Goal: Transaction & Acquisition: Book appointment/travel/reservation

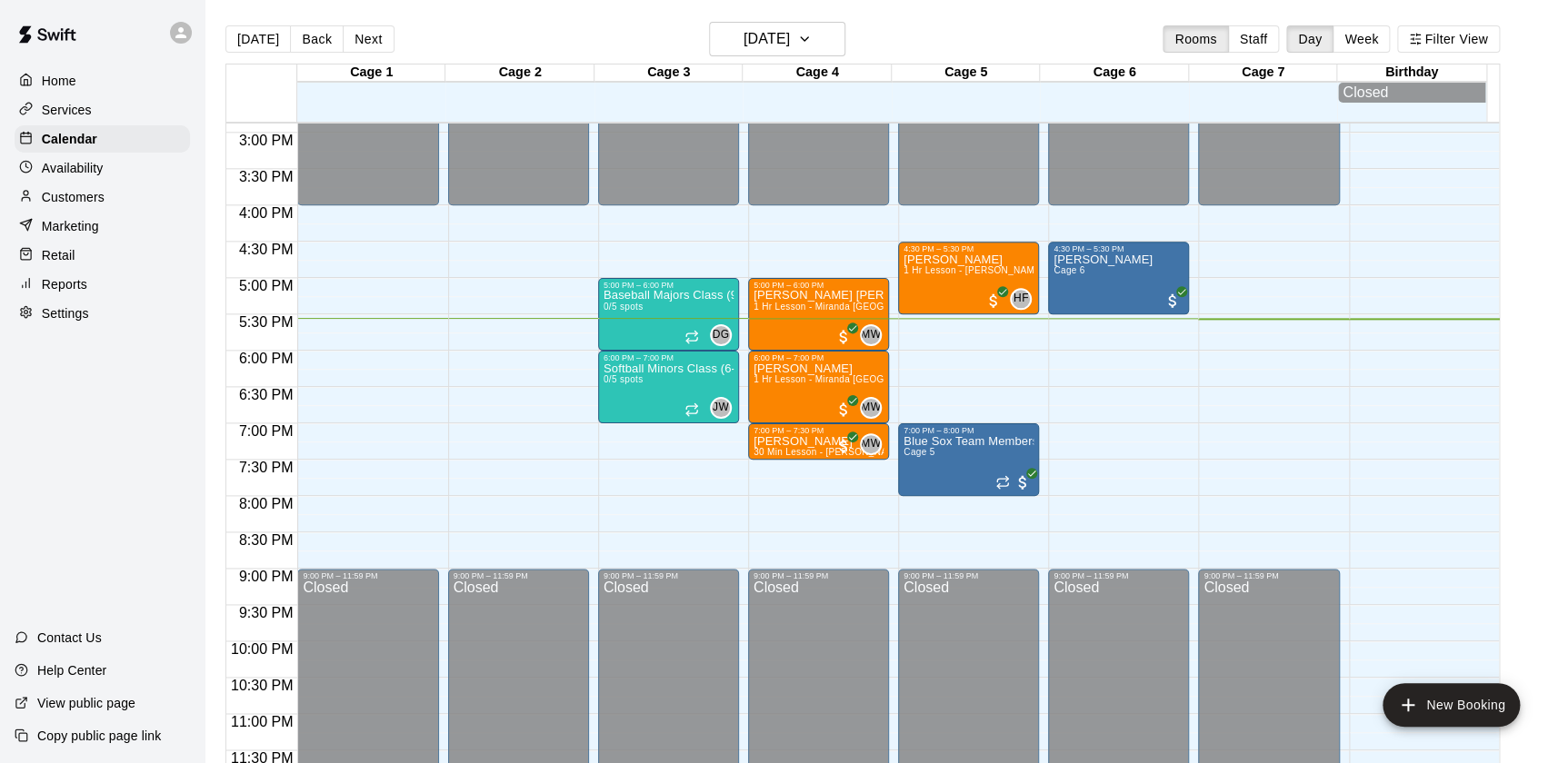
scroll to position [1081, 0]
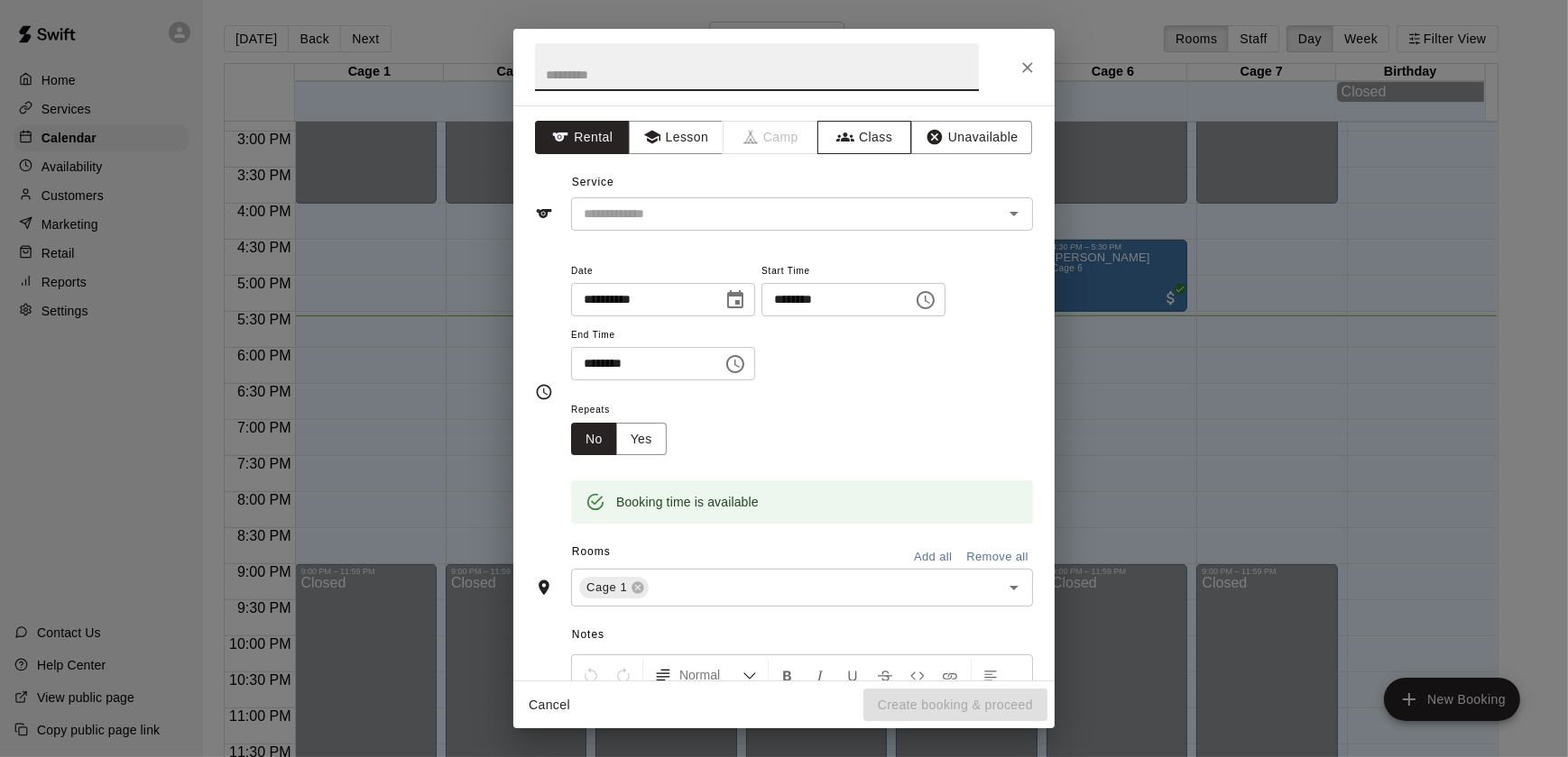
click at [840, 141] on icon "button" at bounding box center [845, 136] width 18 height 18
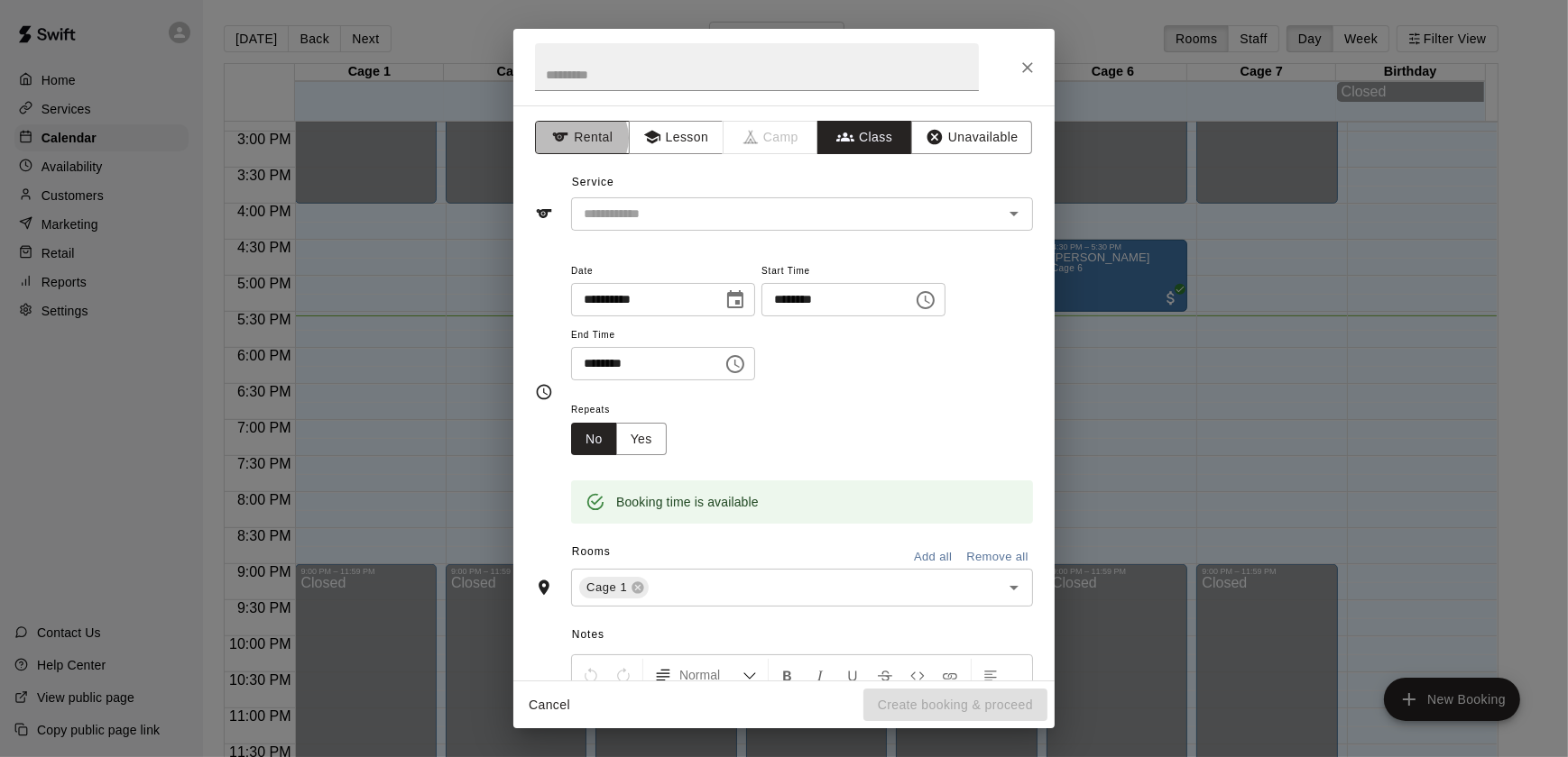
click at [578, 138] on button "Rental" at bounding box center [582, 138] width 95 height 34
click at [1028, 68] on icon "Close" at bounding box center [1028, 68] width 11 height 11
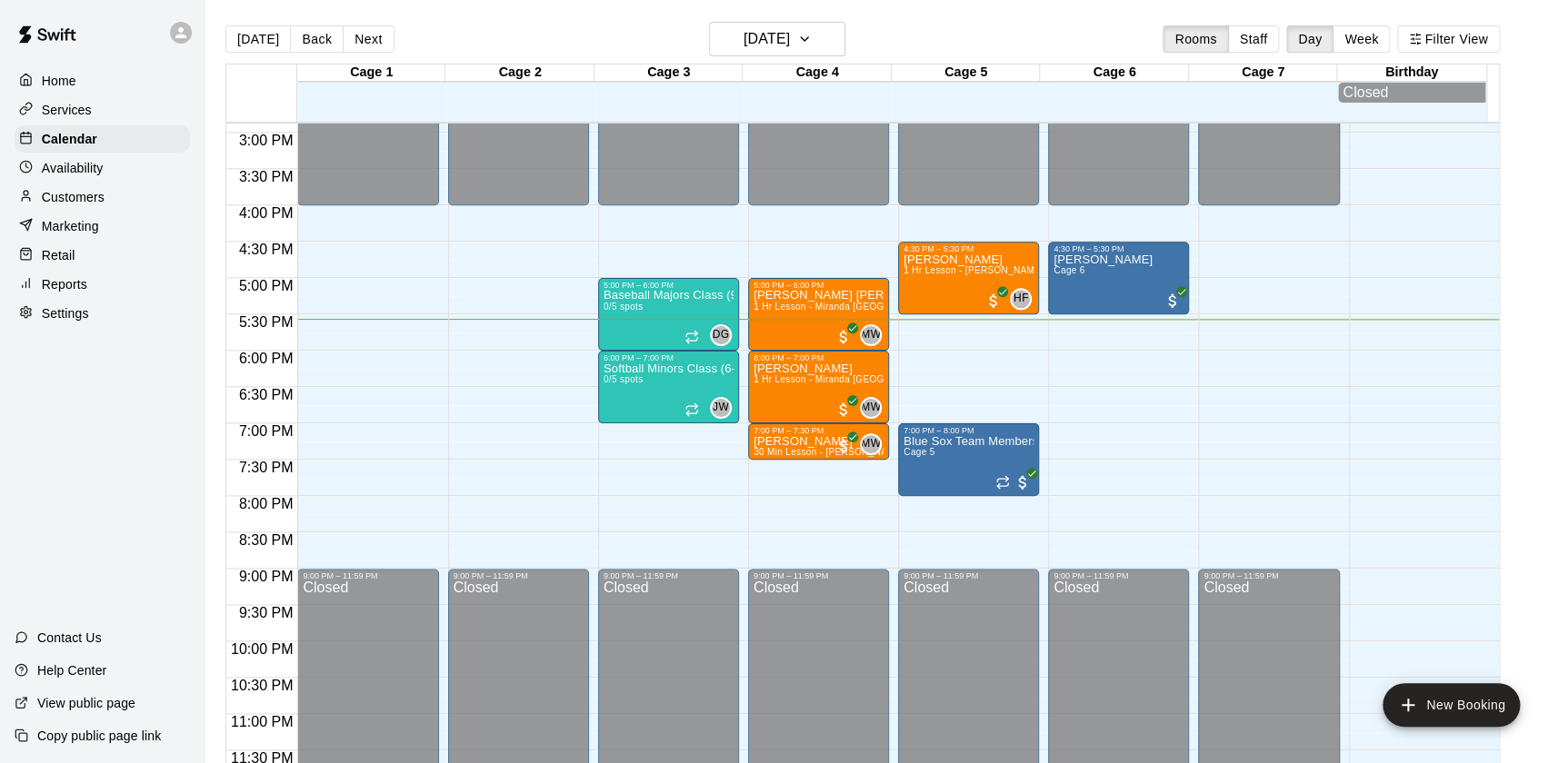
click at [72, 262] on p "Retail" at bounding box center [59, 254] width 34 height 18
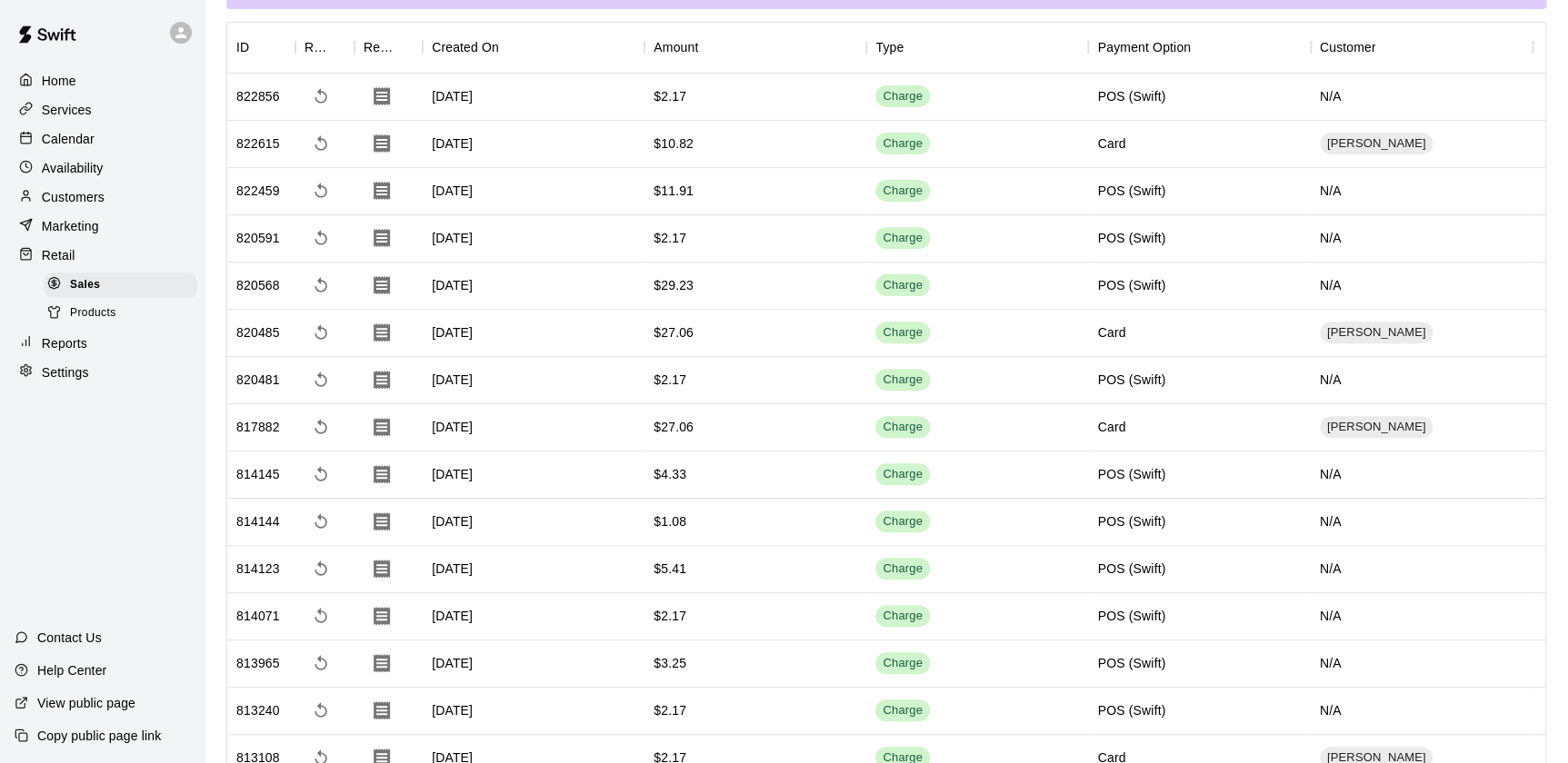
scroll to position [130, 0]
click at [60, 103] on p "Services" at bounding box center [67, 109] width 50 height 18
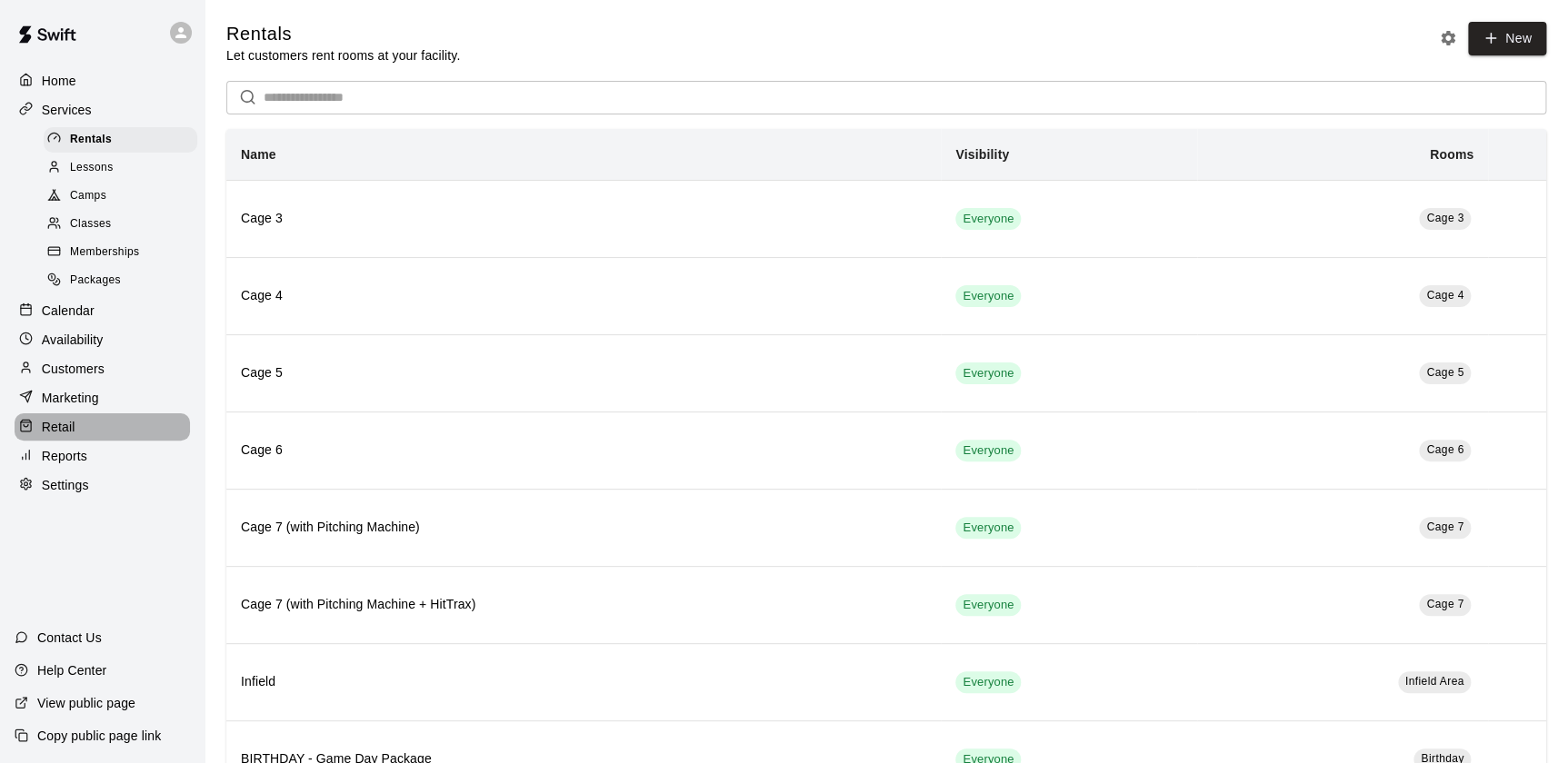
click at [64, 431] on p "Retail" at bounding box center [59, 426] width 34 height 18
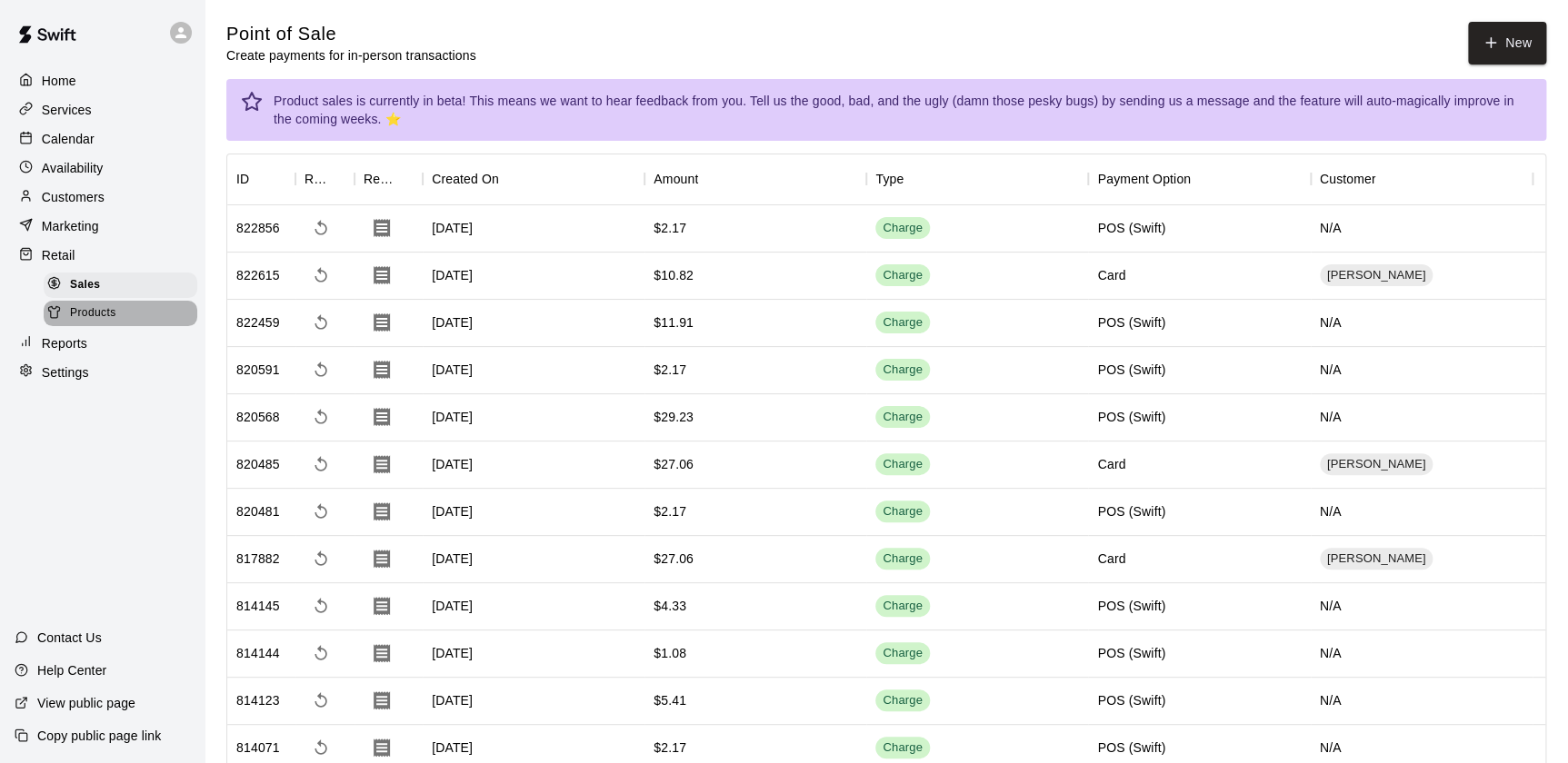
click at [85, 317] on span "Products" at bounding box center [93, 313] width 46 height 18
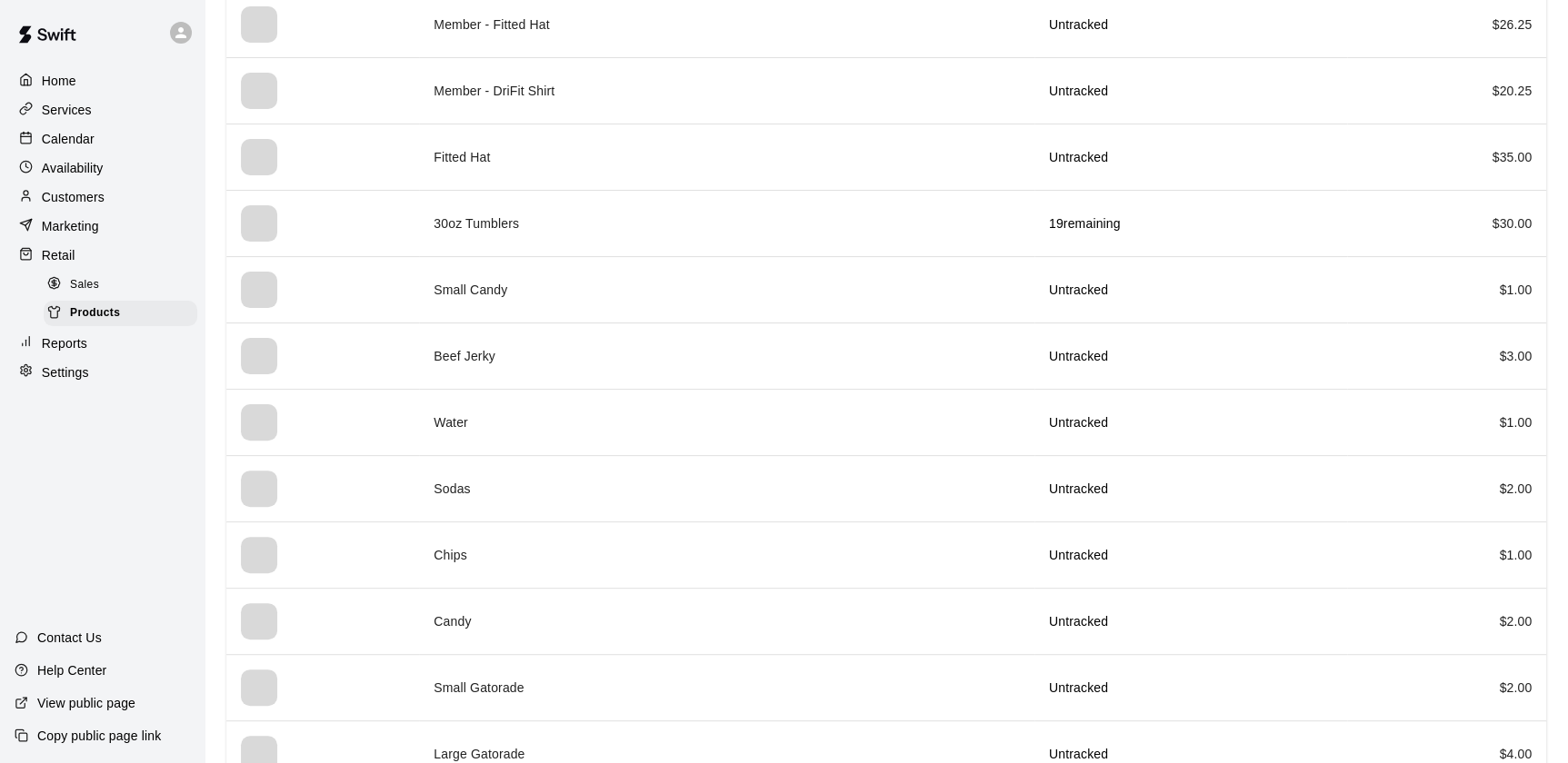
scroll to position [328, 0]
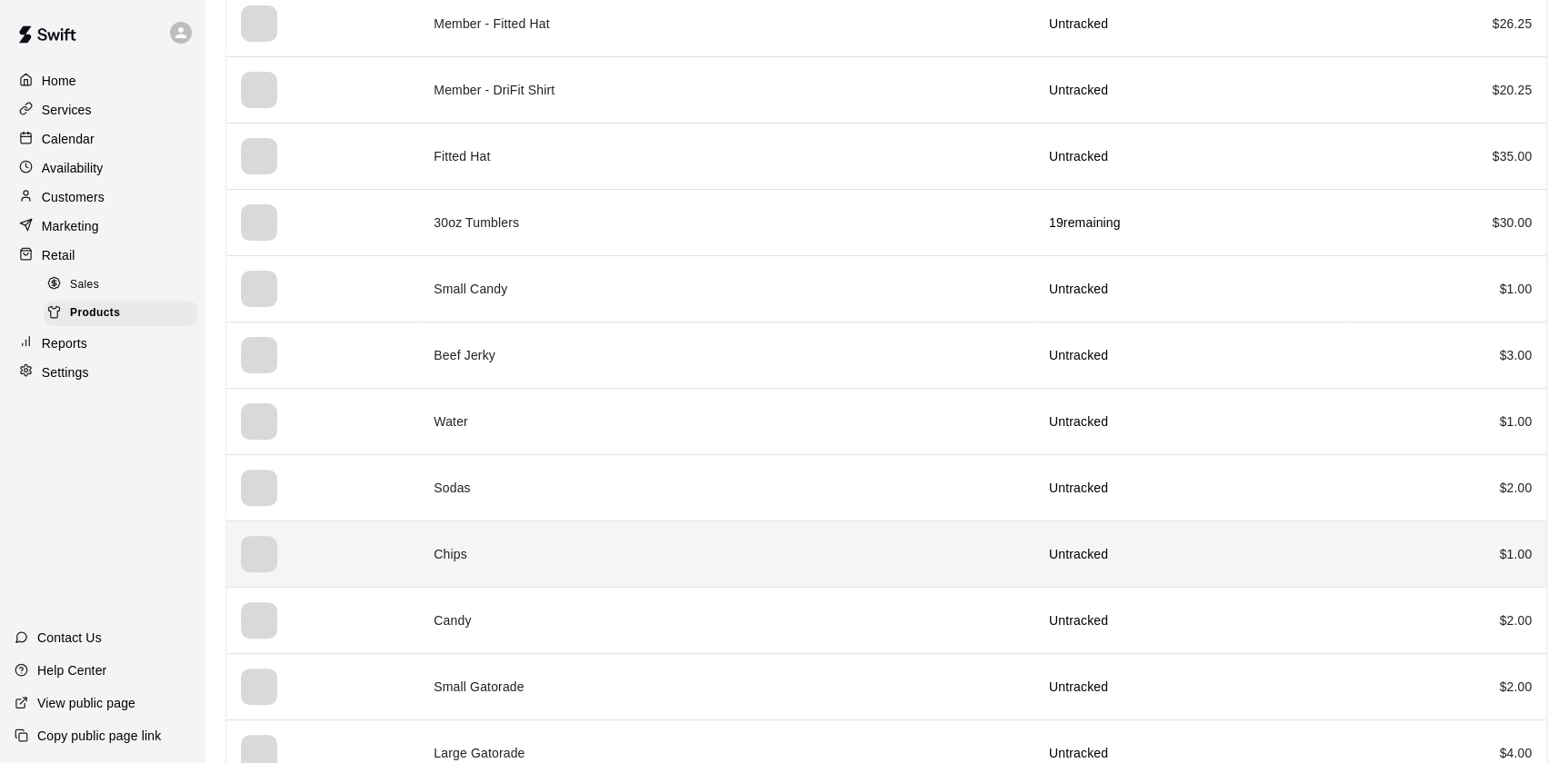
click at [259, 546] on div "simple table" at bounding box center [259, 554] width 37 height 37
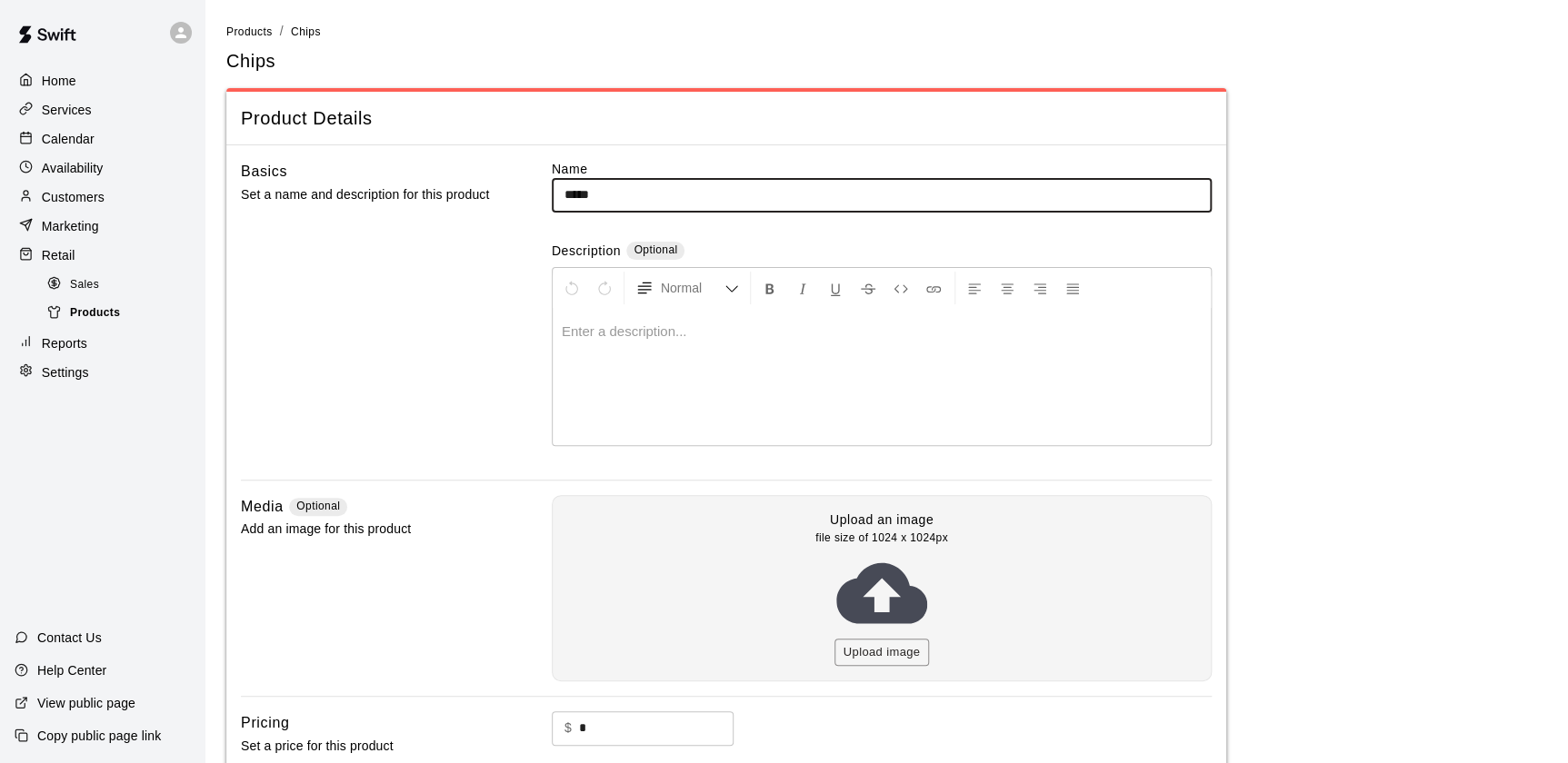
click at [80, 314] on span "Products" at bounding box center [95, 313] width 50 height 18
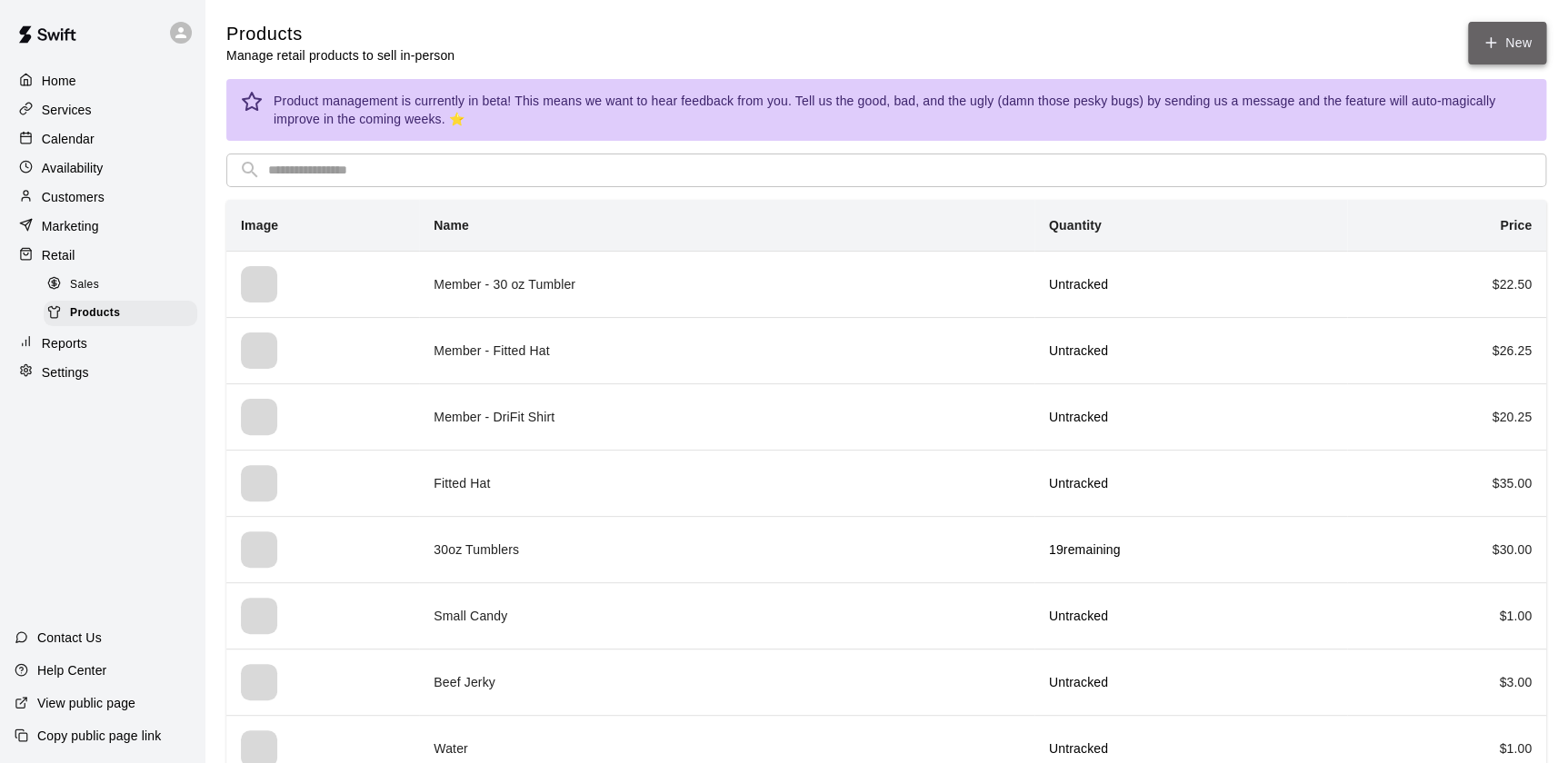
click at [1539, 37] on link "New" at bounding box center [1507, 43] width 78 height 43
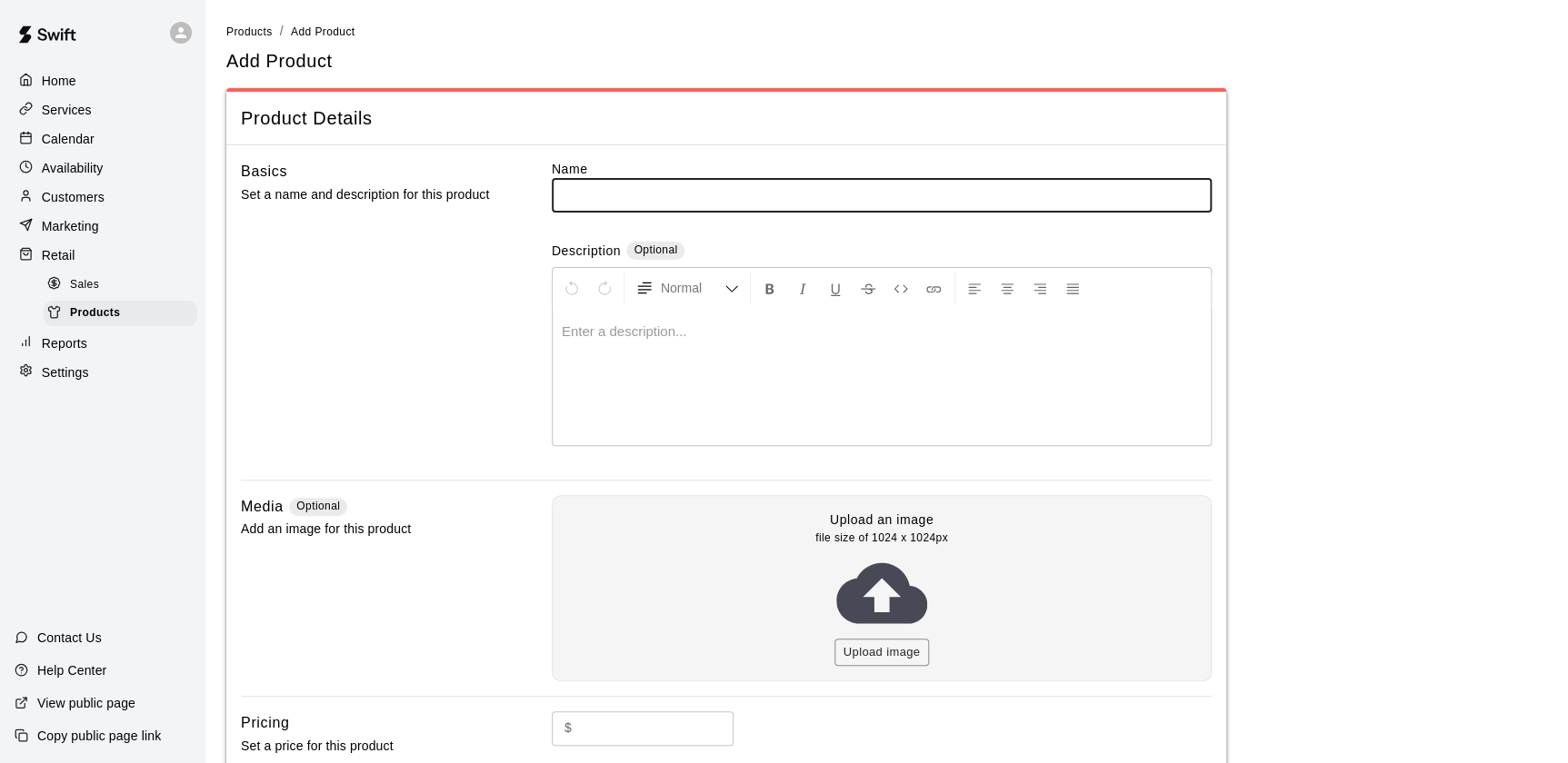
click at [77, 283] on span "Sales" at bounding box center [85, 284] width 29 height 18
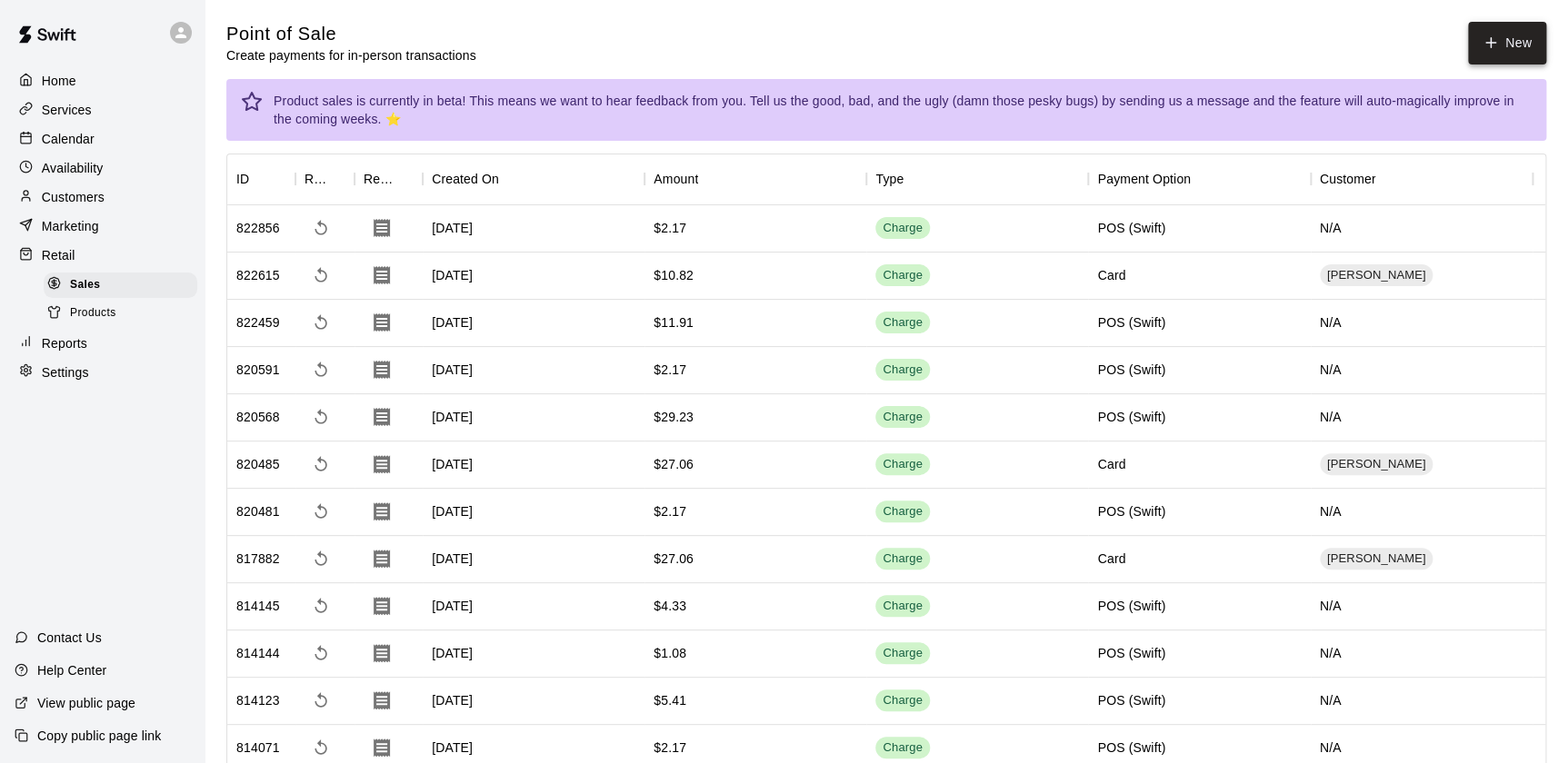
click at [1492, 43] on icon "button" at bounding box center [1490, 42] width 16 height 16
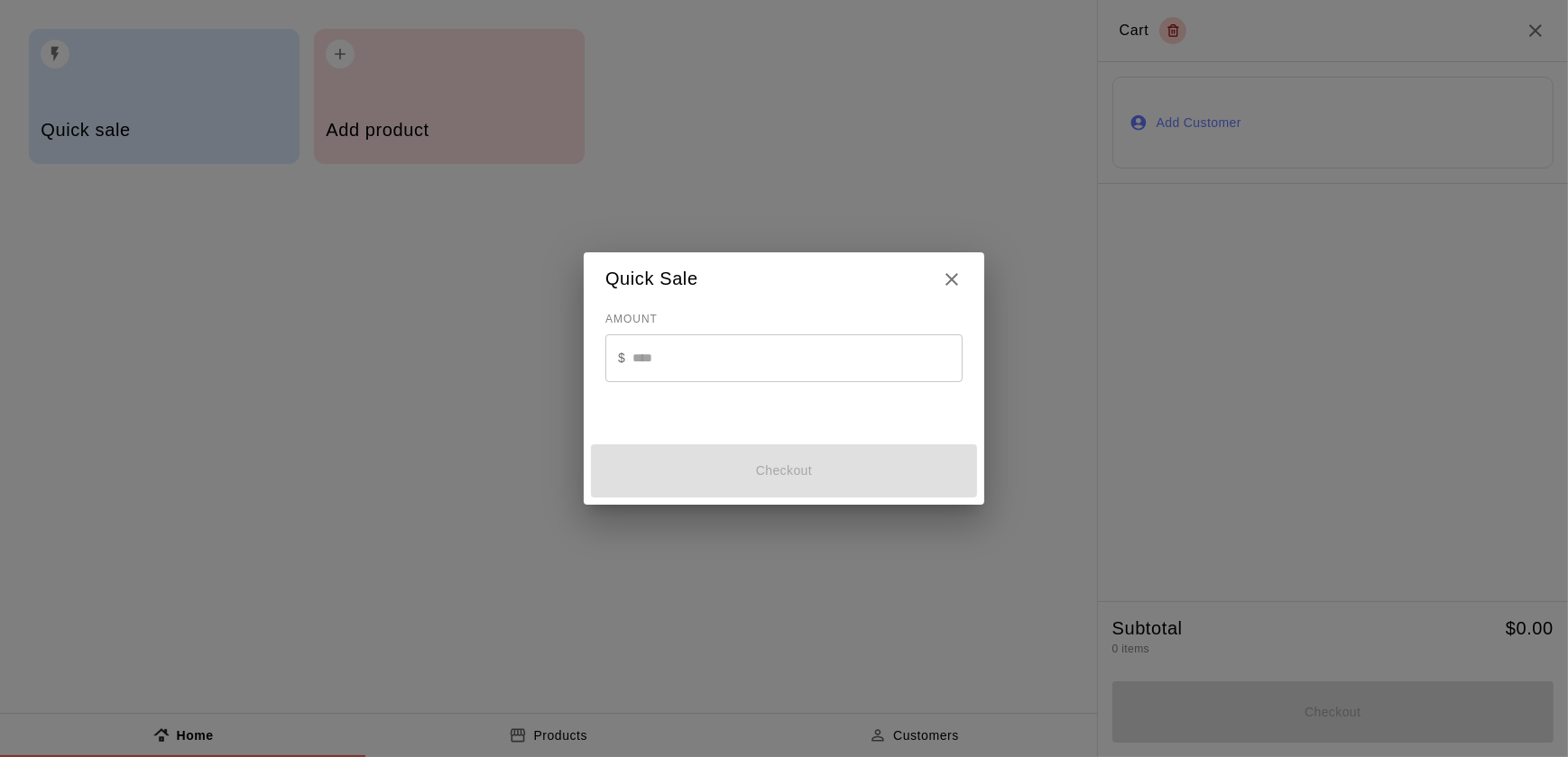
click at [648, 347] on input "text" at bounding box center [798, 358] width 330 height 47
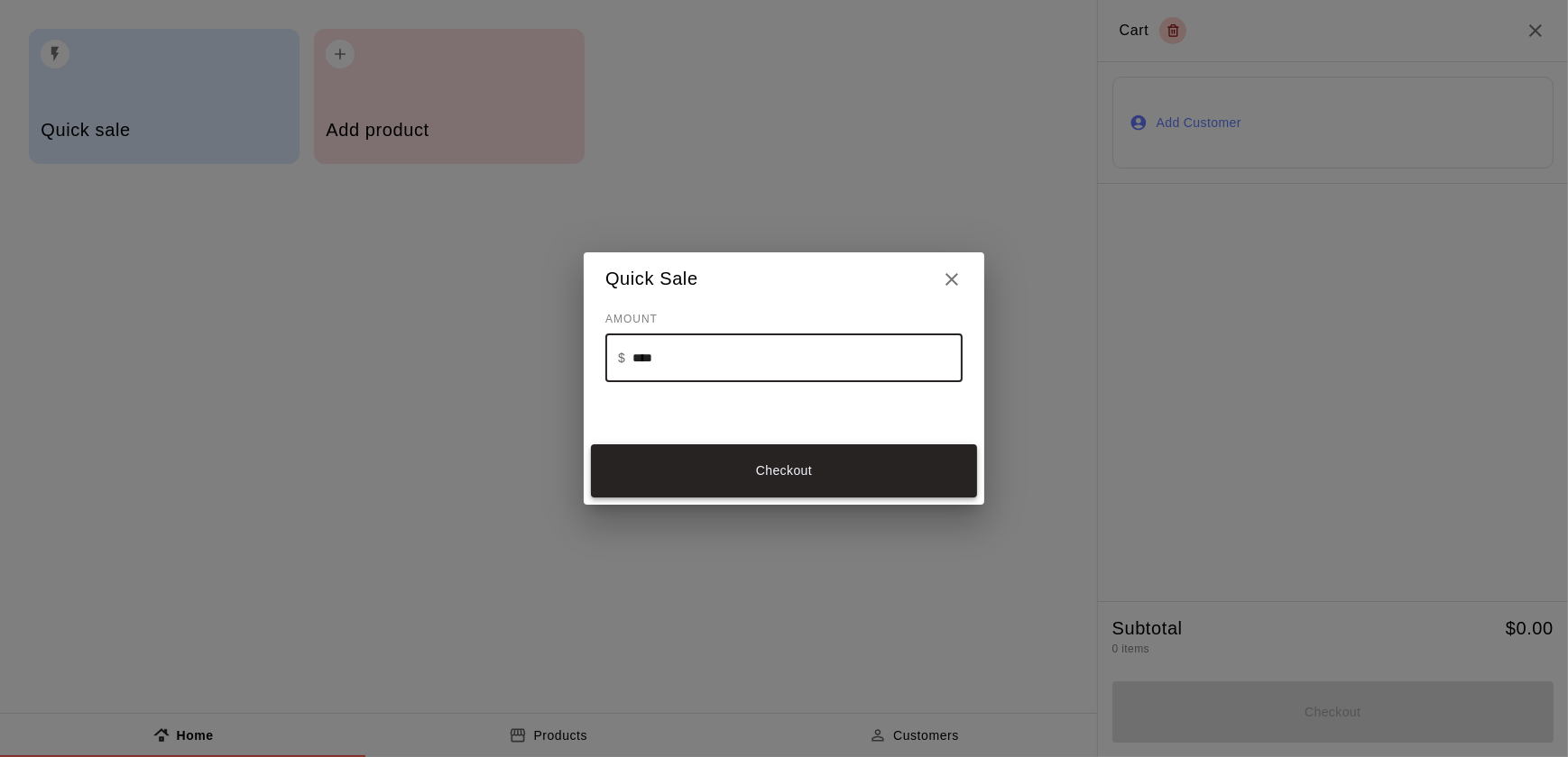
type input "****"
click at [830, 470] on button "Checkout" at bounding box center [784, 470] width 386 height 53
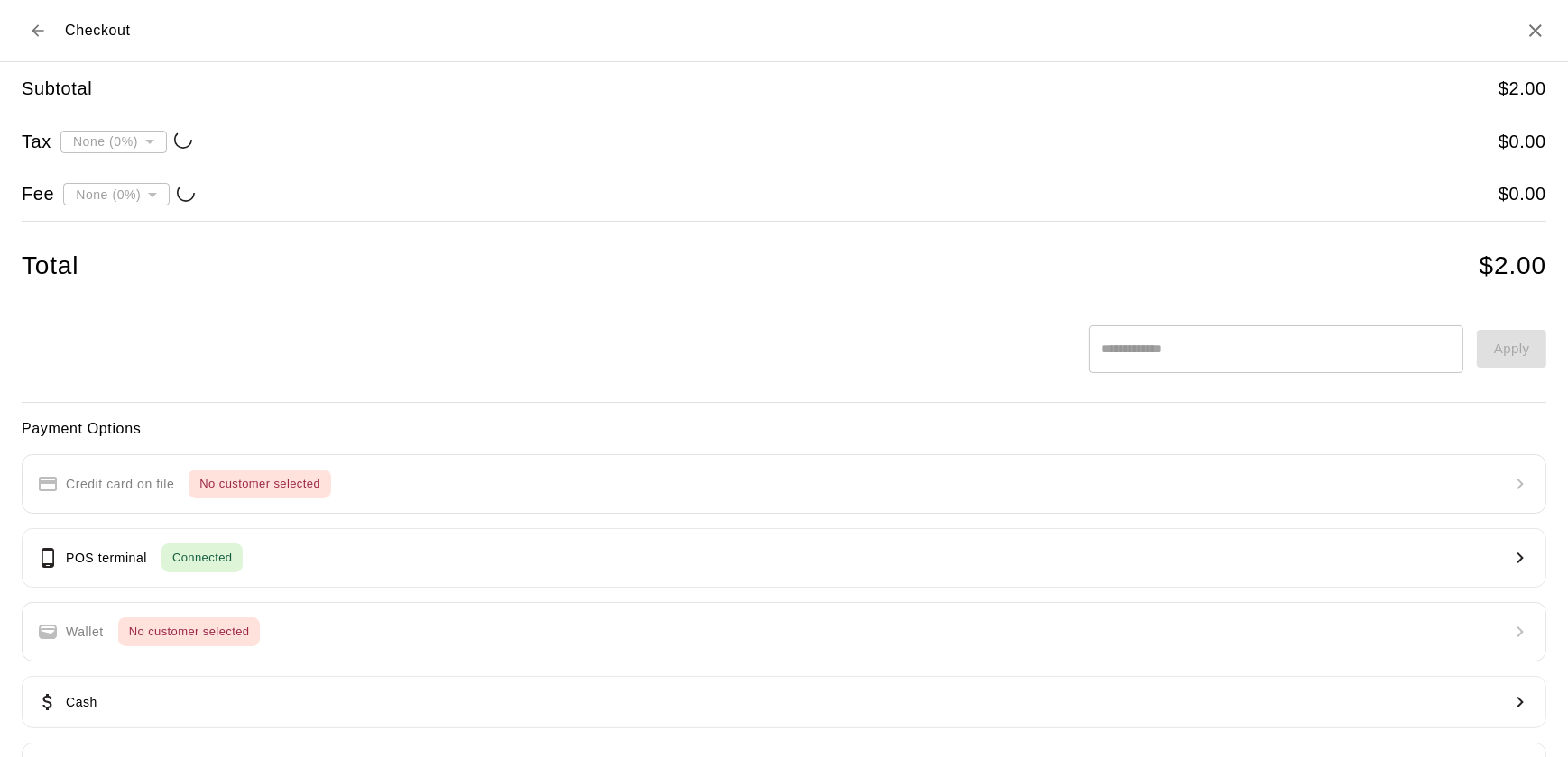
type input "**********"
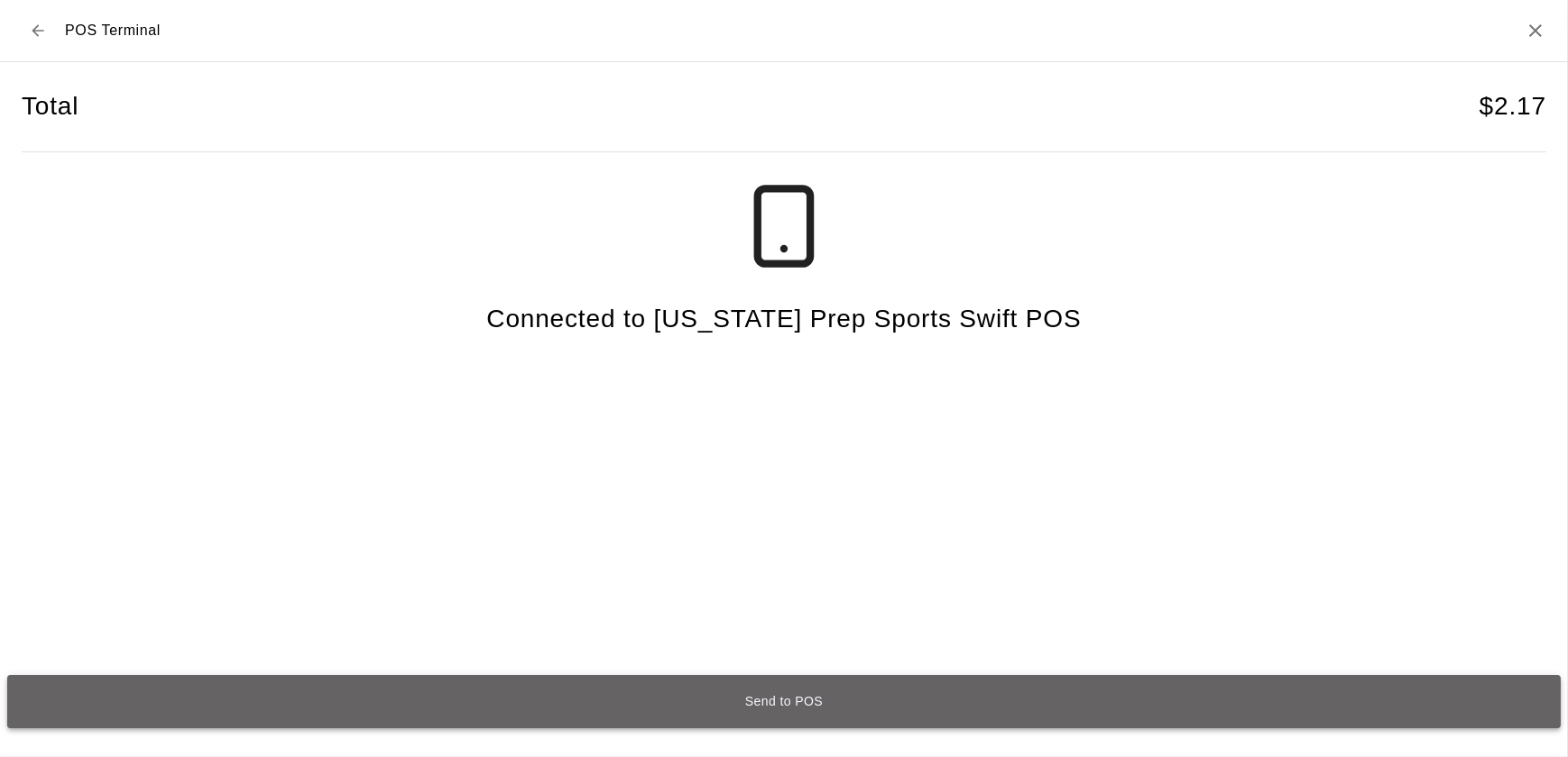
click at [803, 708] on button "Send to POS" at bounding box center [784, 701] width 1553 height 53
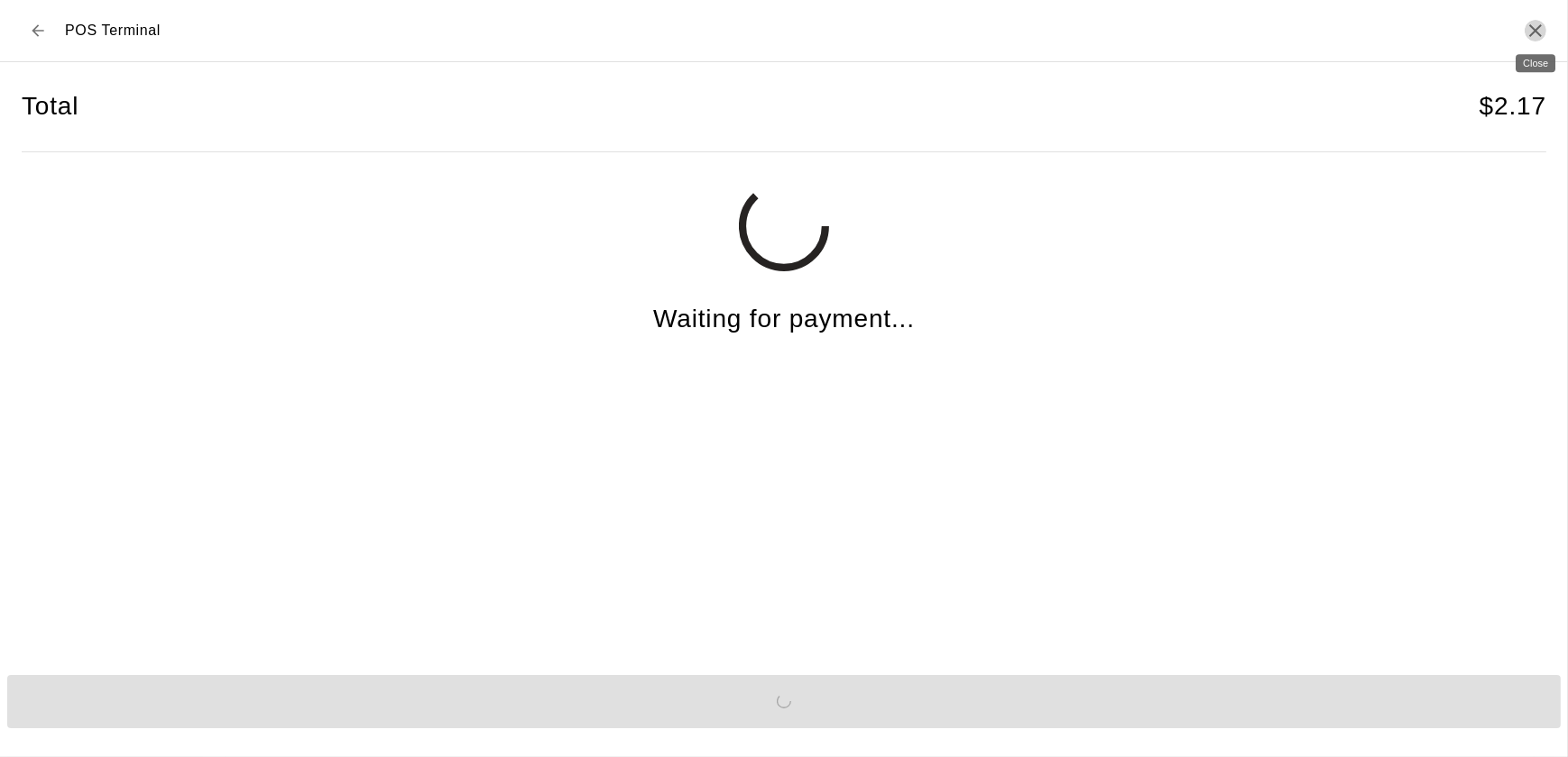
click at [1536, 29] on icon "Close" at bounding box center [1535, 31] width 13 height 13
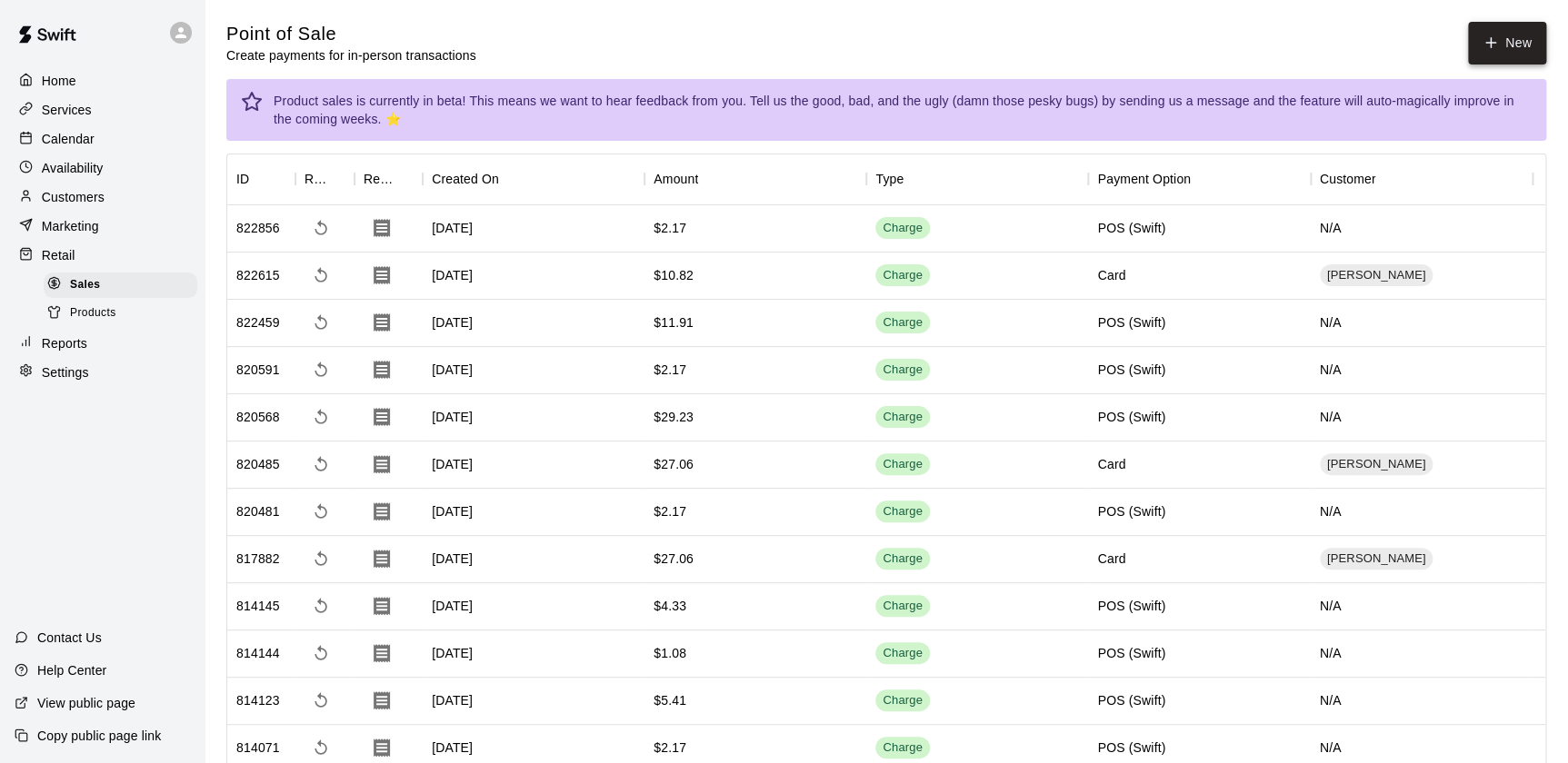
click at [1491, 42] on icon "button" at bounding box center [1491, 43] width 0 height 10
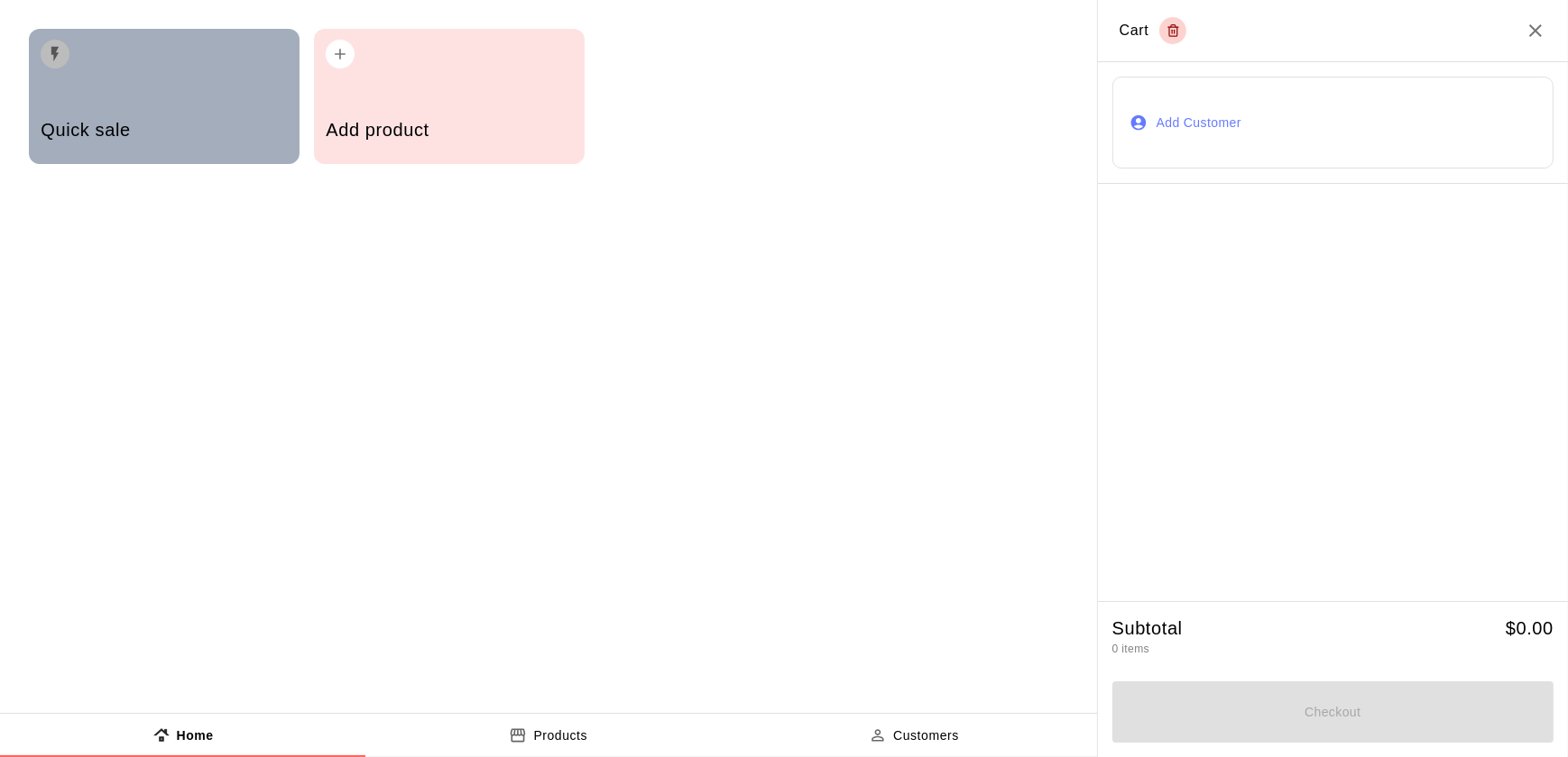
click at [118, 51] on div "button" at bounding box center [164, 48] width 246 height 40
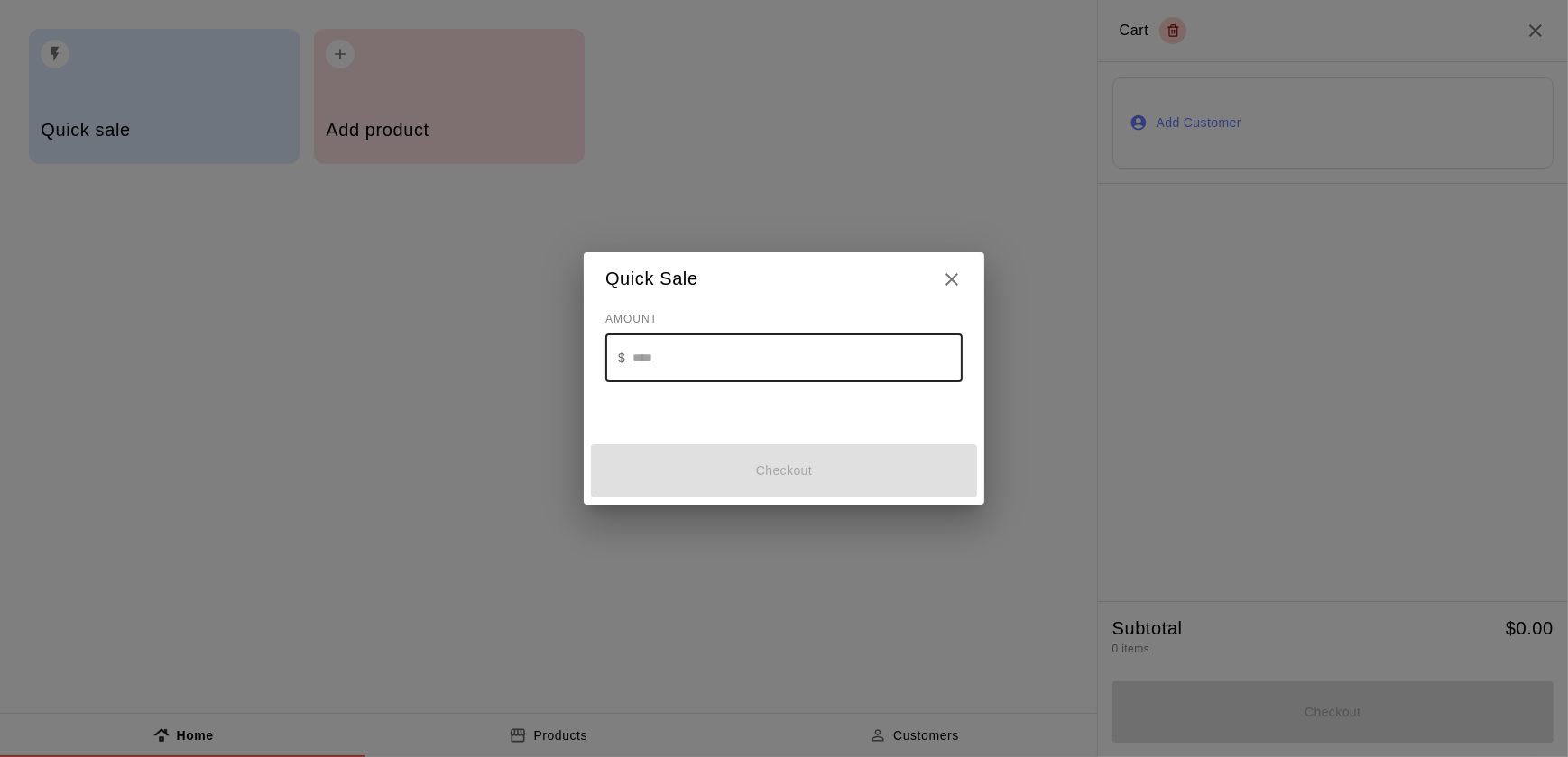
click at [667, 355] on input "text" at bounding box center [798, 358] width 330 height 47
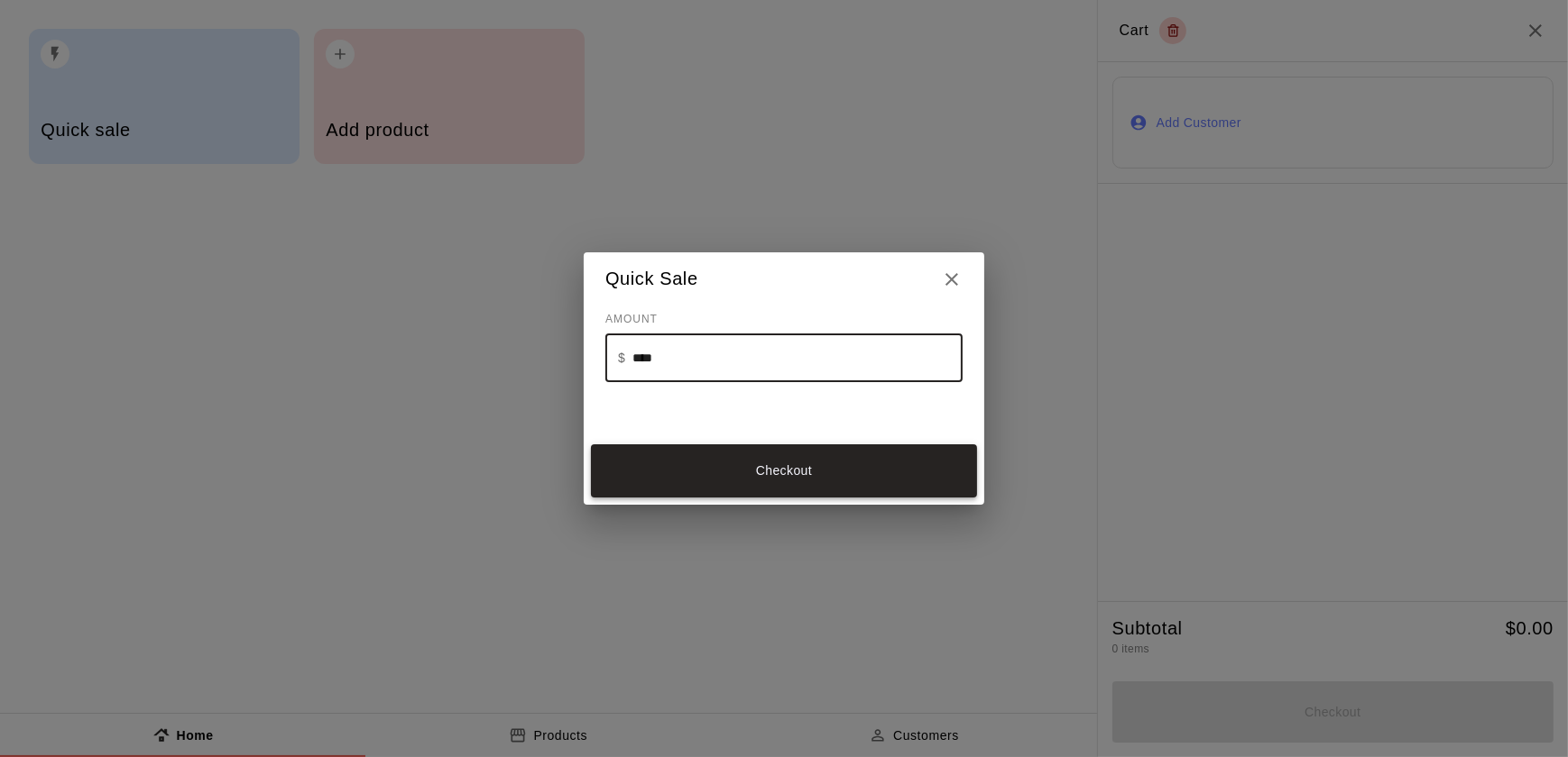
type input "****"
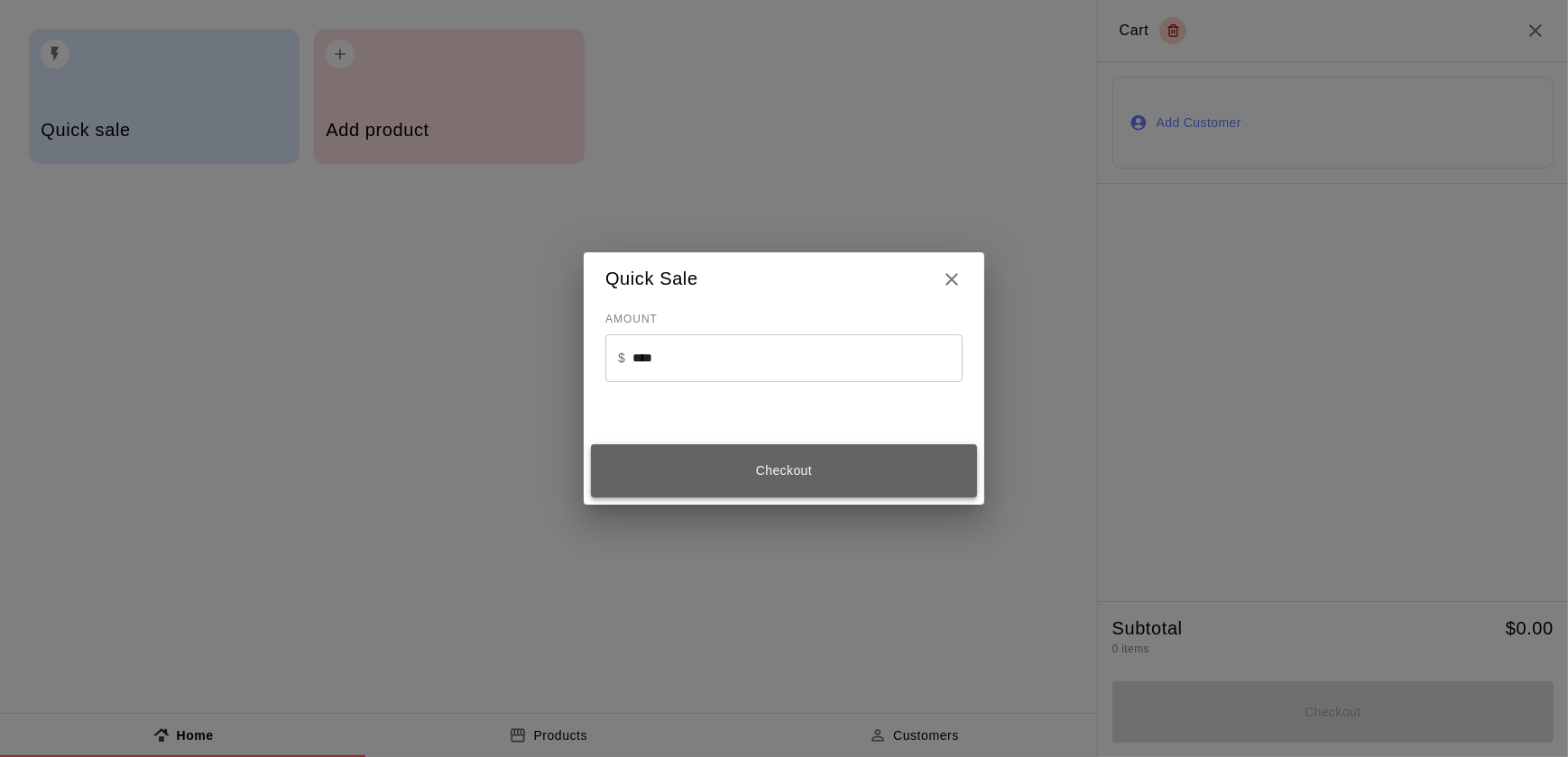
click at [728, 469] on button "Checkout" at bounding box center [784, 470] width 386 height 53
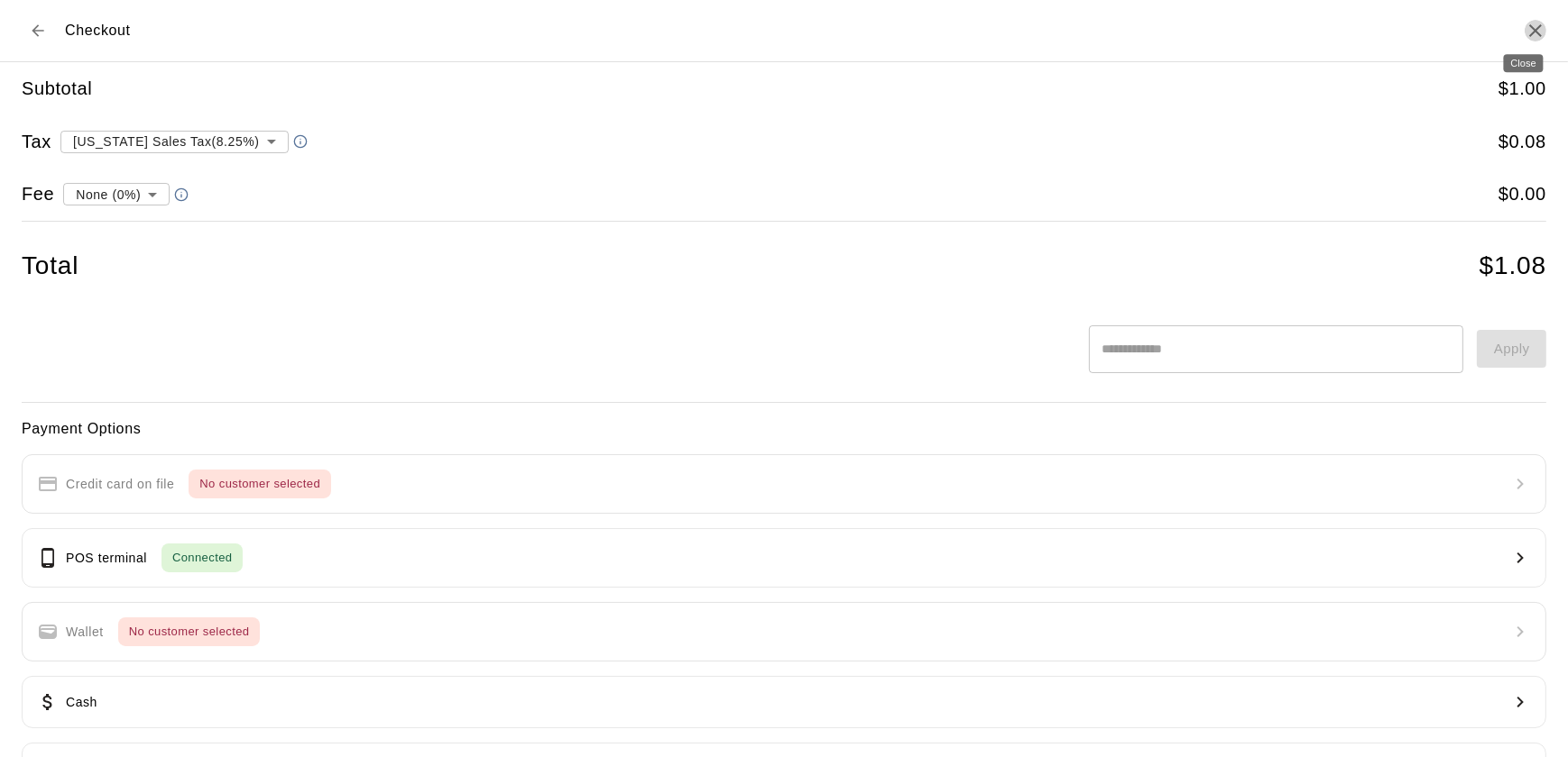
click at [1524, 20] on icon "Close" at bounding box center [1534, 30] width 21 height 21
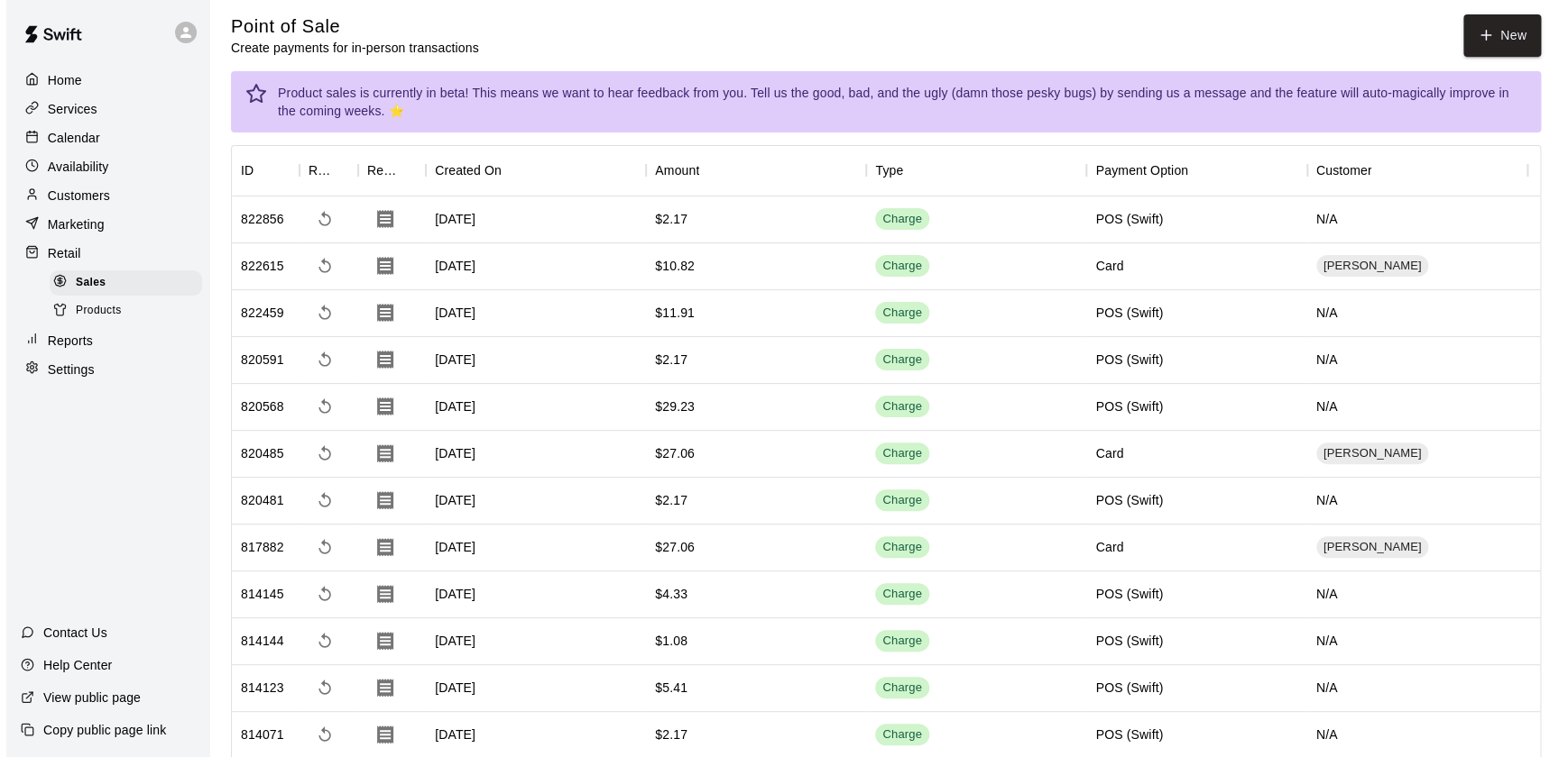
scroll to position [7, 0]
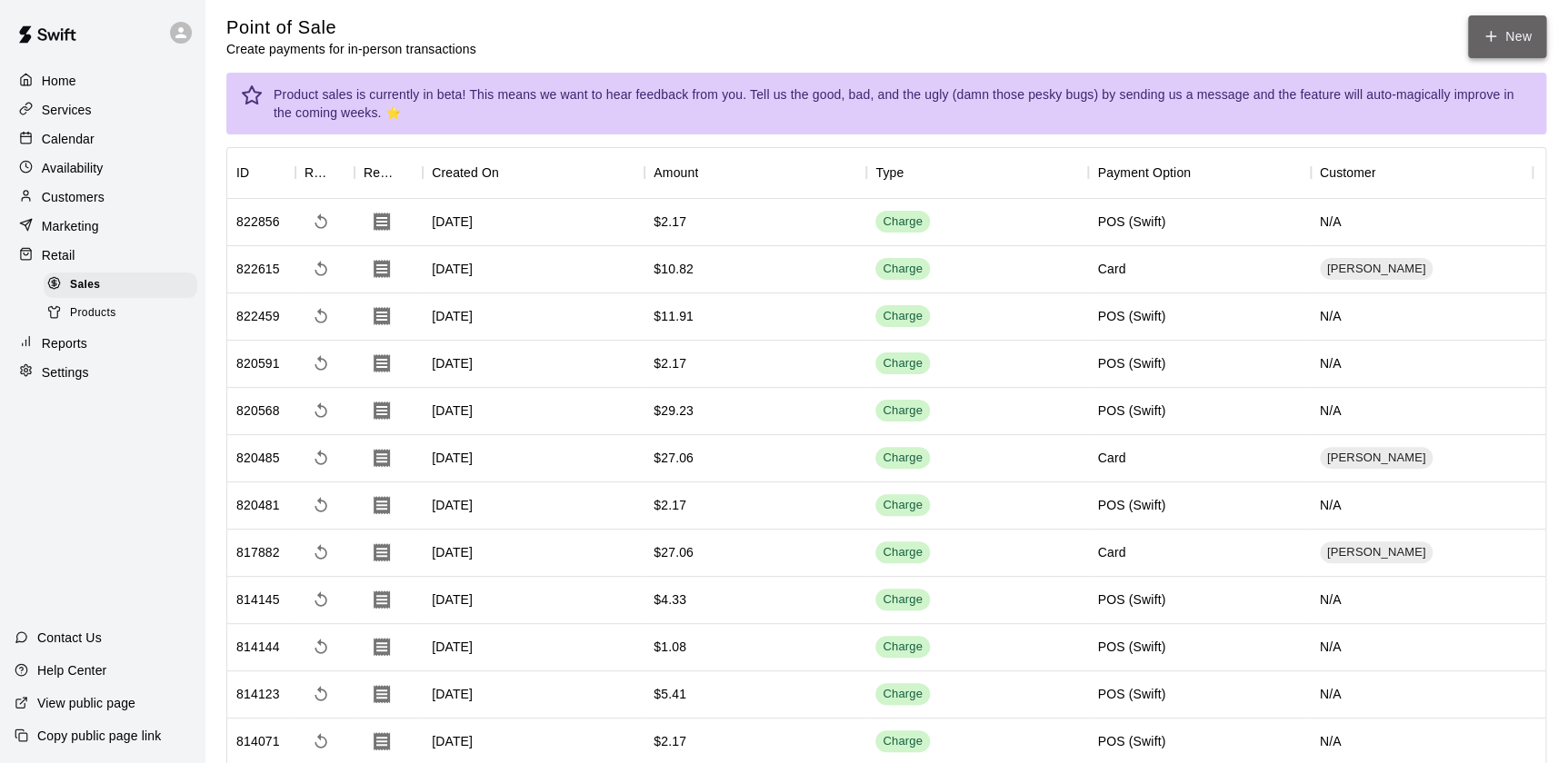
click at [1504, 30] on button "New" at bounding box center [1507, 37] width 78 height 43
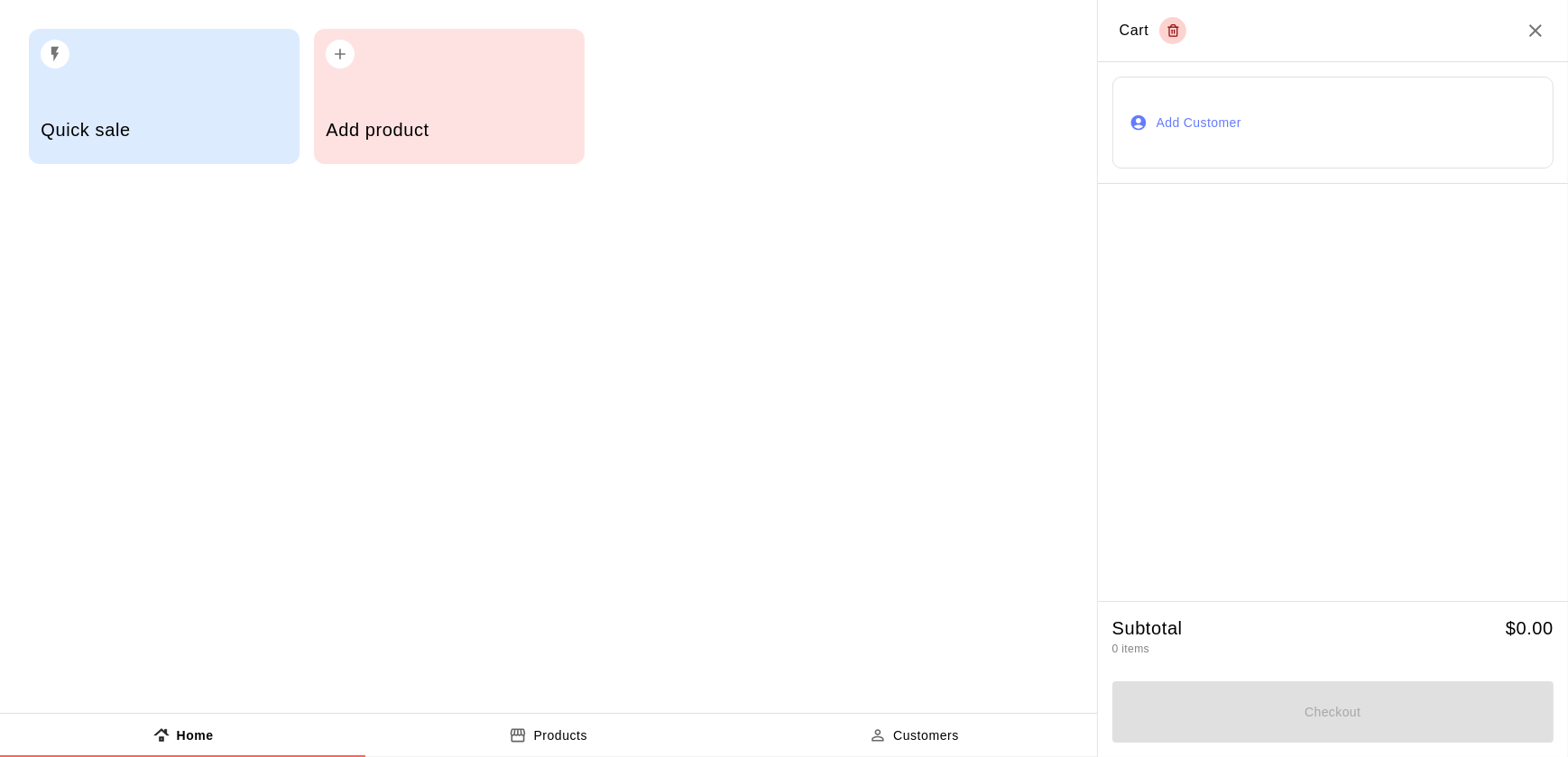
click at [103, 135] on h5 "Quick sale" at bounding box center [164, 130] width 246 height 24
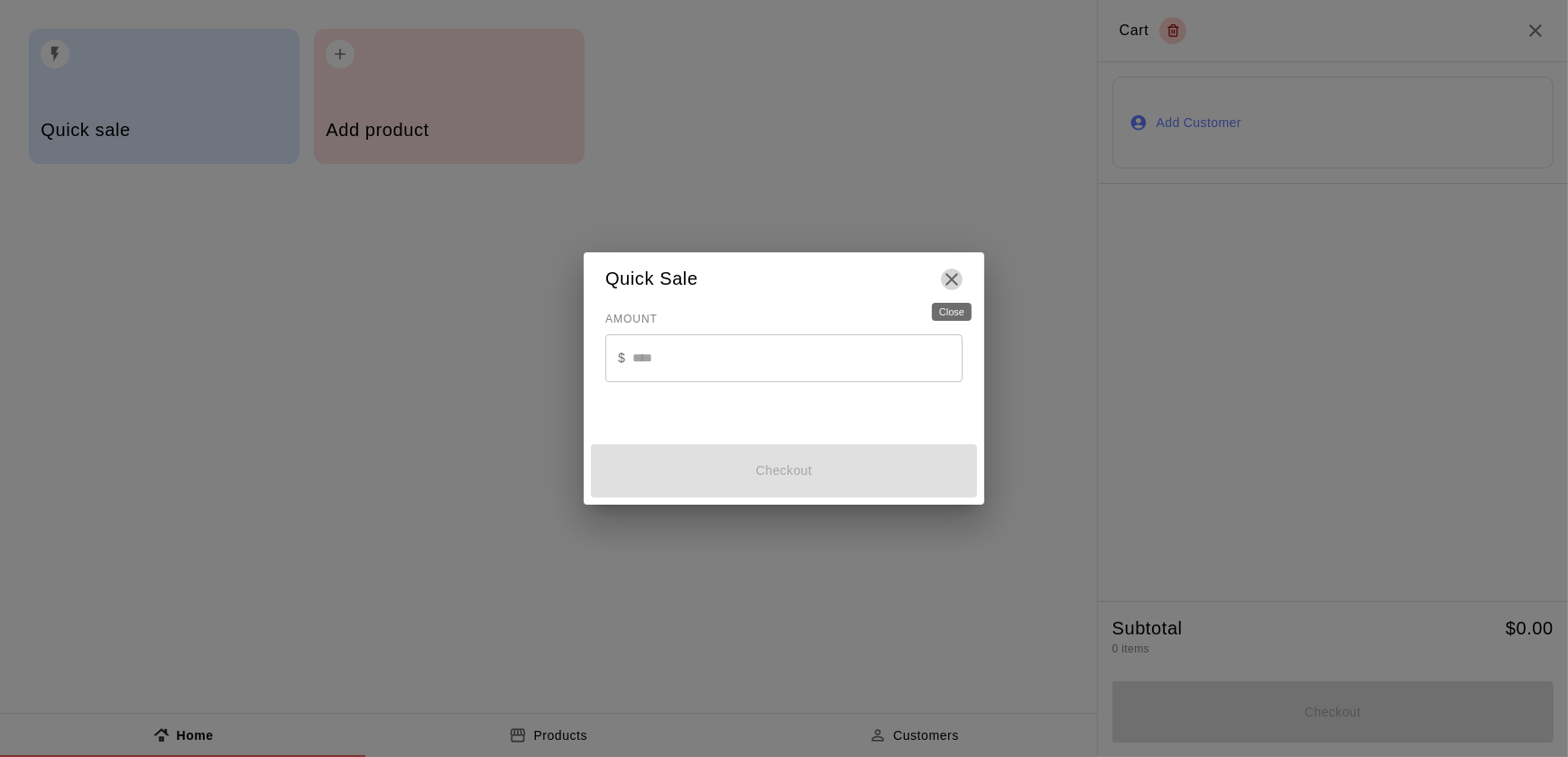
click at [945, 272] on icon "Close" at bounding box center [951, 279] width 21 height 21
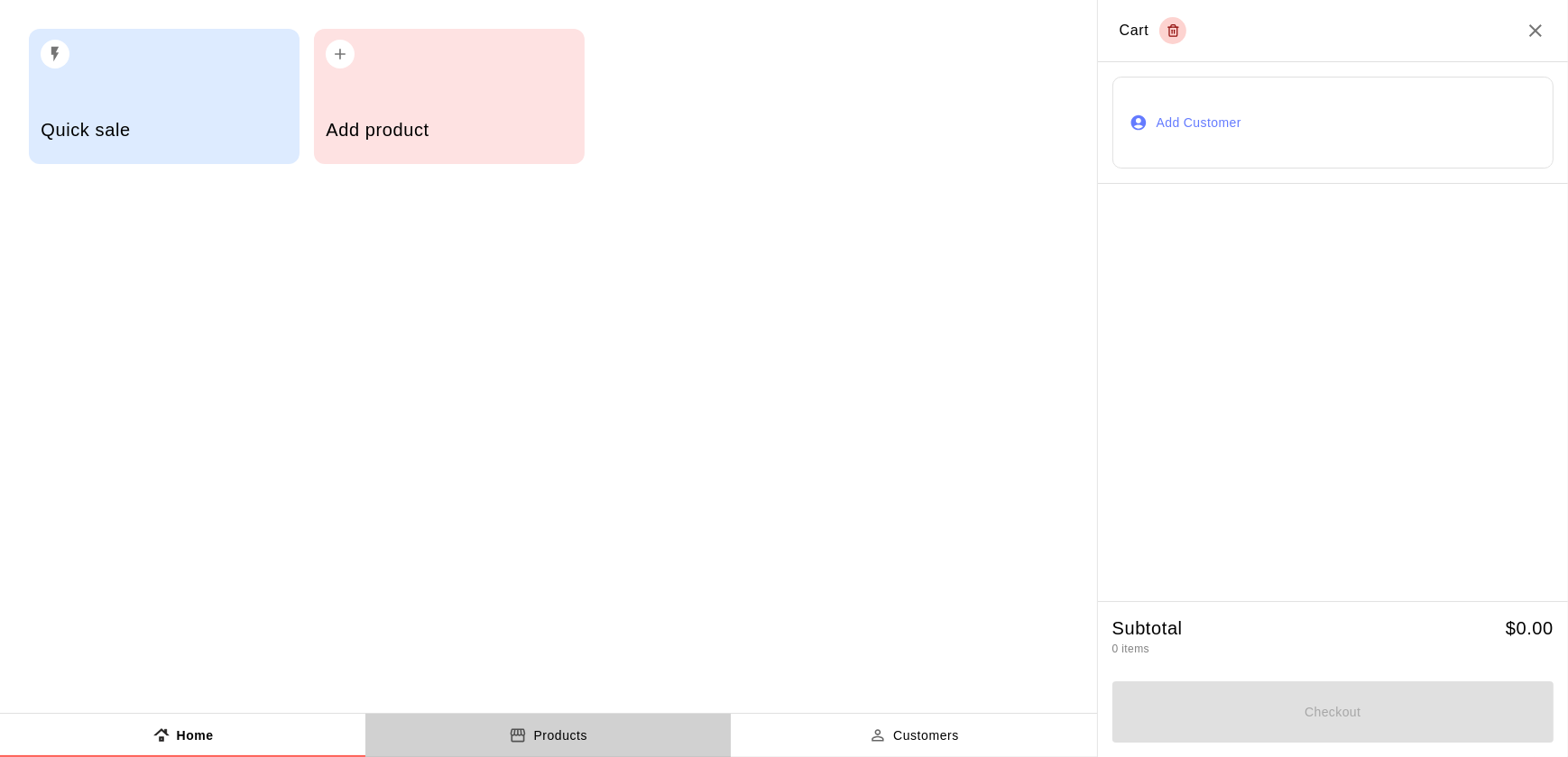
click at [538, 749] on button "Products" at bounding box center [548, 736] width 365 height 43
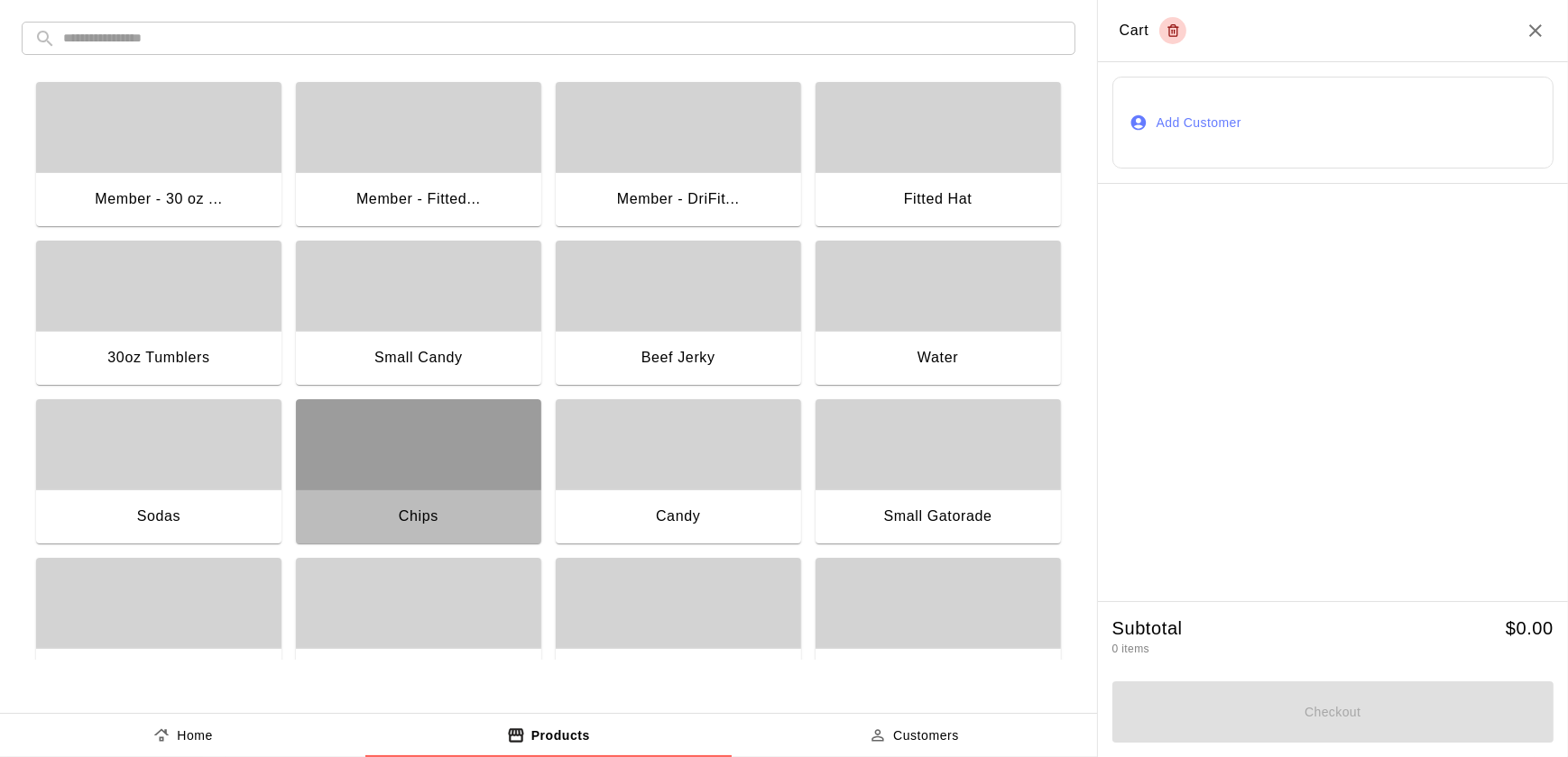
click at [404, 412] on div "button" at bounding box center [418, 444] width 245 height 90
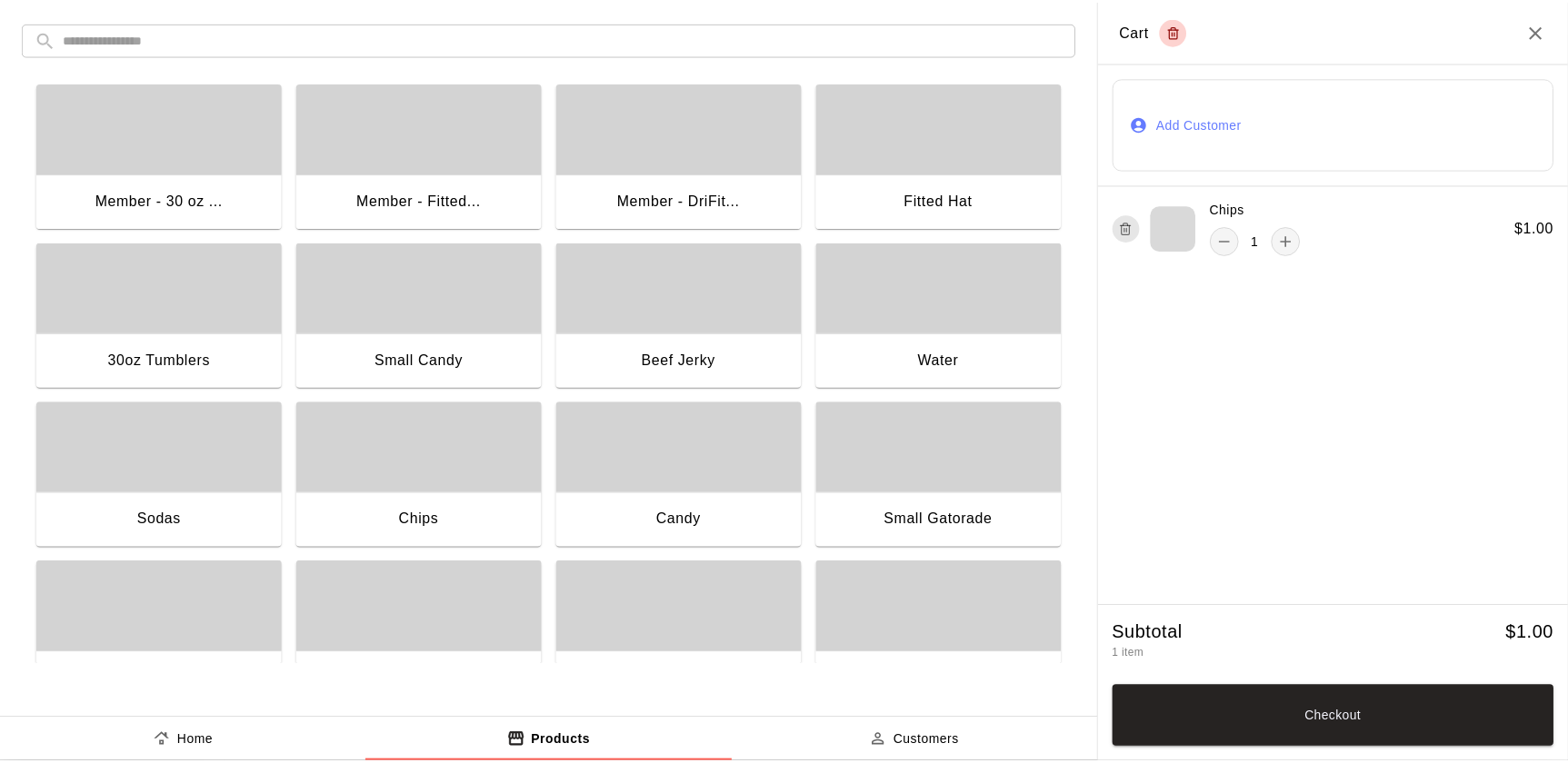
scroll to position [0, 0]
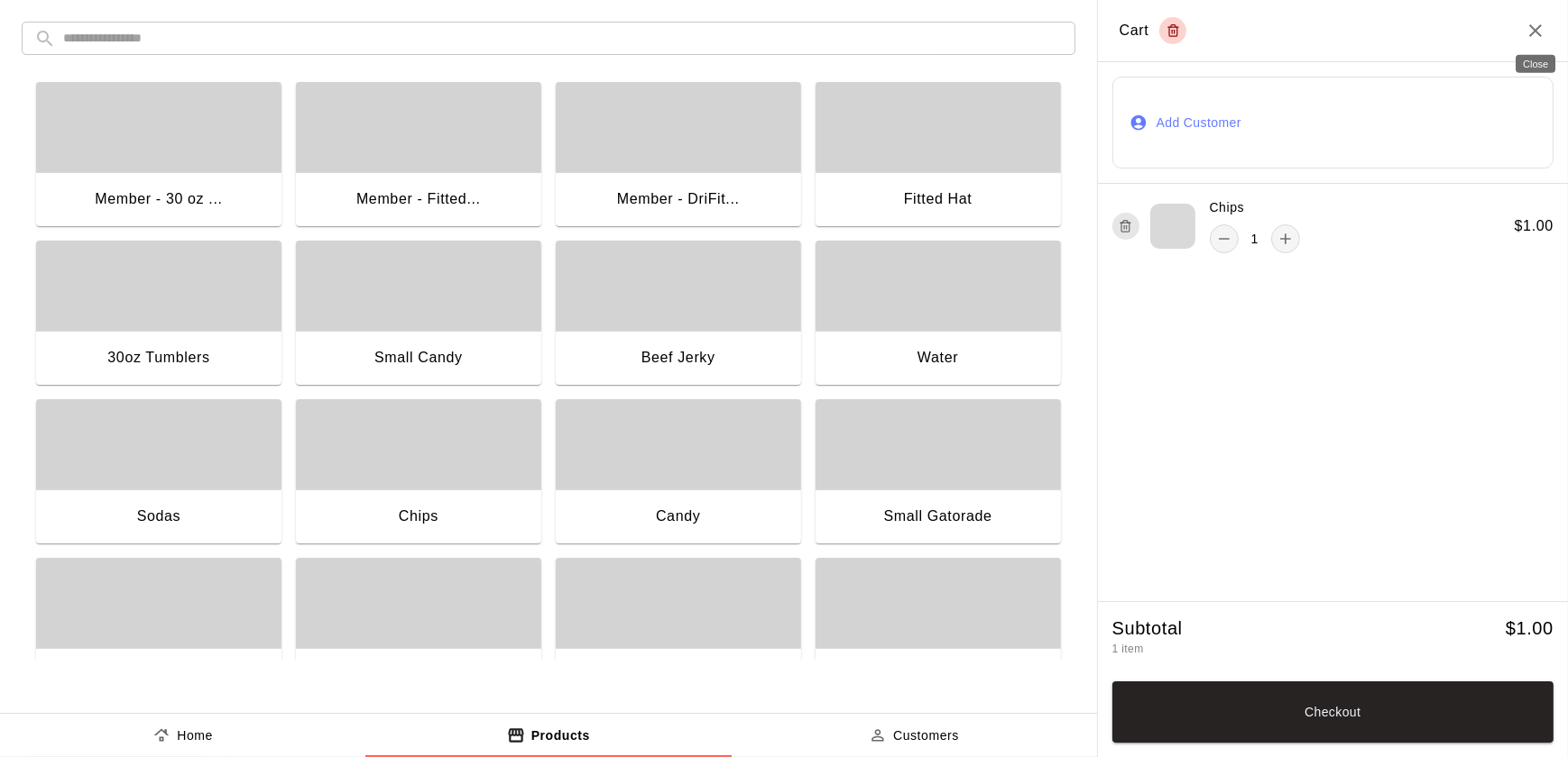
click at [1531, 29] on icon "Close" at bounding box center [1534, 30] width 21 height 21
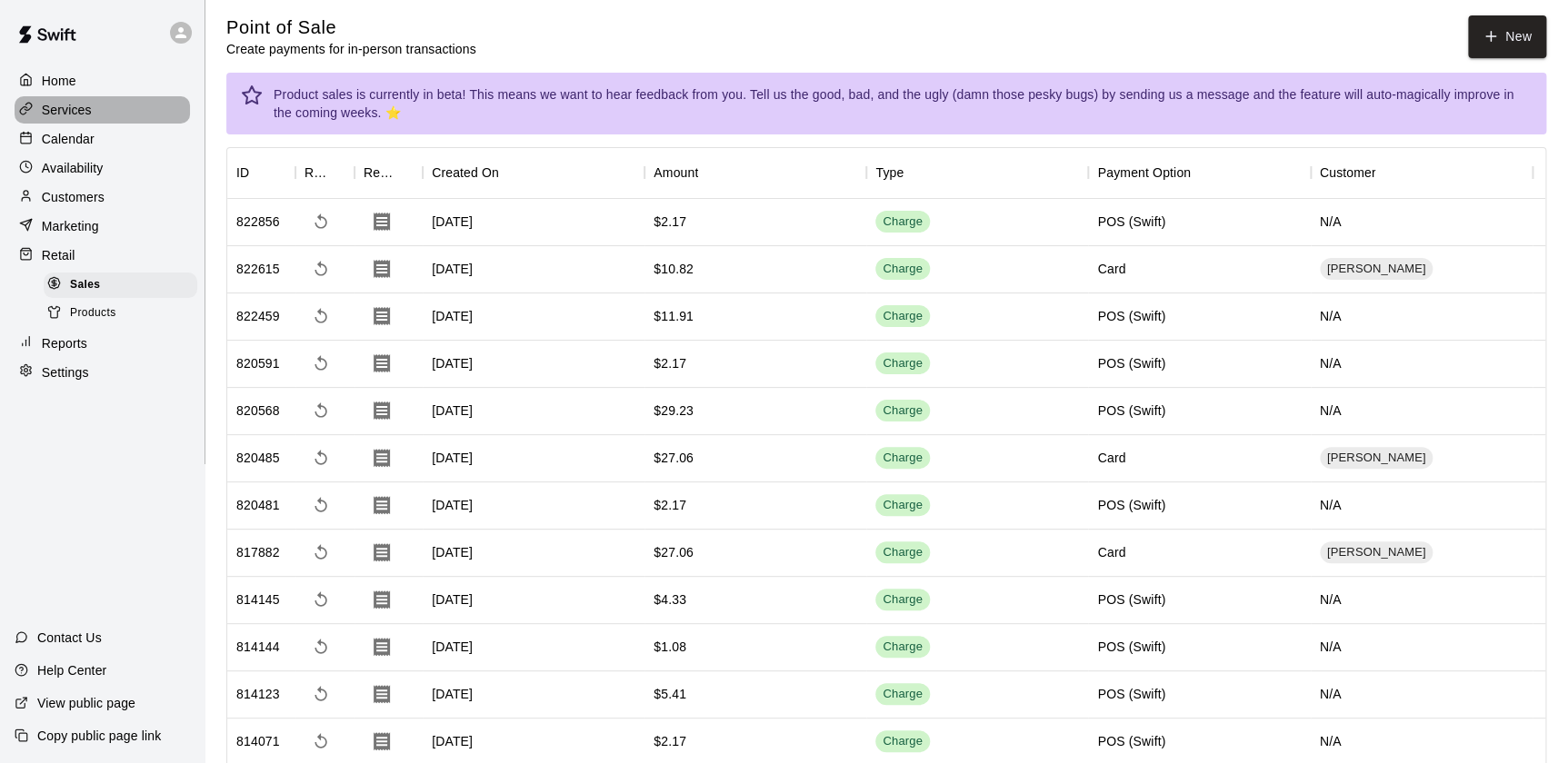
click at [48, 118] on p "Services" at bounding box center [67, 109] width 50 height 18
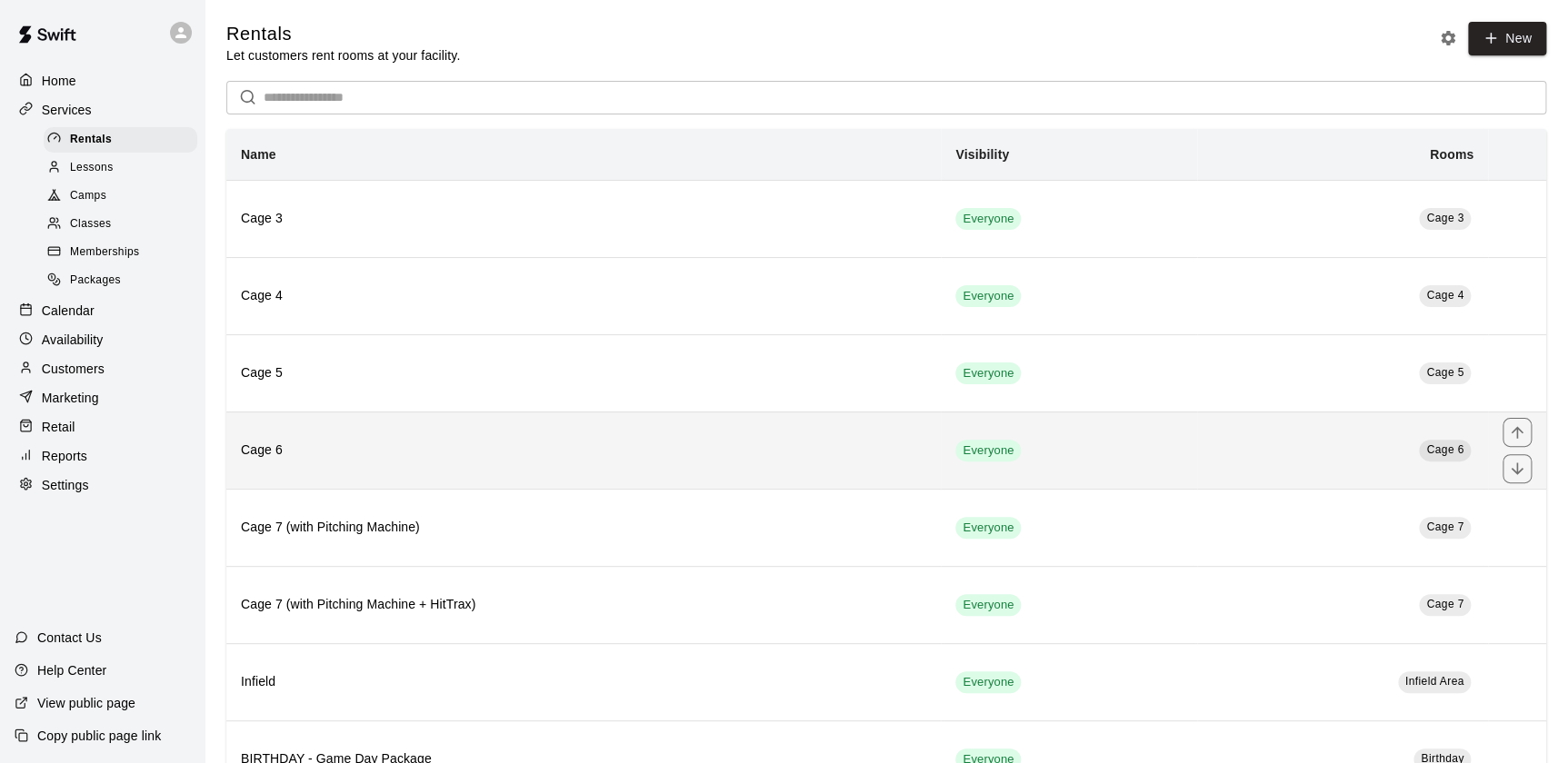
scroll to position [223, 0]
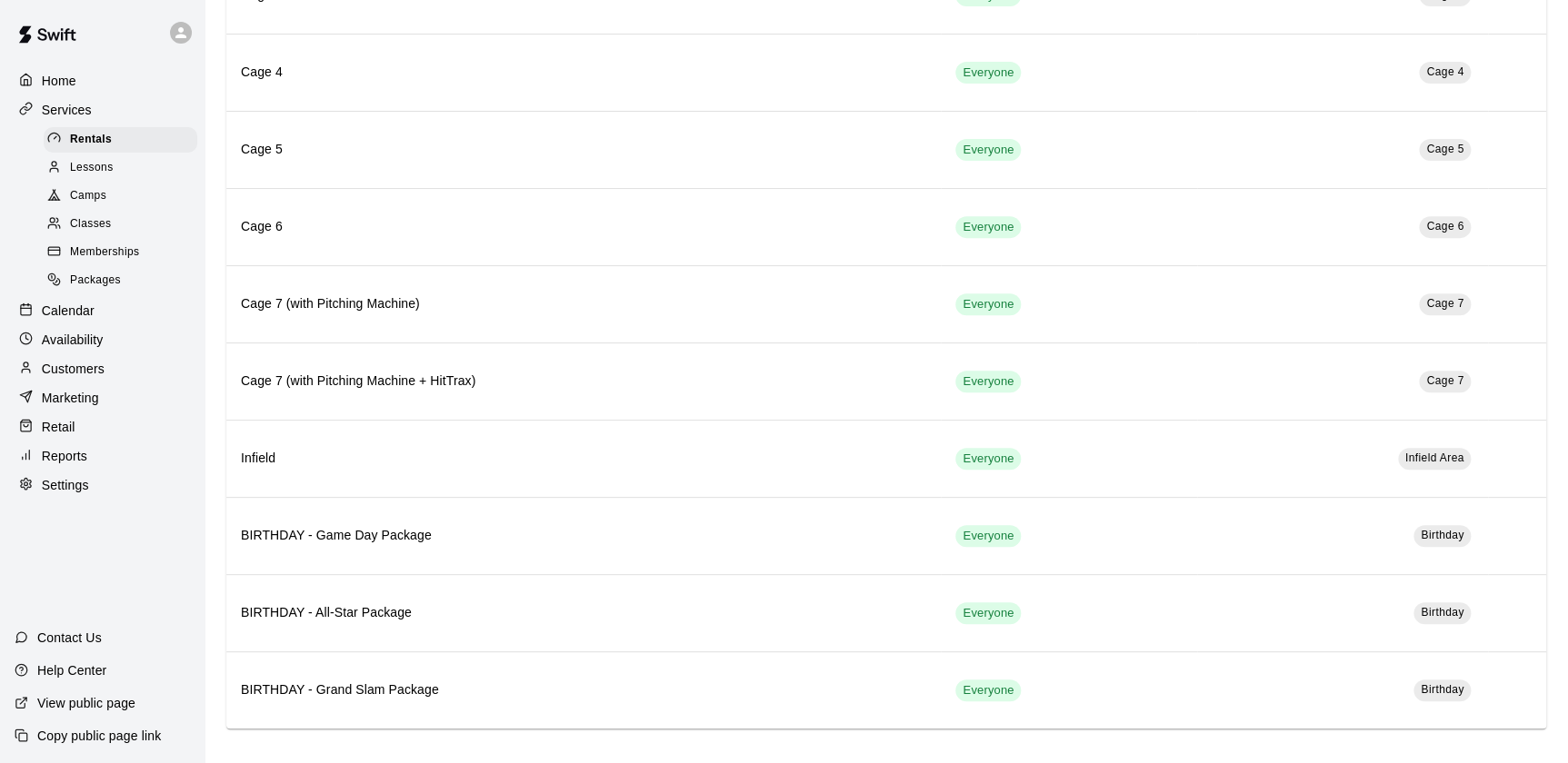
click at [98, 90] on div "Home" at bounding box center [101, 81] width 176 height 27
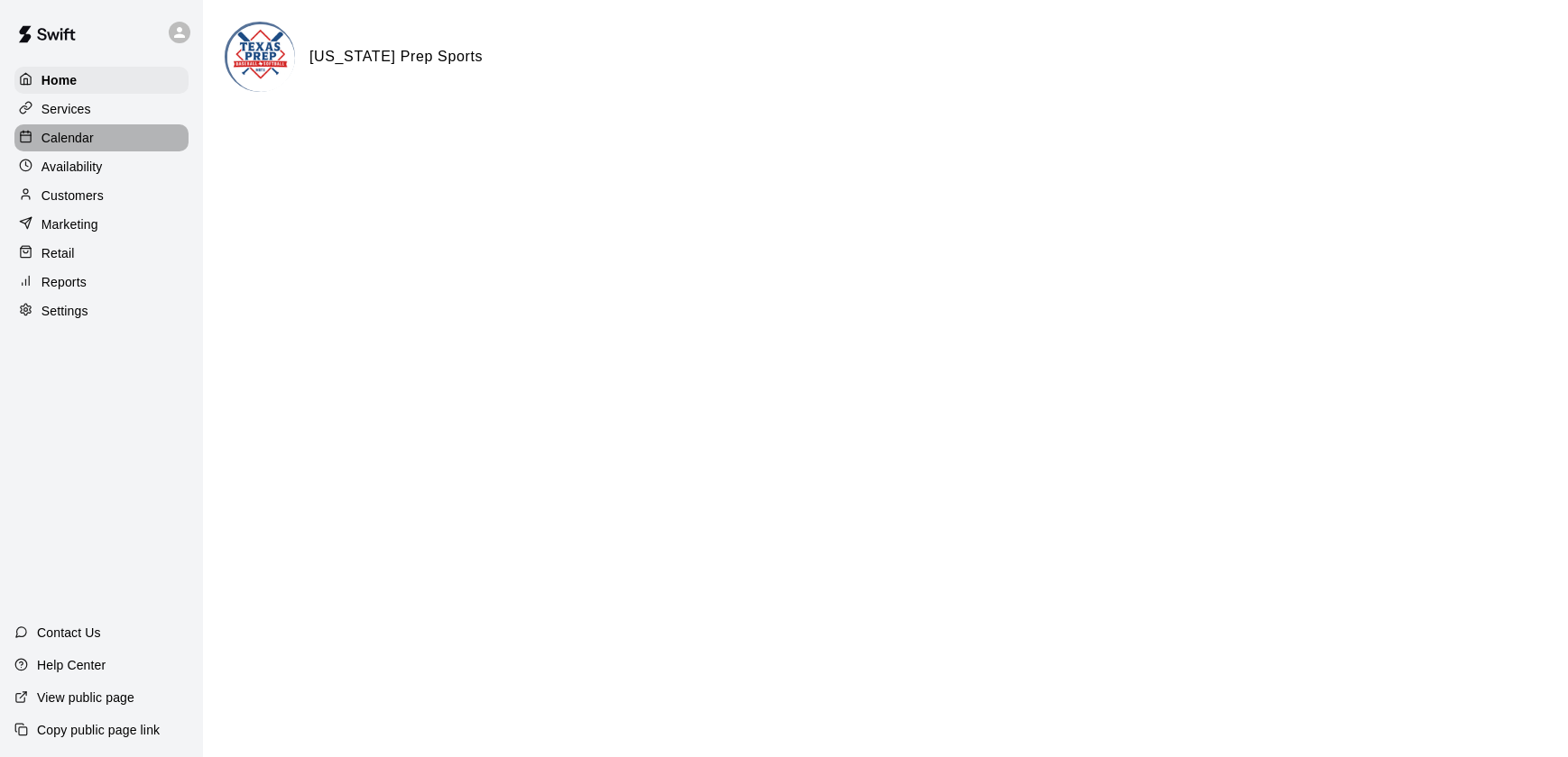
click at [84, 144] on p "Calendar" at bounding box center [68, 137] width 52 height 18
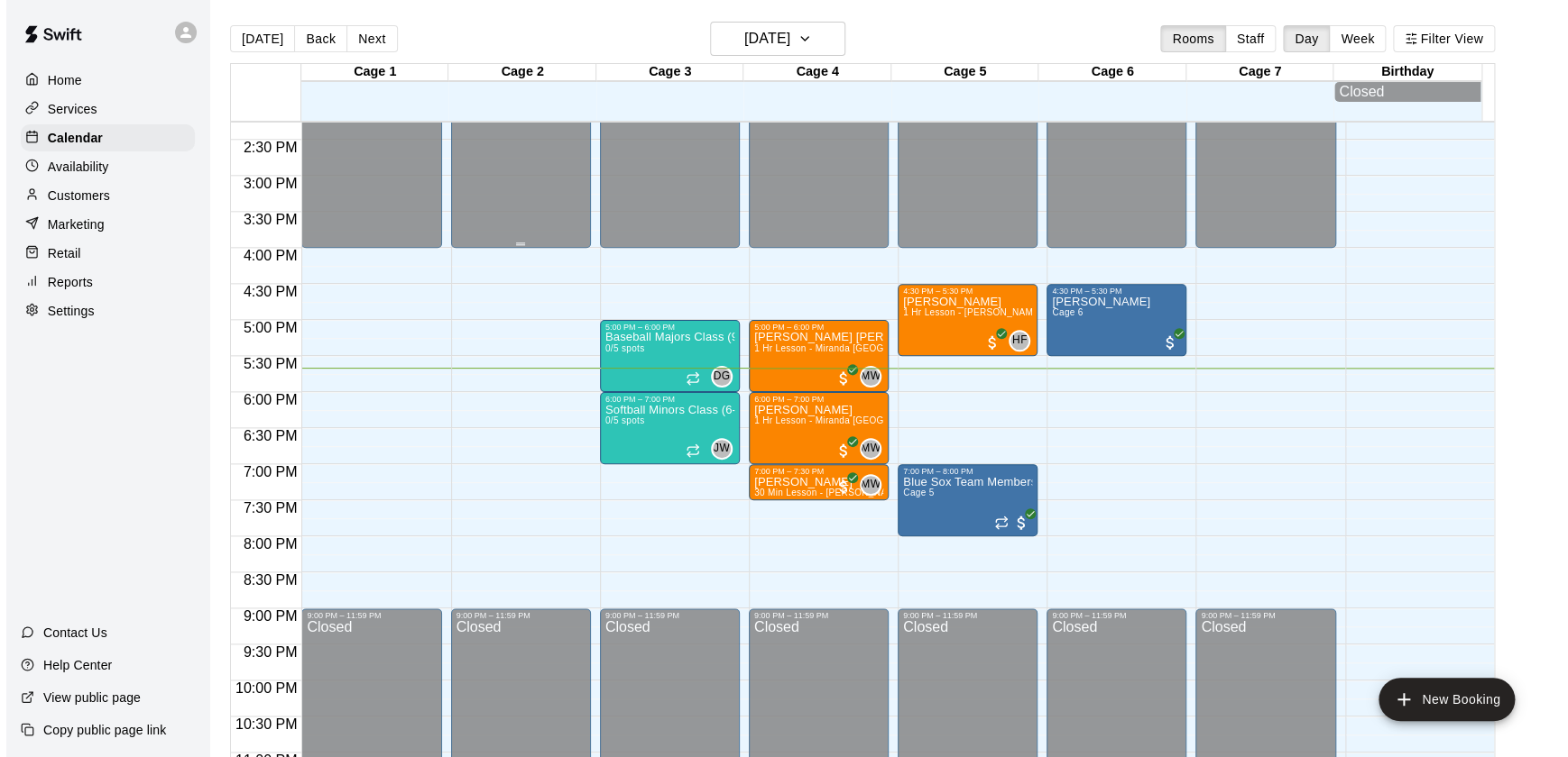
scroll to position [1030, 0]
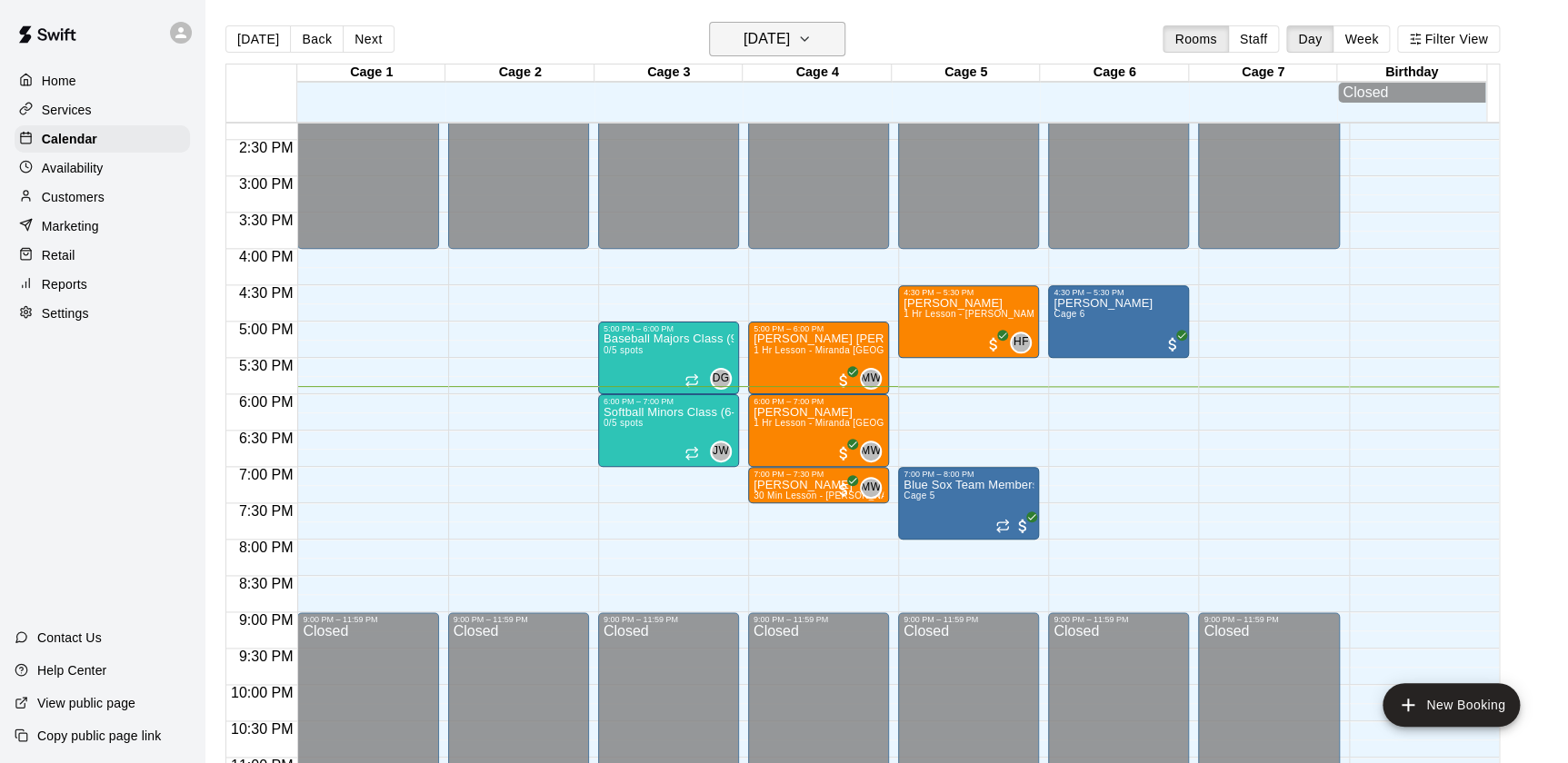
click at [744, 41] on h6 "[DATE]" at bounding box center [766, 38] width 46 height 25
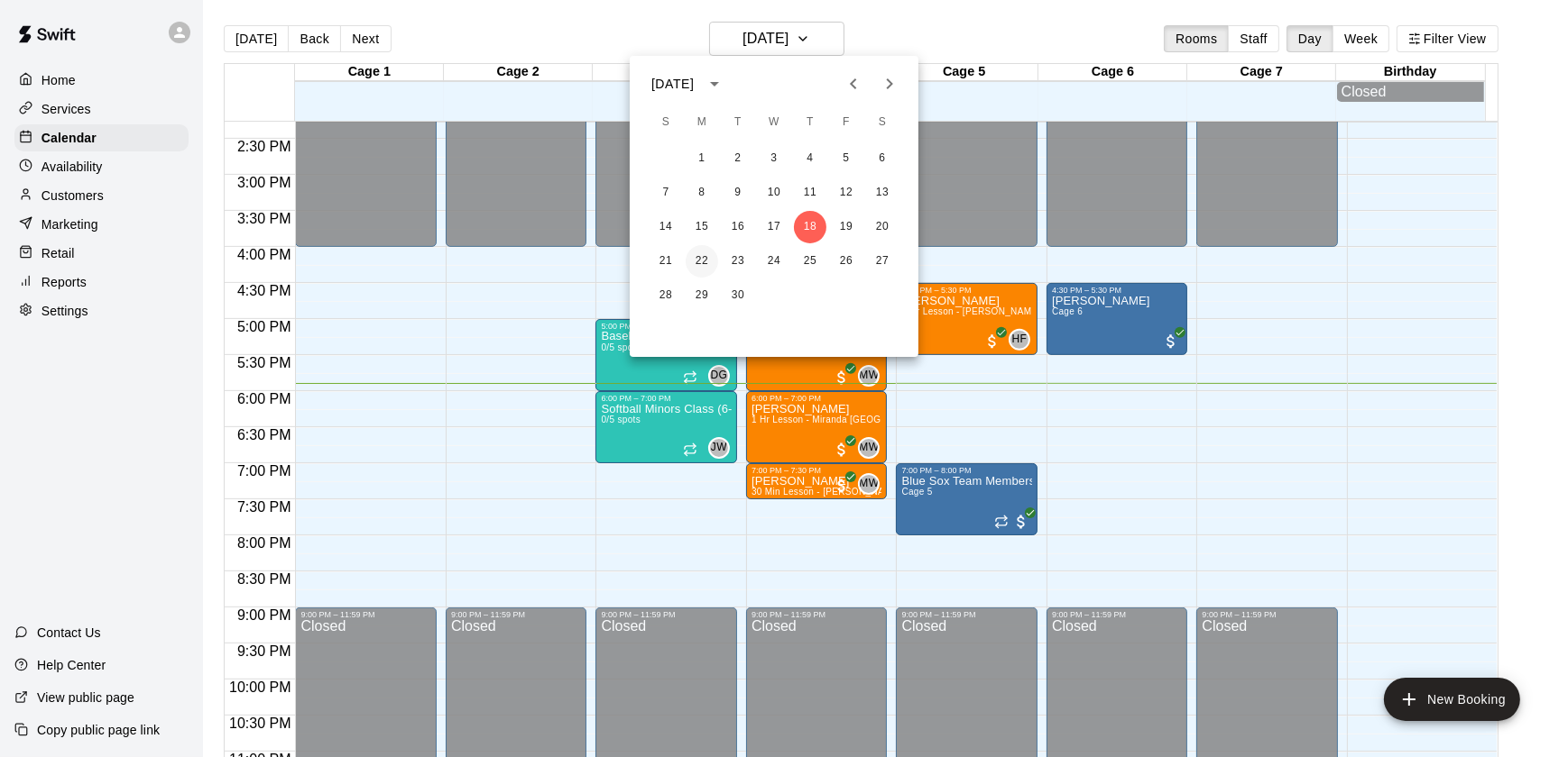
click at [688, 265] on button "22" at bounding box center [702, 261] width 33 height 33
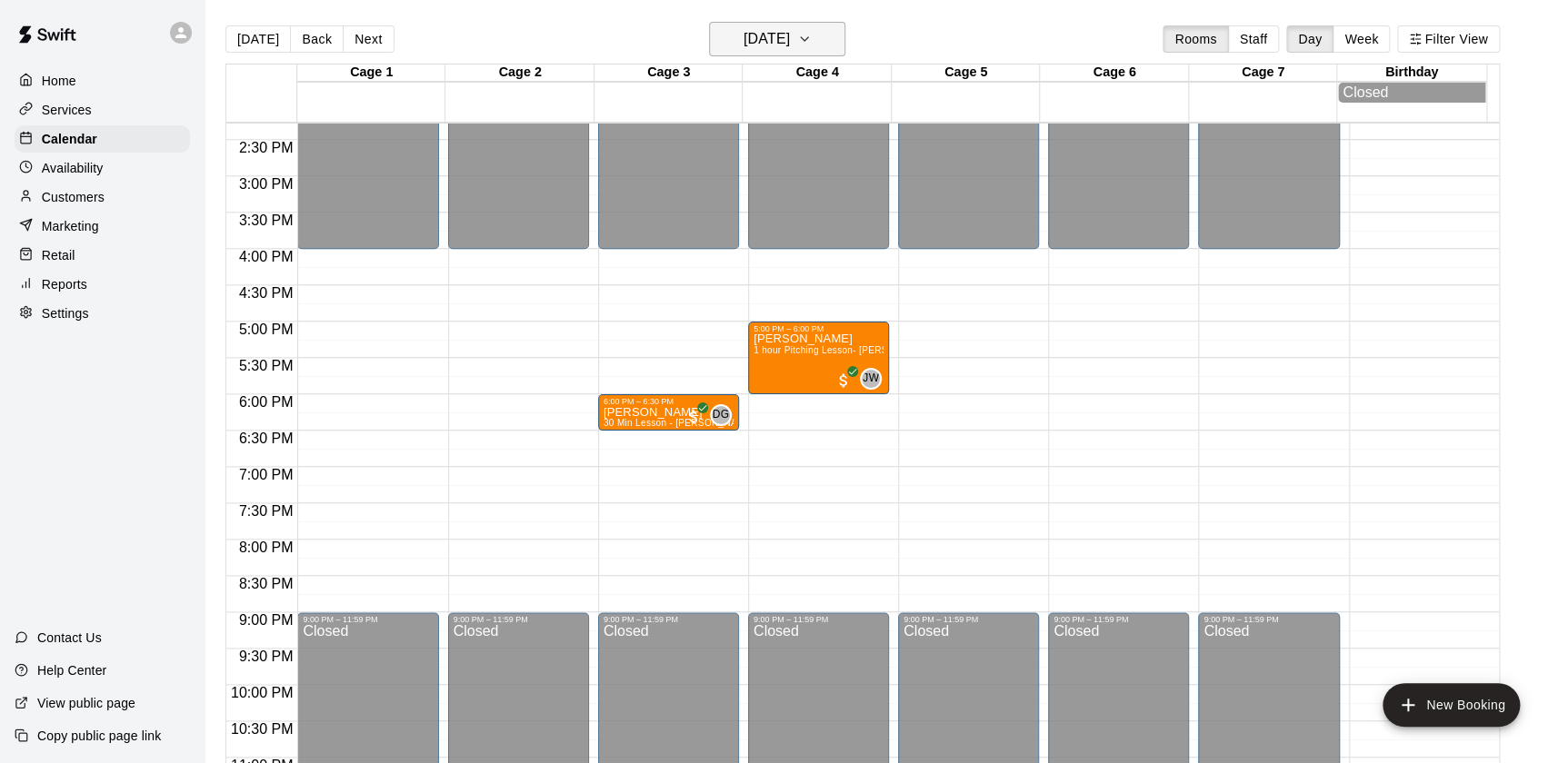
click at [766, 50] on h6 "[DATE]" at bounding box center [766, 38] width 46 height 25
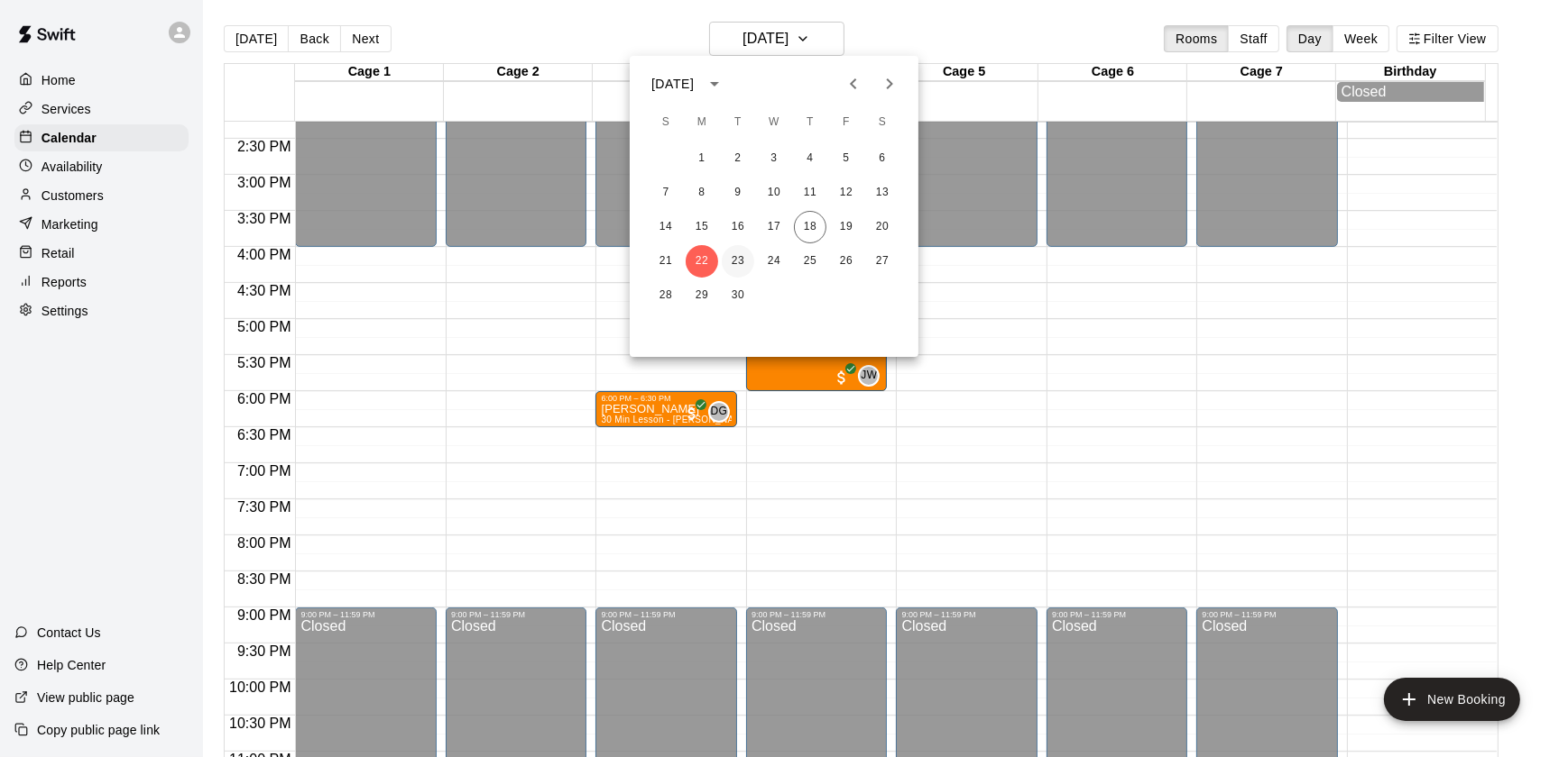
click at [733, 265] on button "23" at bounding box center [738, 261] width 33 height 33
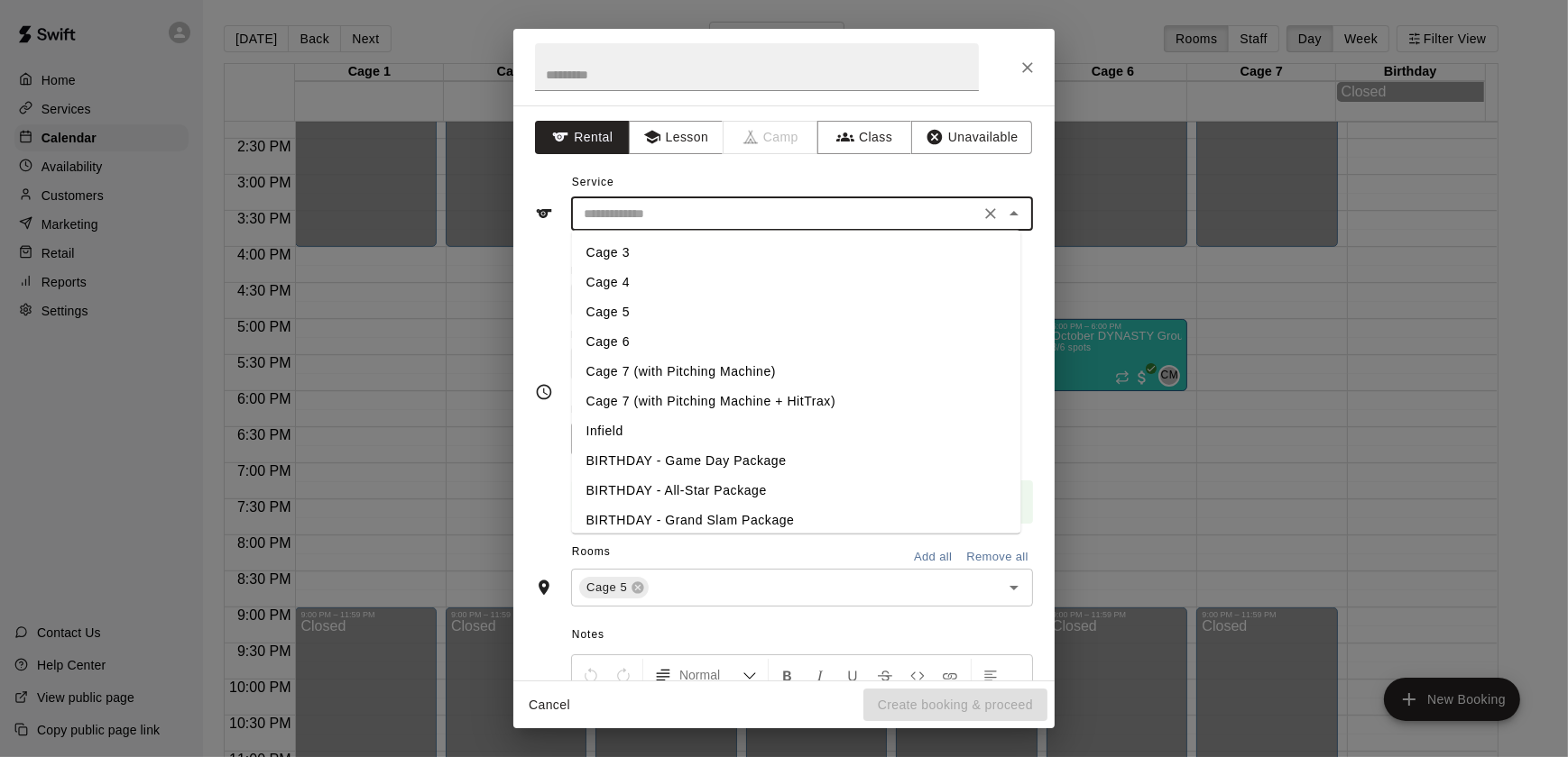
click at [631, 215] on input "text" at bounding box center [775, 214] width 398 height 22
click at [661, 161] on div "**********" at bounding box center [784, 393] width 541 height 575
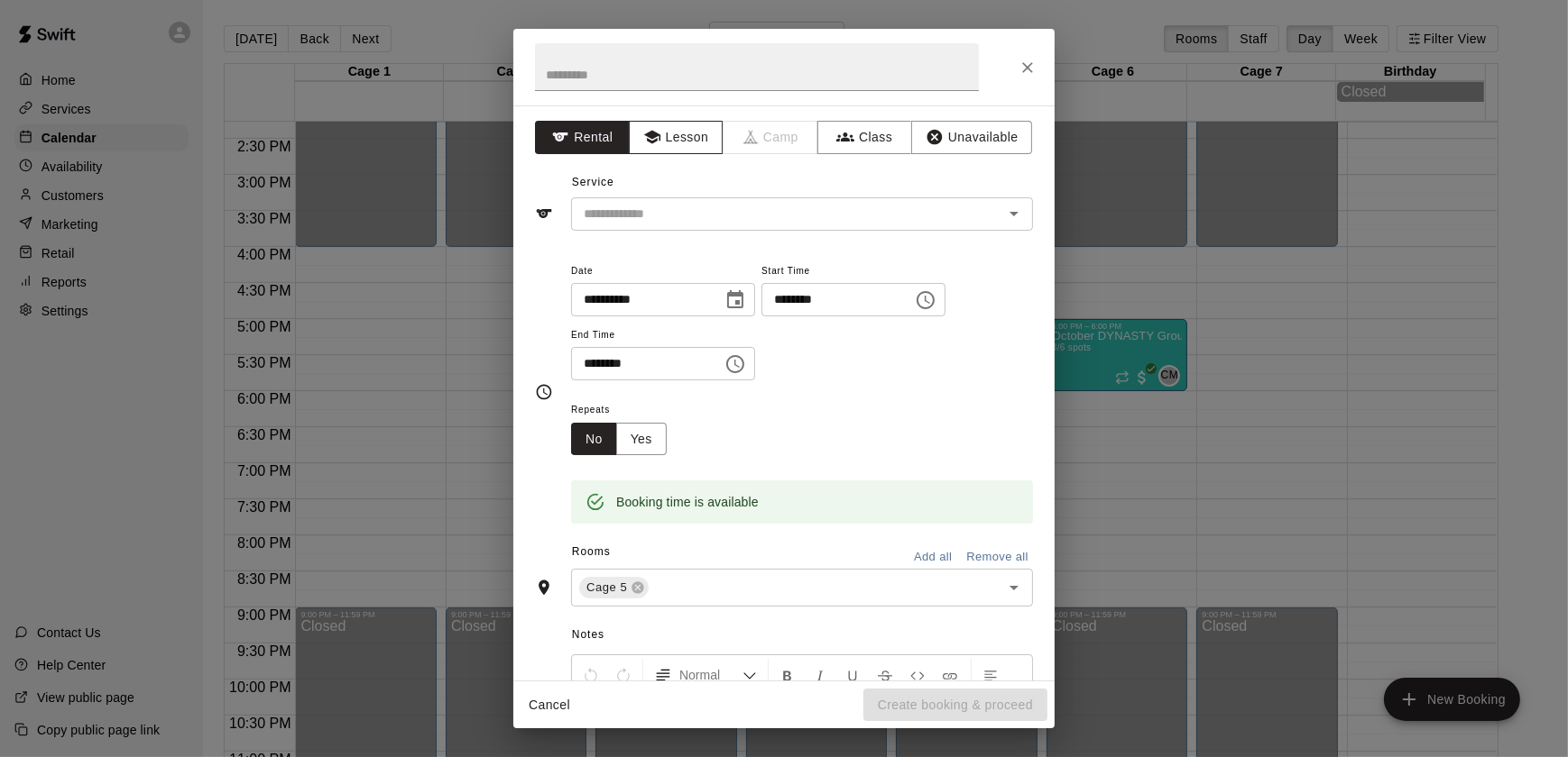
click at [652, 144] on icon "button" at bounding box center [651, 136] width 18 height 18
click at [648, 238] on div "**********" at bounding box center [784, 393] width 541 height 575
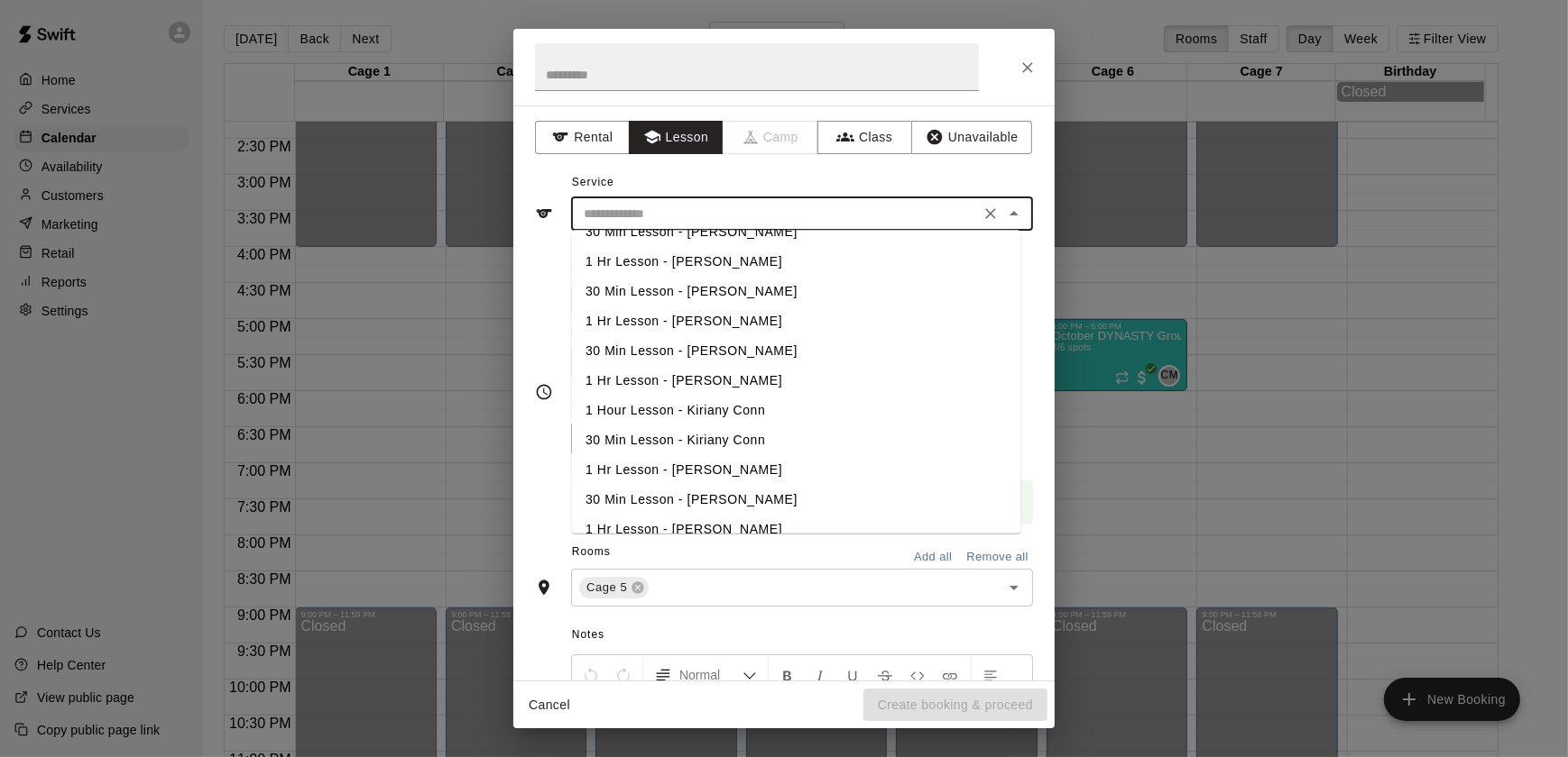
scroll to position [574, 0]
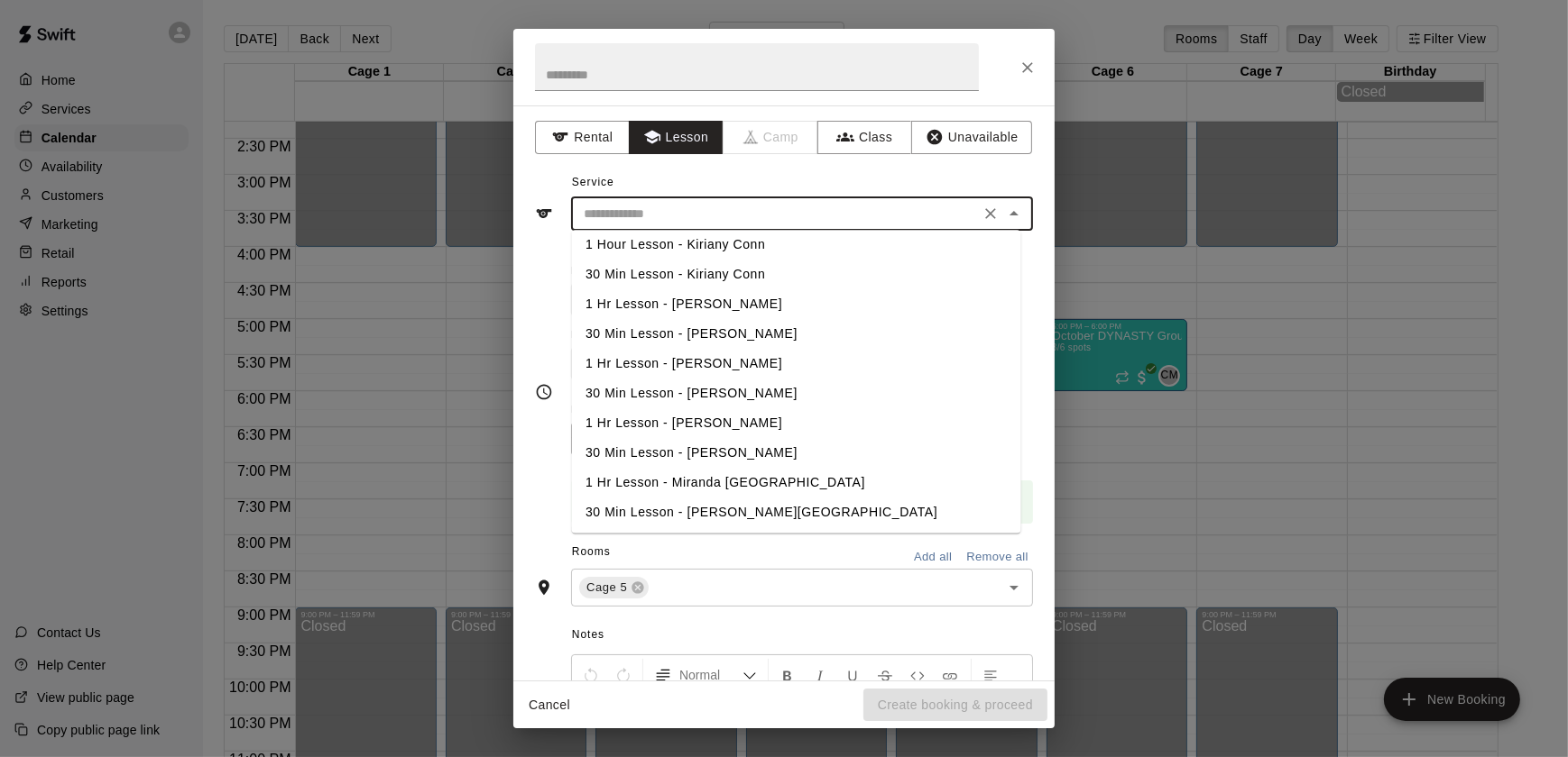
click at [712, 480] on li "1 Hr Lesson - Miranda [GEOGRAPHIC_DATA]" at bounding box center [797, 483] width 449 height 30
type input "**********"
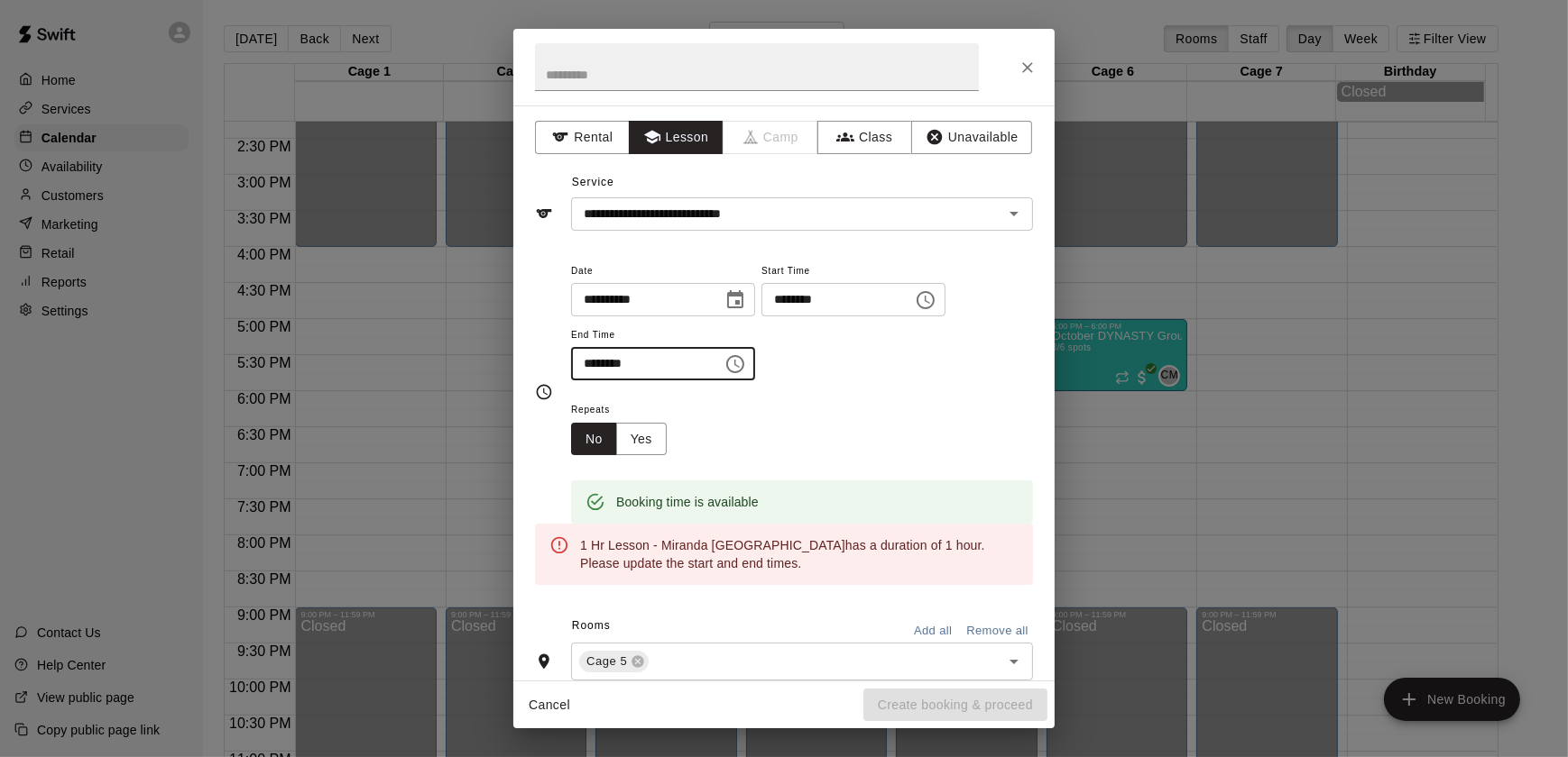
click at [586, 360] on input "********" at bounding box center [640, 364] width 139 height 34
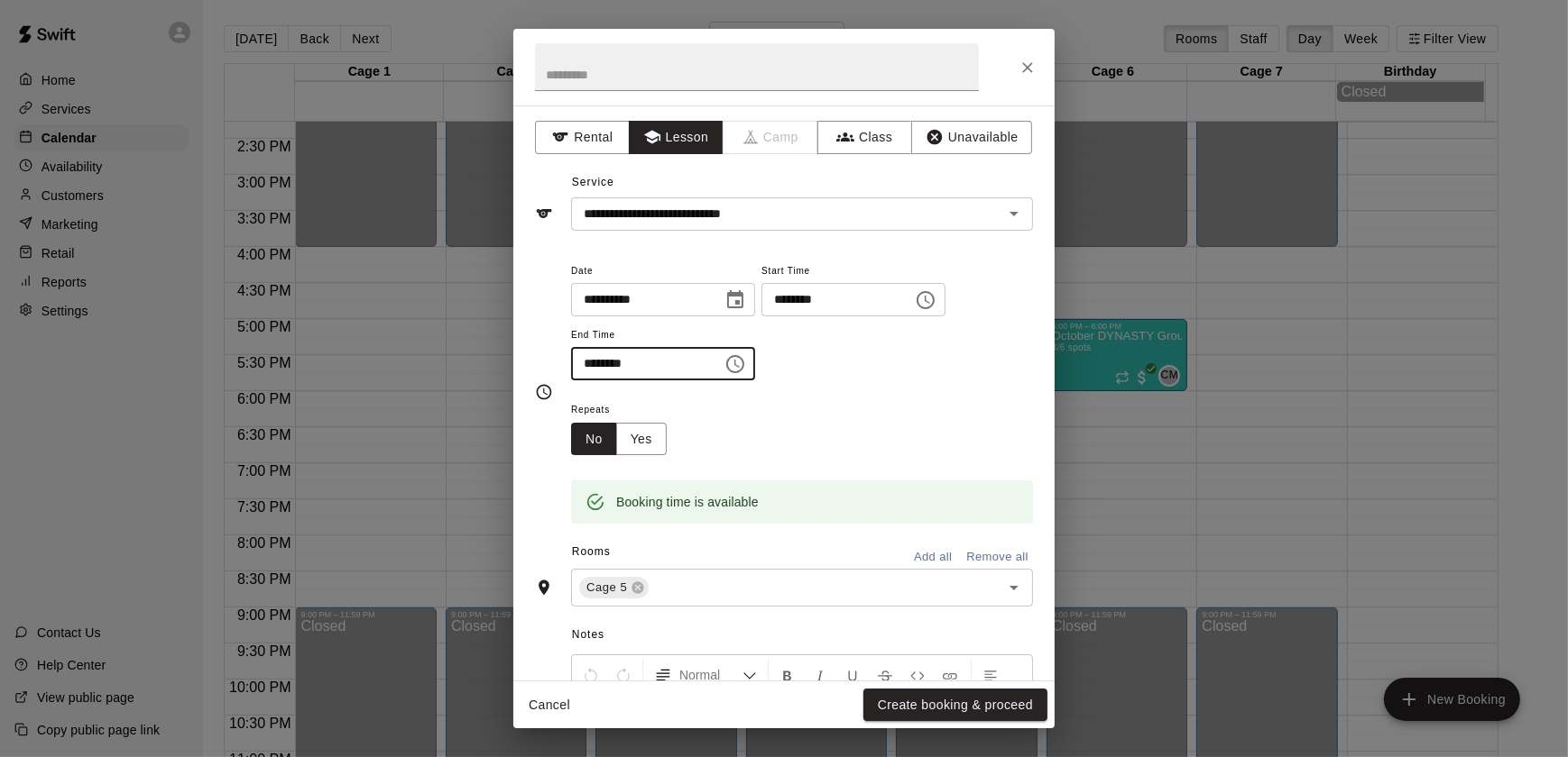
scroll to position [216, 0]
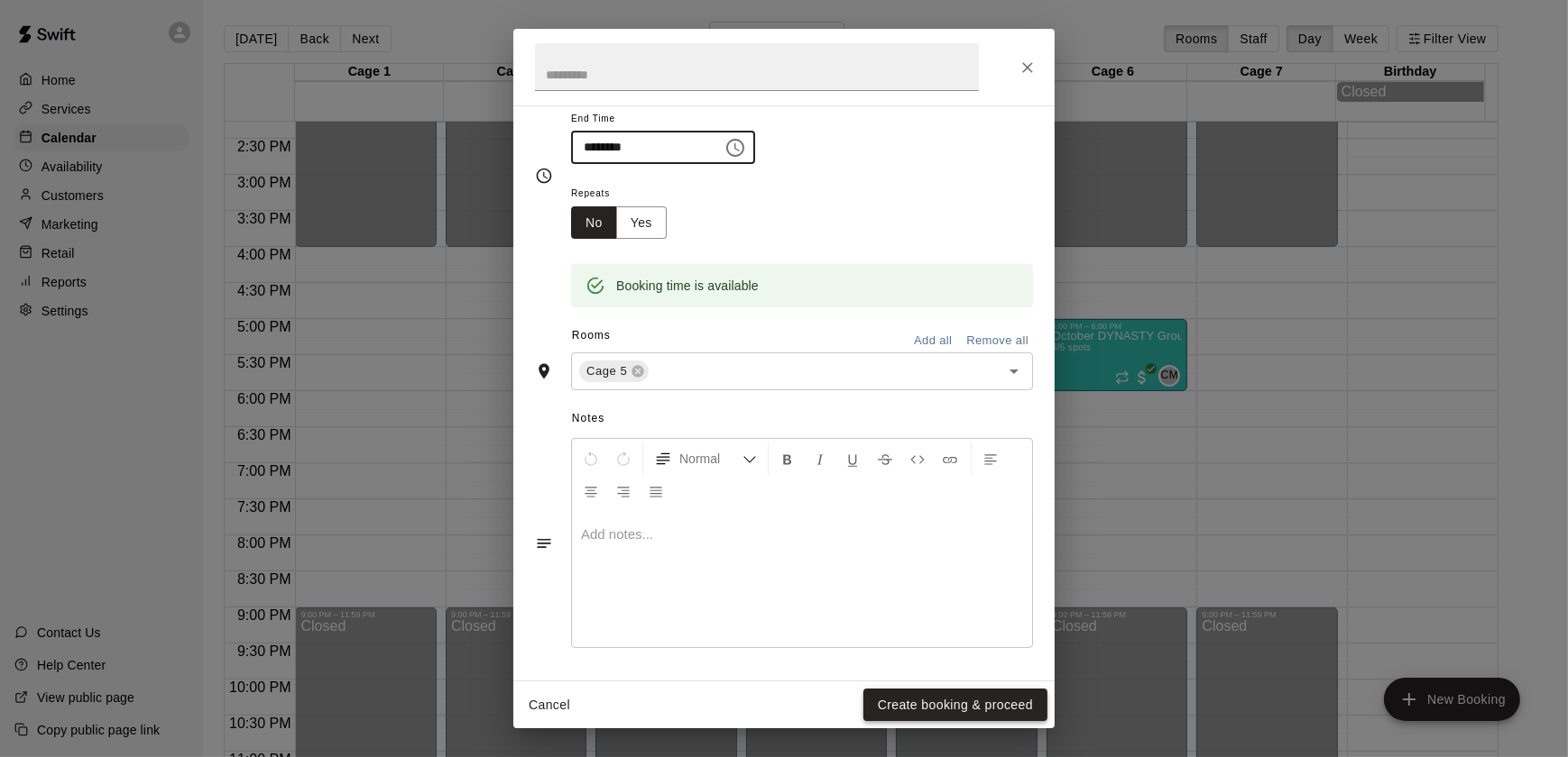
type input "********"
click at [985, 710] on button "Create booking & proceed" at bounding box center [956, 706] width 184 height 34
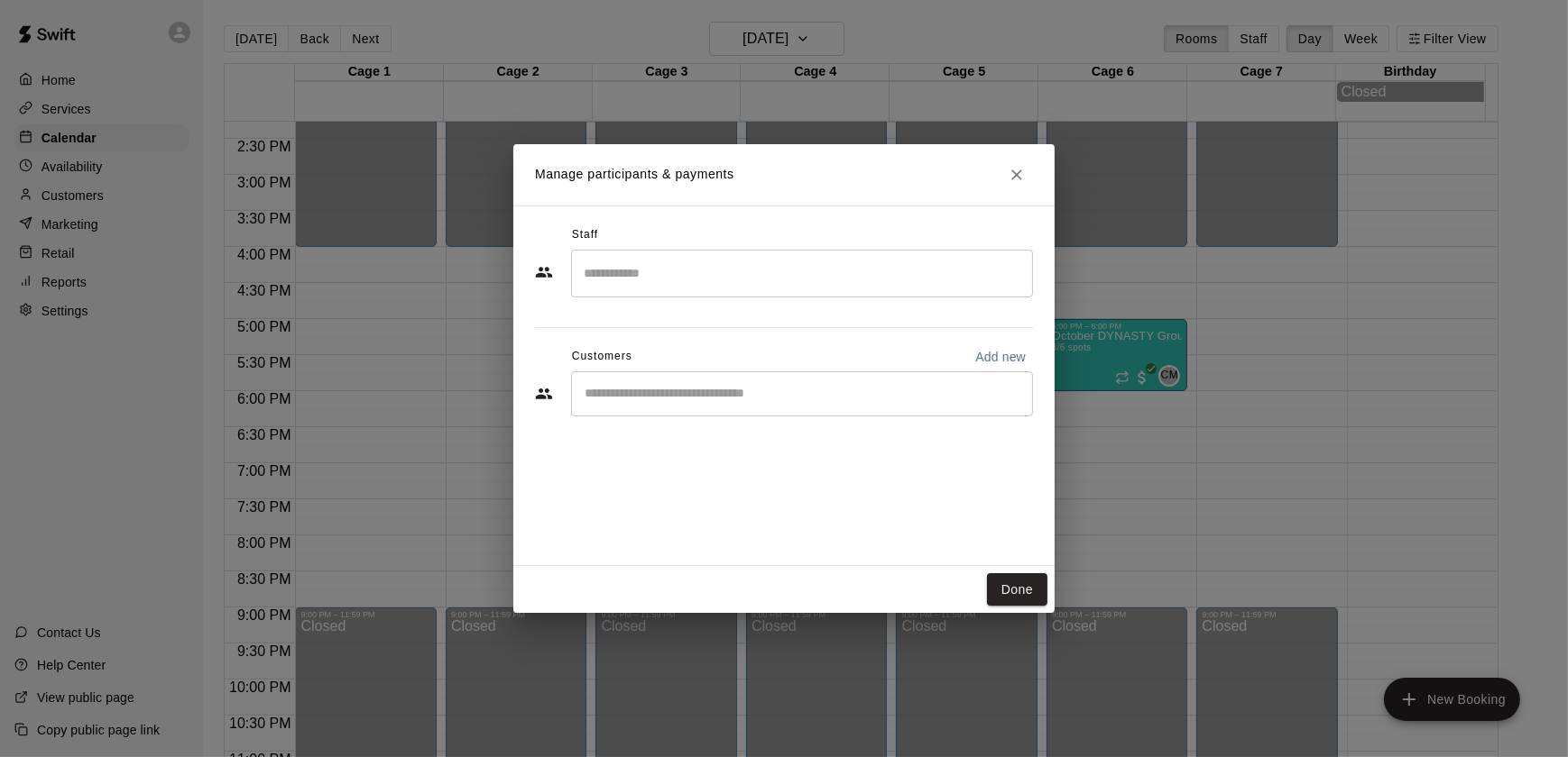
click at [626, 273] on input "Search staff" at bounding box center [802, 274] width 445 height 32
click at [524, 343] on div "Staff ​ Customers Add new ​" at bounding box center [784, 385] width 541 height 360
click at [595, 381] on div "​" at bounding box center [802, 394] width 462 height 45
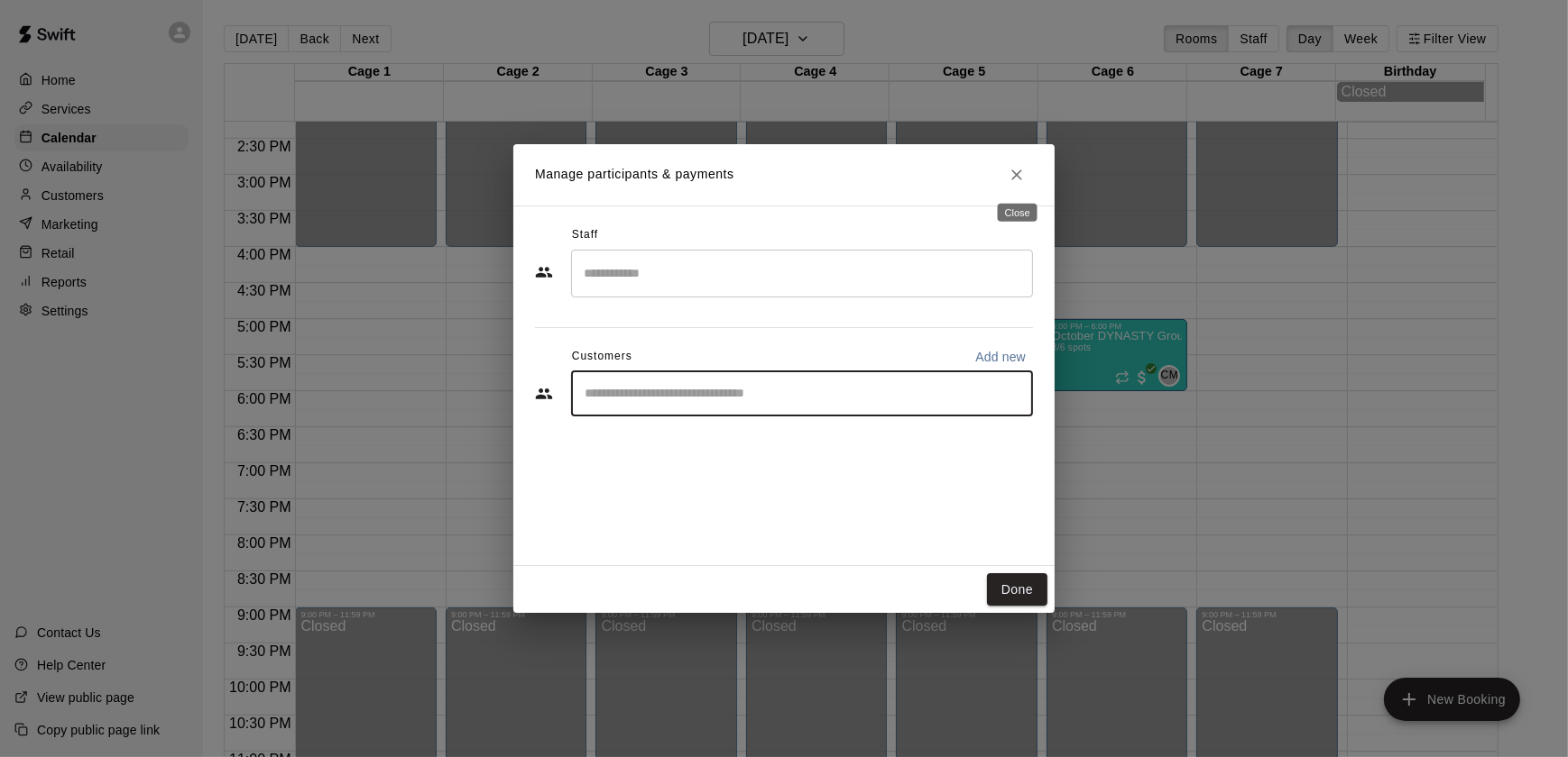
click at [1002, 173] on button "Close" at bounding box center [1016, 174] width 33 height 33
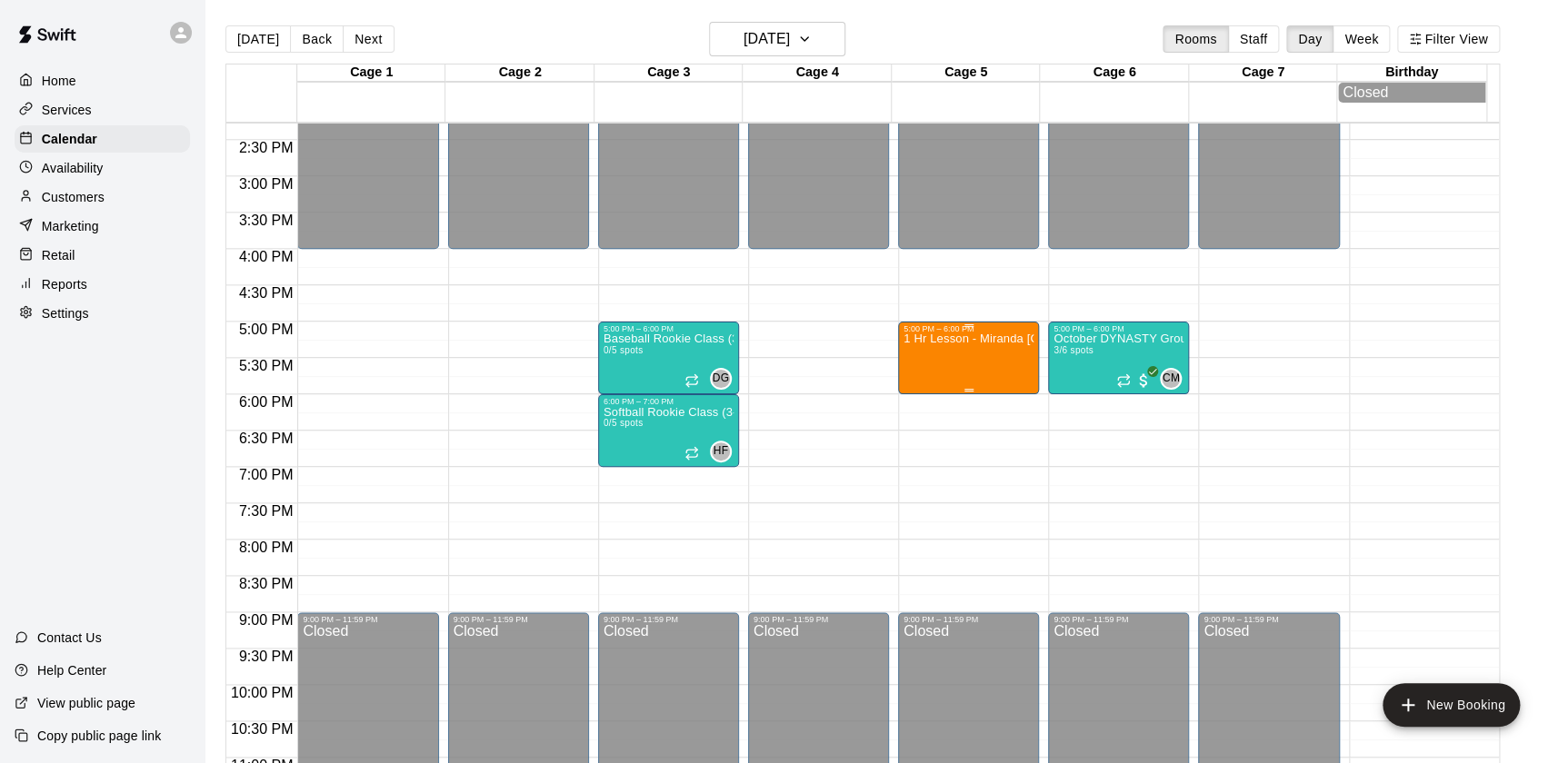
click at [947, 329] on div "5:00 PM – 6:00 PM" at bounding box center [968, 329] width 130 height 9
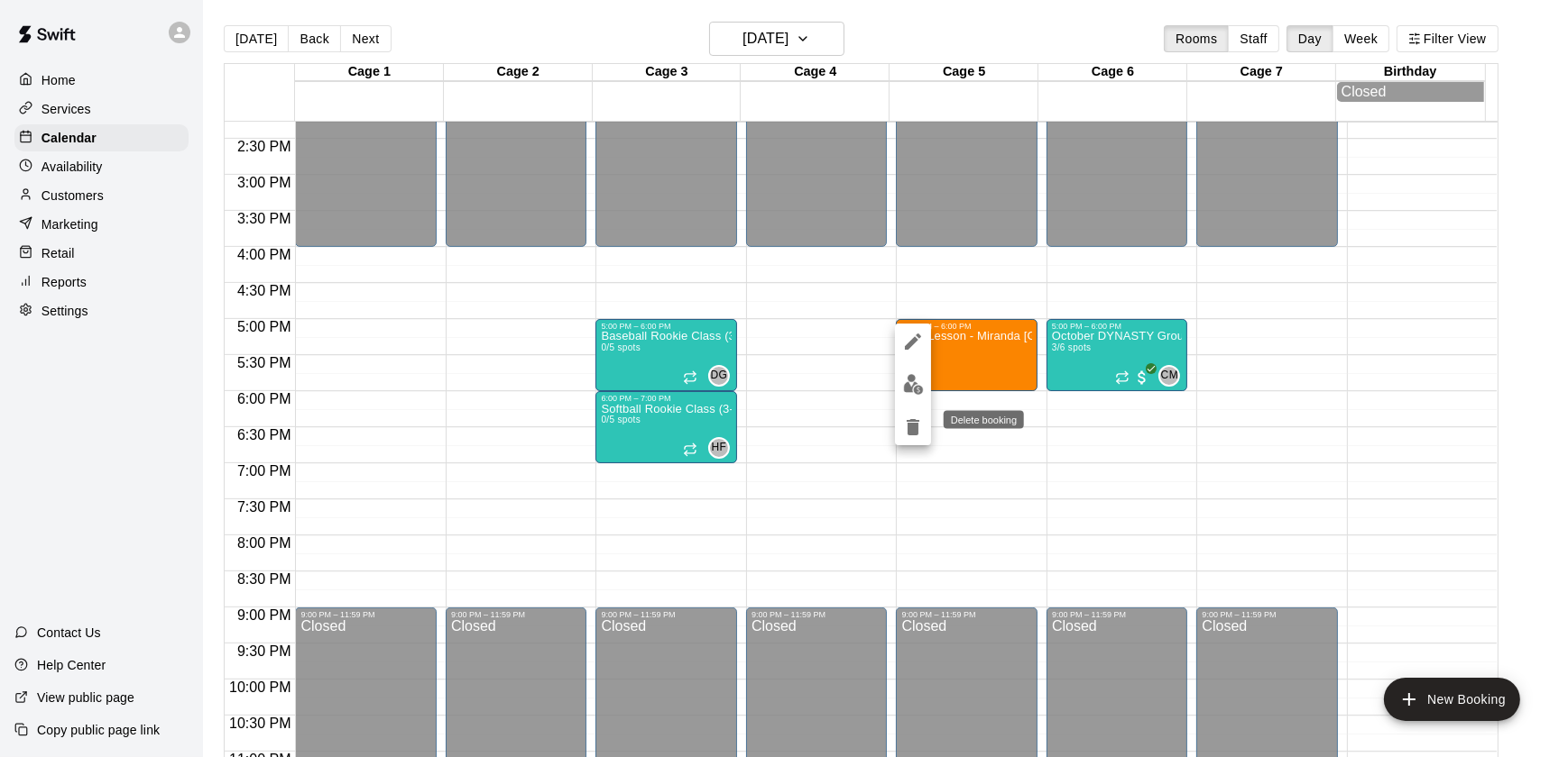
click at [919, 419] on icon "delete" at bounding box center [912, 426] width 21 height 21
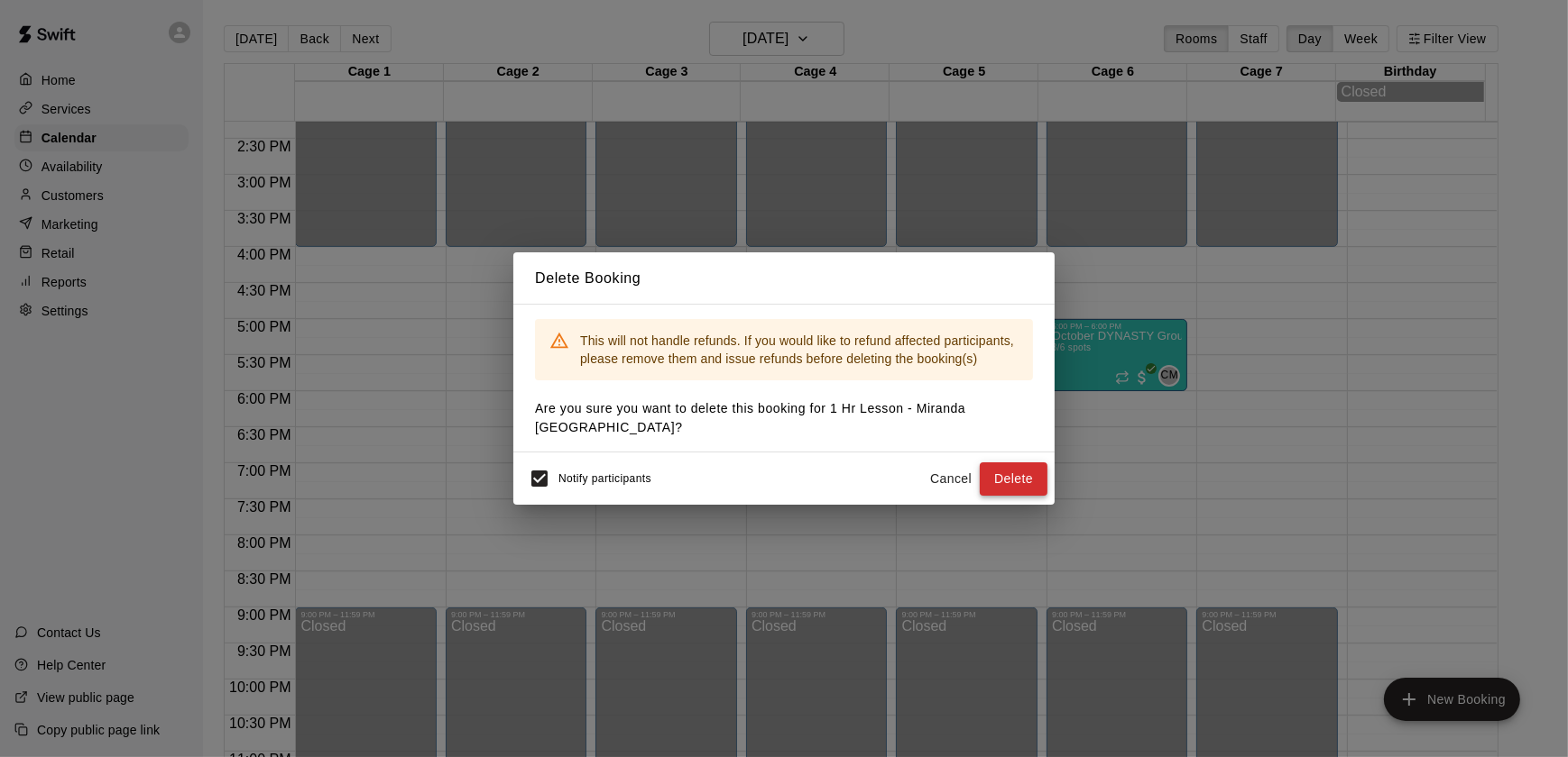
click at [996, 463] on button "Delete" at bounding box center [1014, 480] width 68 height 34
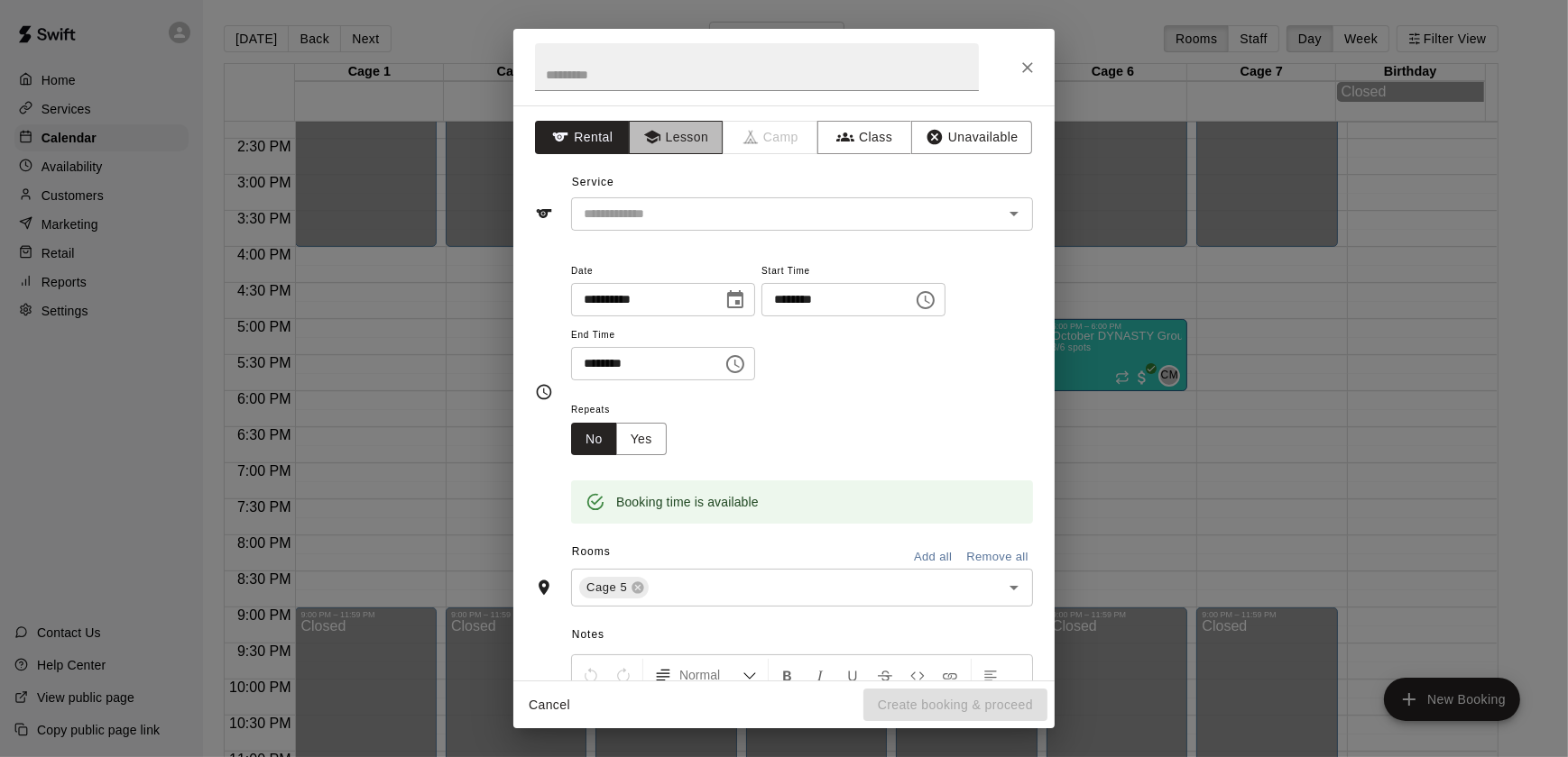
click at [666, 134] on button "Lesson" at bounding box center [676, 138] width 95 height 34
click at [639, 224] on input "text" at bounding box center [775, 214] width 398 height 22
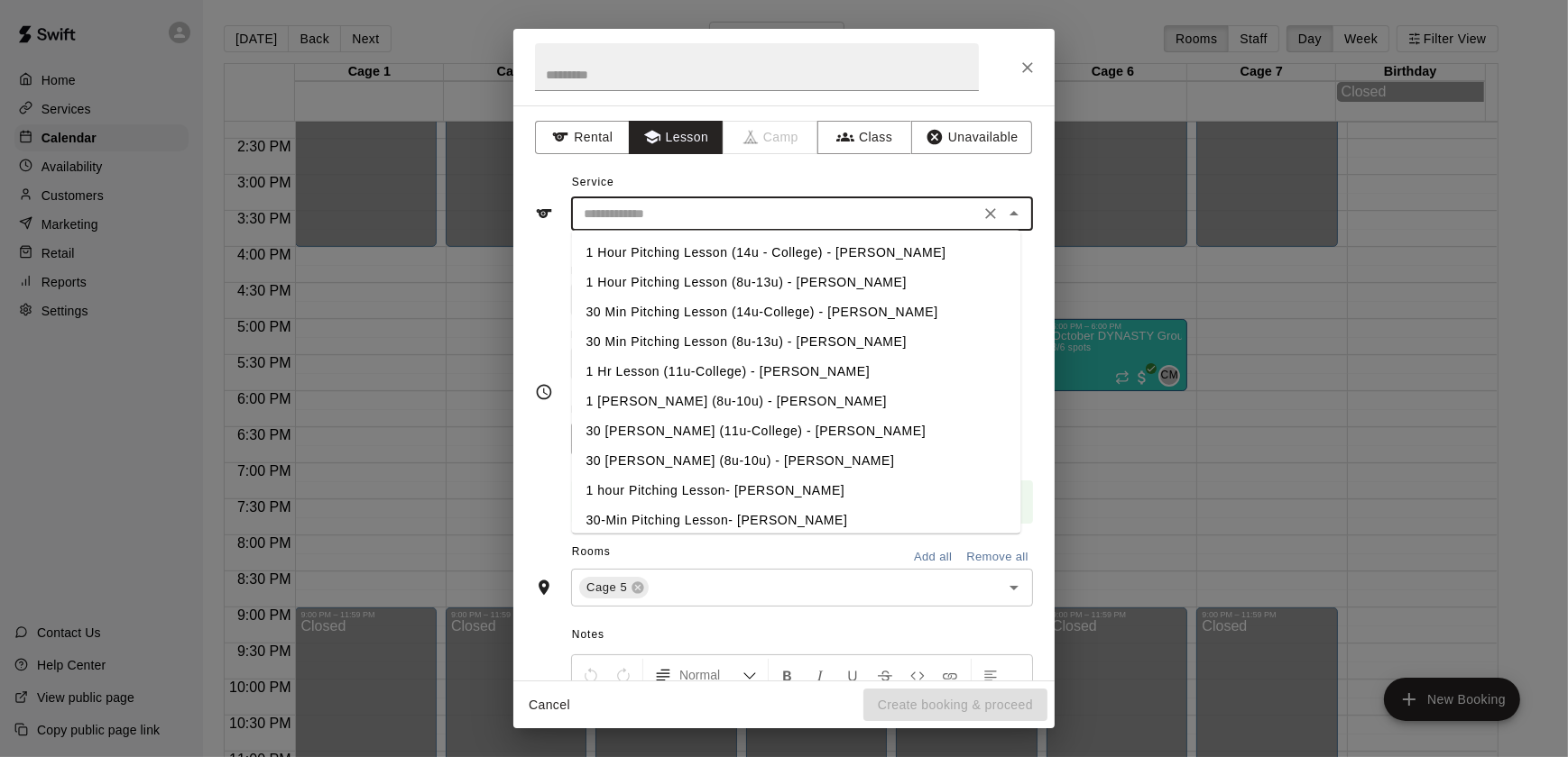
scroll to position [574, 0]
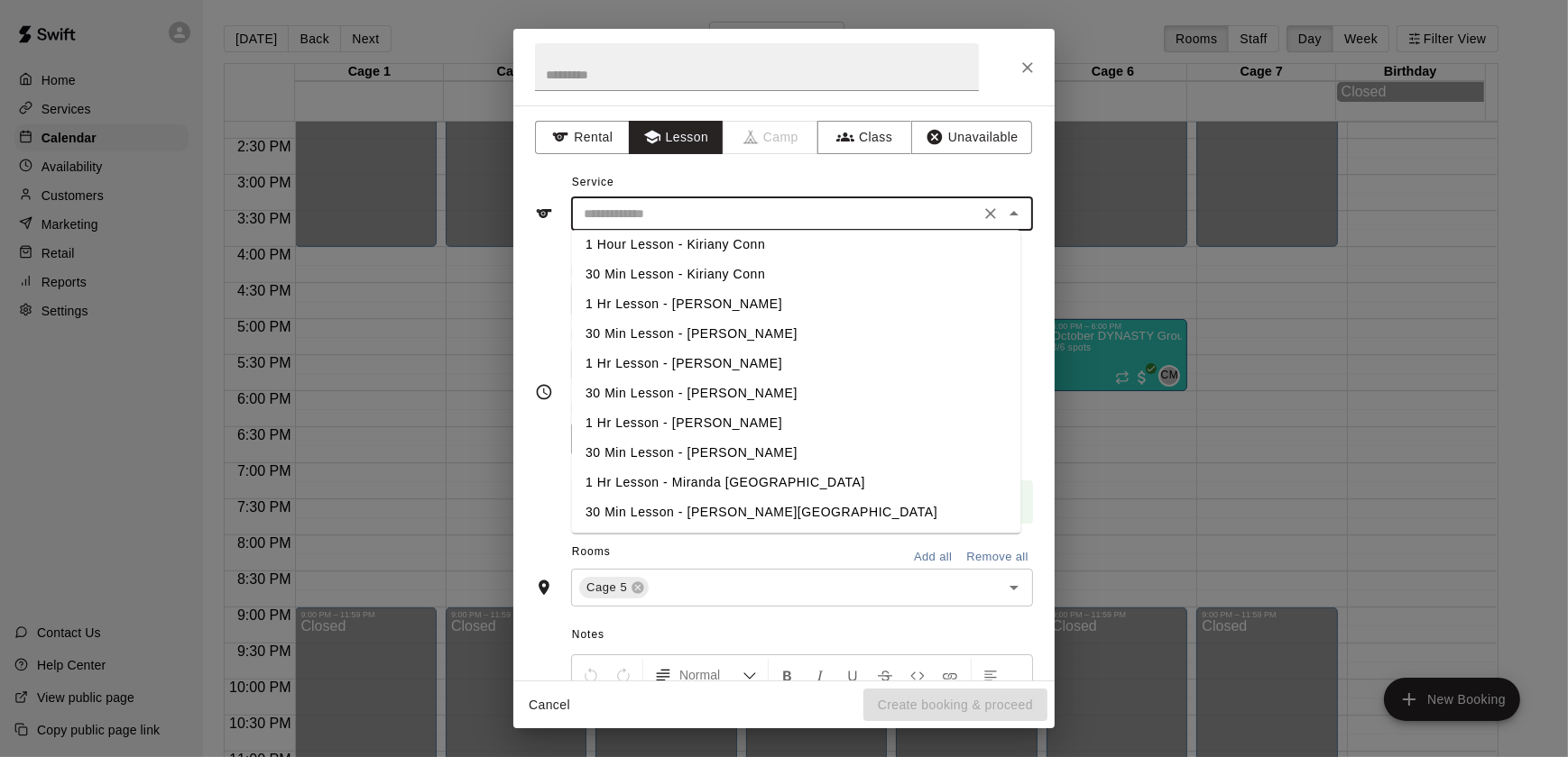
click at [661, 471] on li "1 Hr Lesson - Miranda [GEOGRAPHIC_DATA]" at bounding box center [797, 483] width 449 height 30
type input "**********"
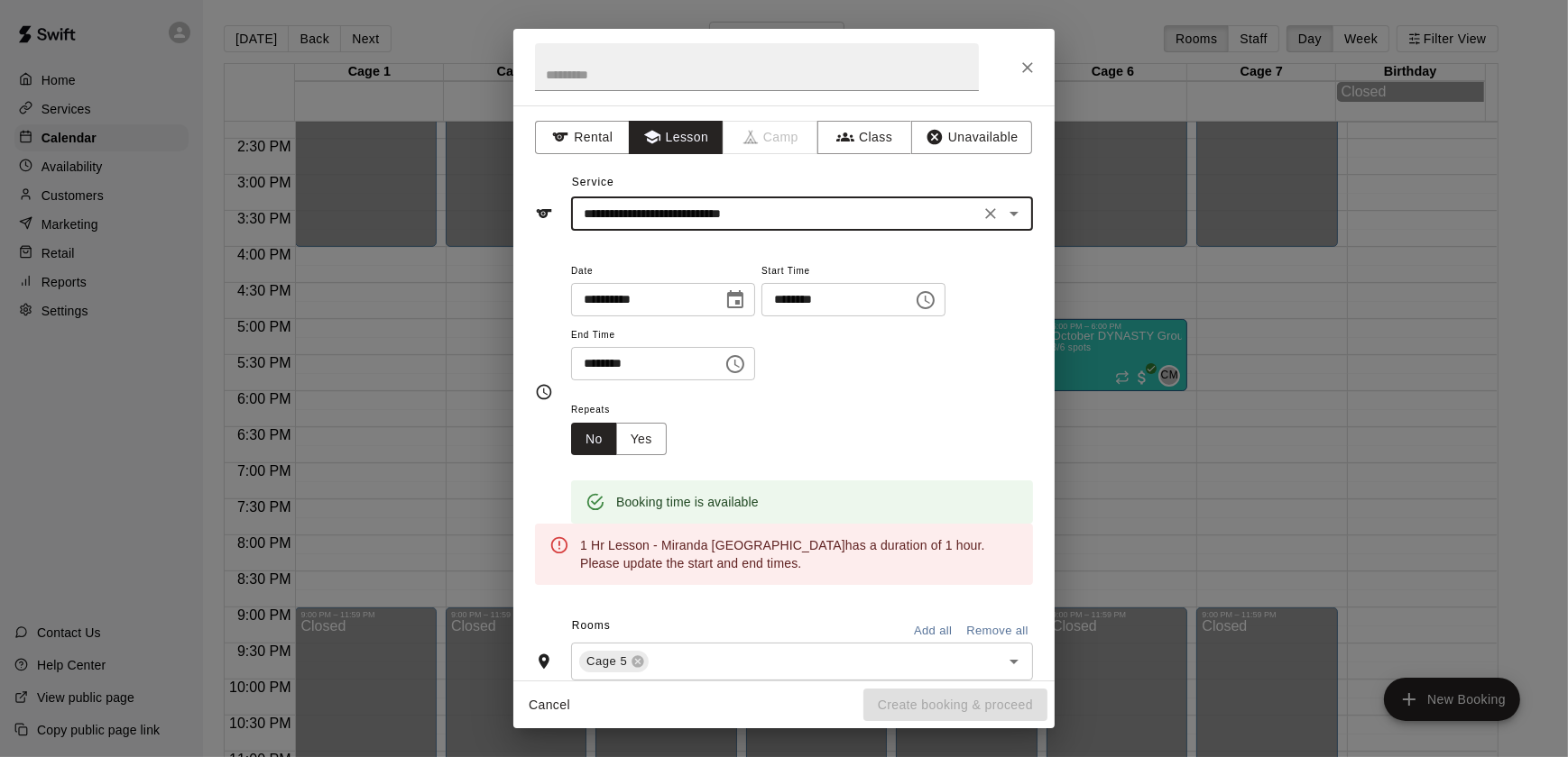
click at [584, 370] on input "********" at bounding box center [640, 364] width 139 height 34
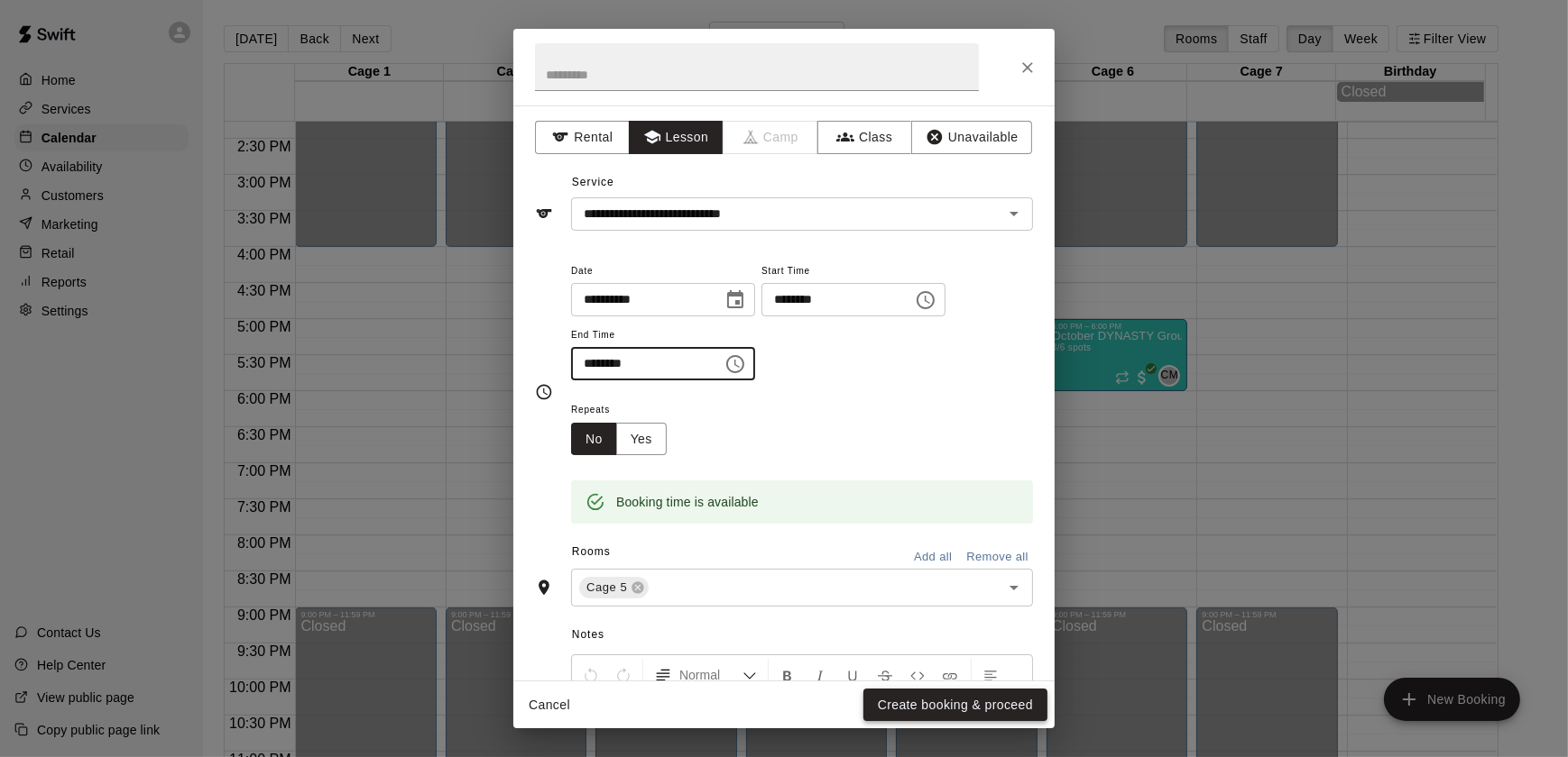
type input "********"
click at [932, 710] on button "Create booking & proceed" at bounding box center [956, 706] width 184 height 34
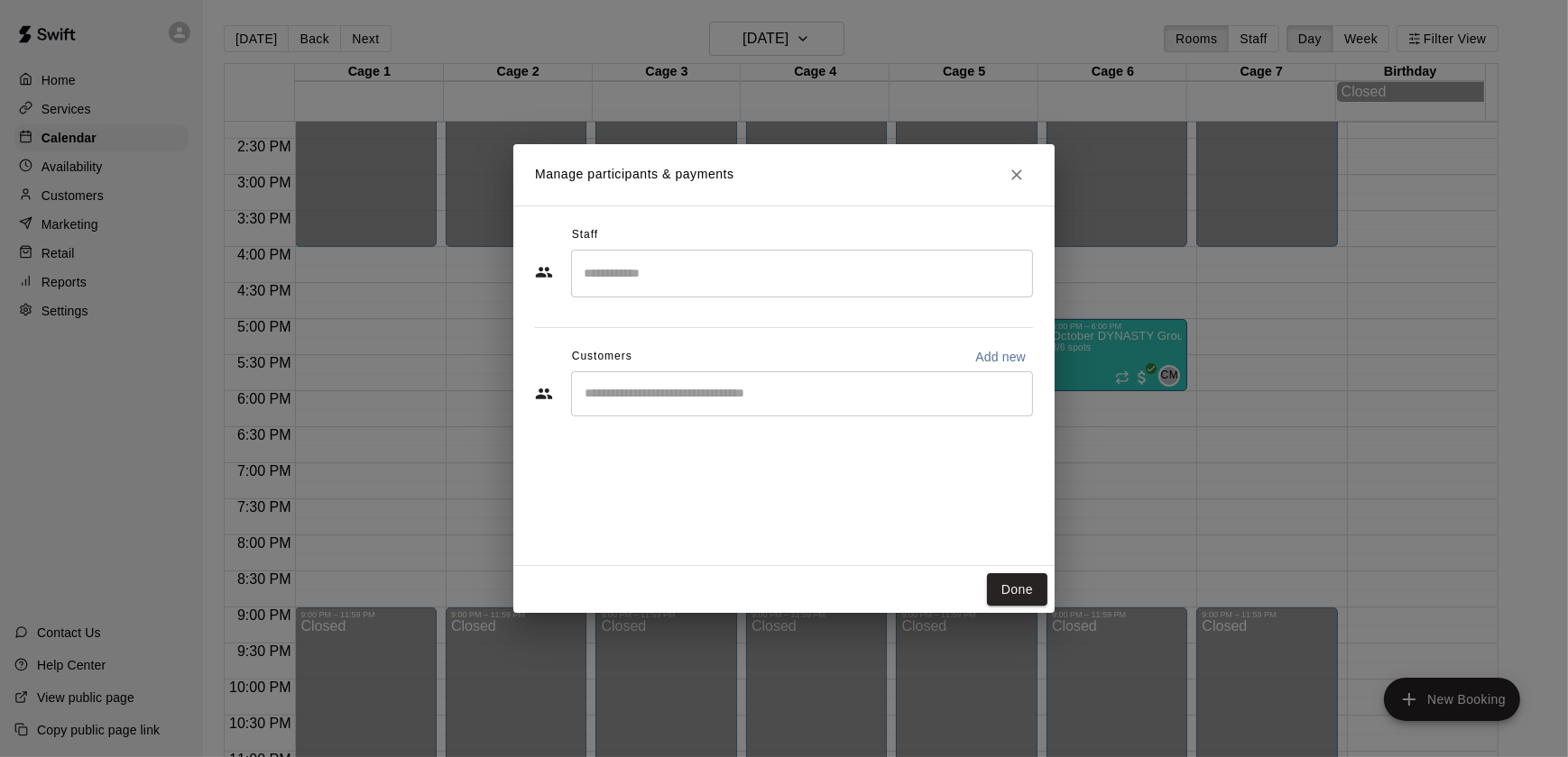
click at [622, 294] on div "​" at bounding box center [802, 273] width 462 height 47
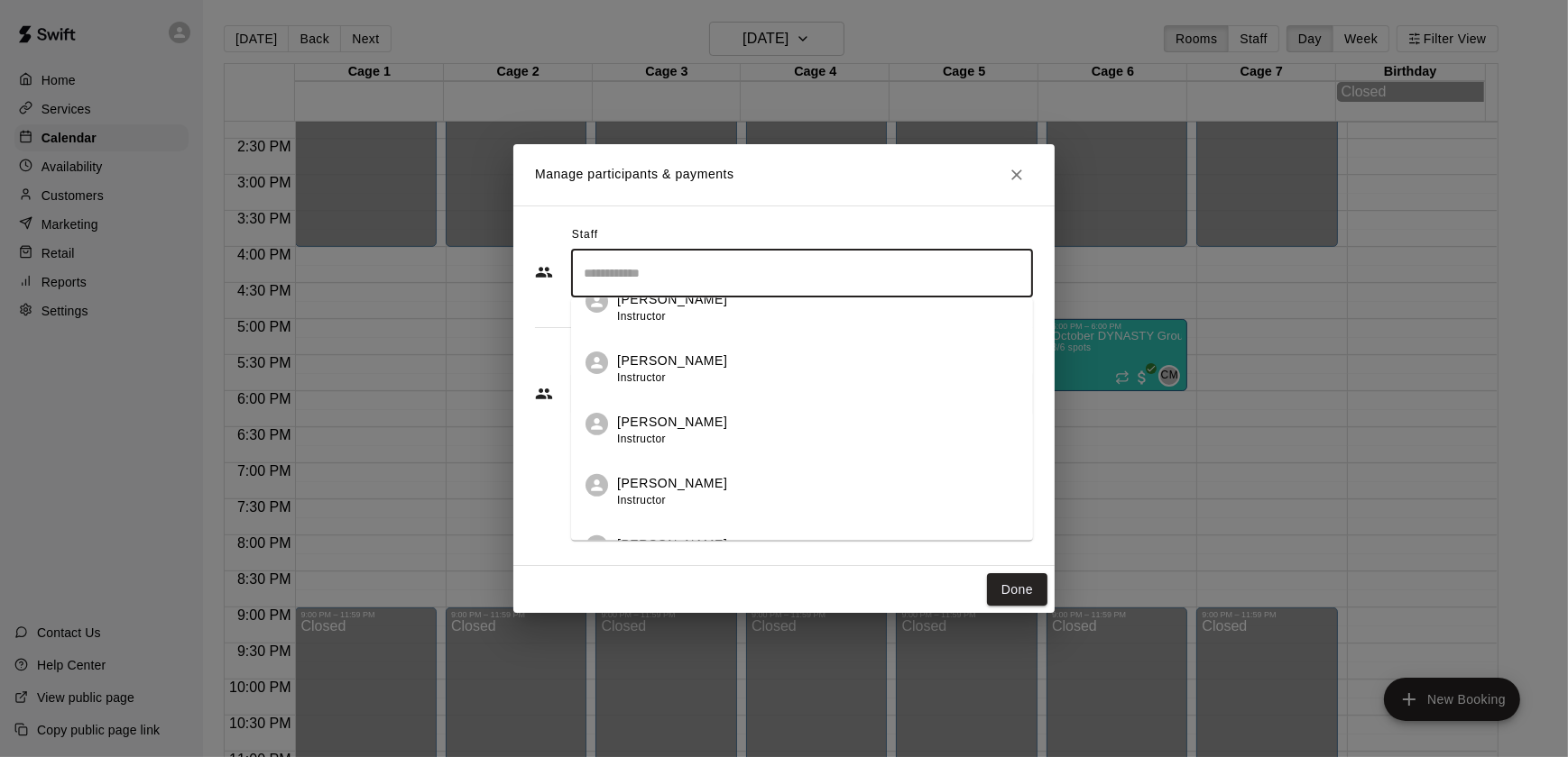
scroll to position [924, 0]
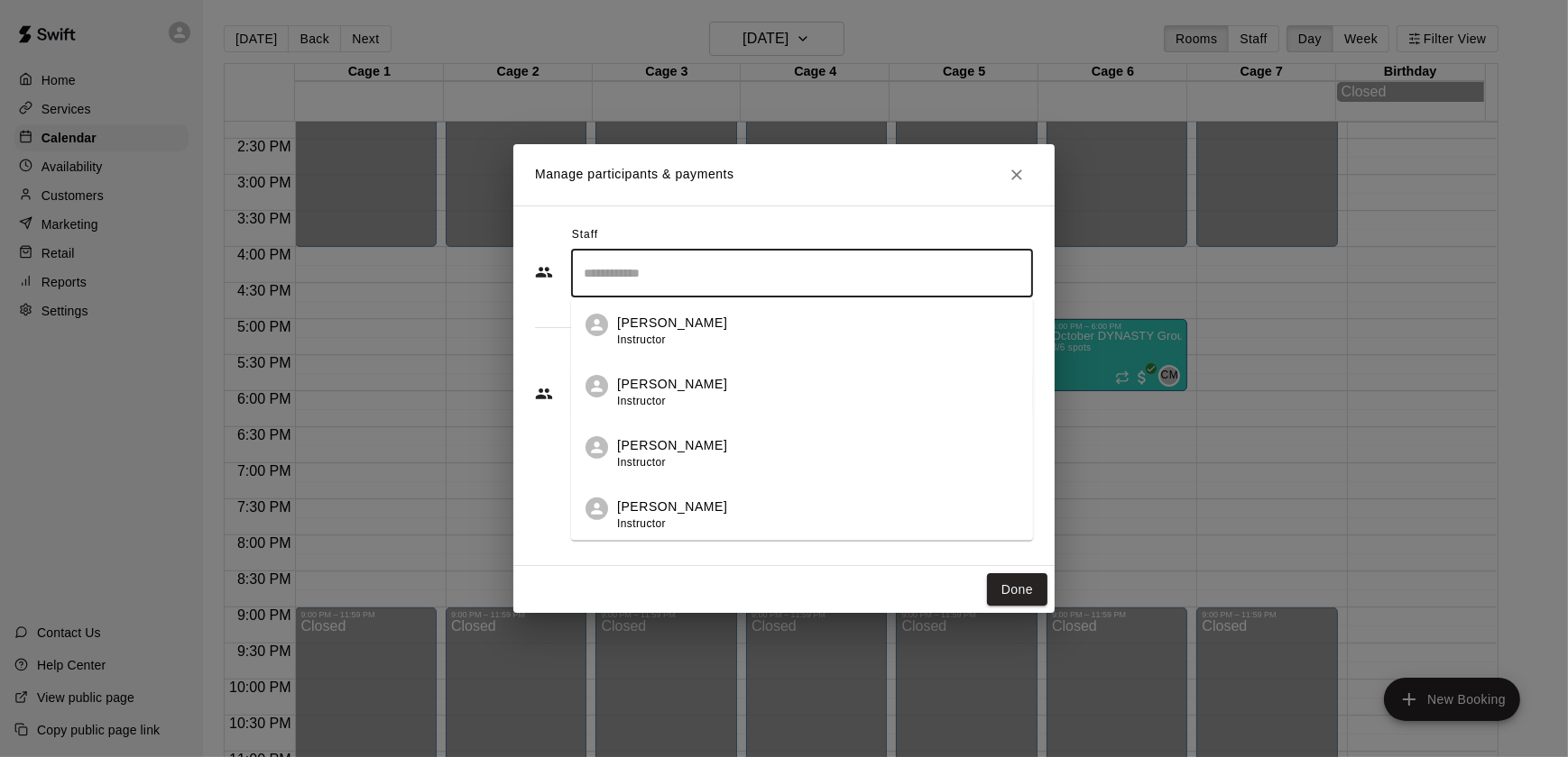
click at [685, 469] on div "Miranda Waterloo Instructor" at bounding box center [672, 454] width 110 height 35
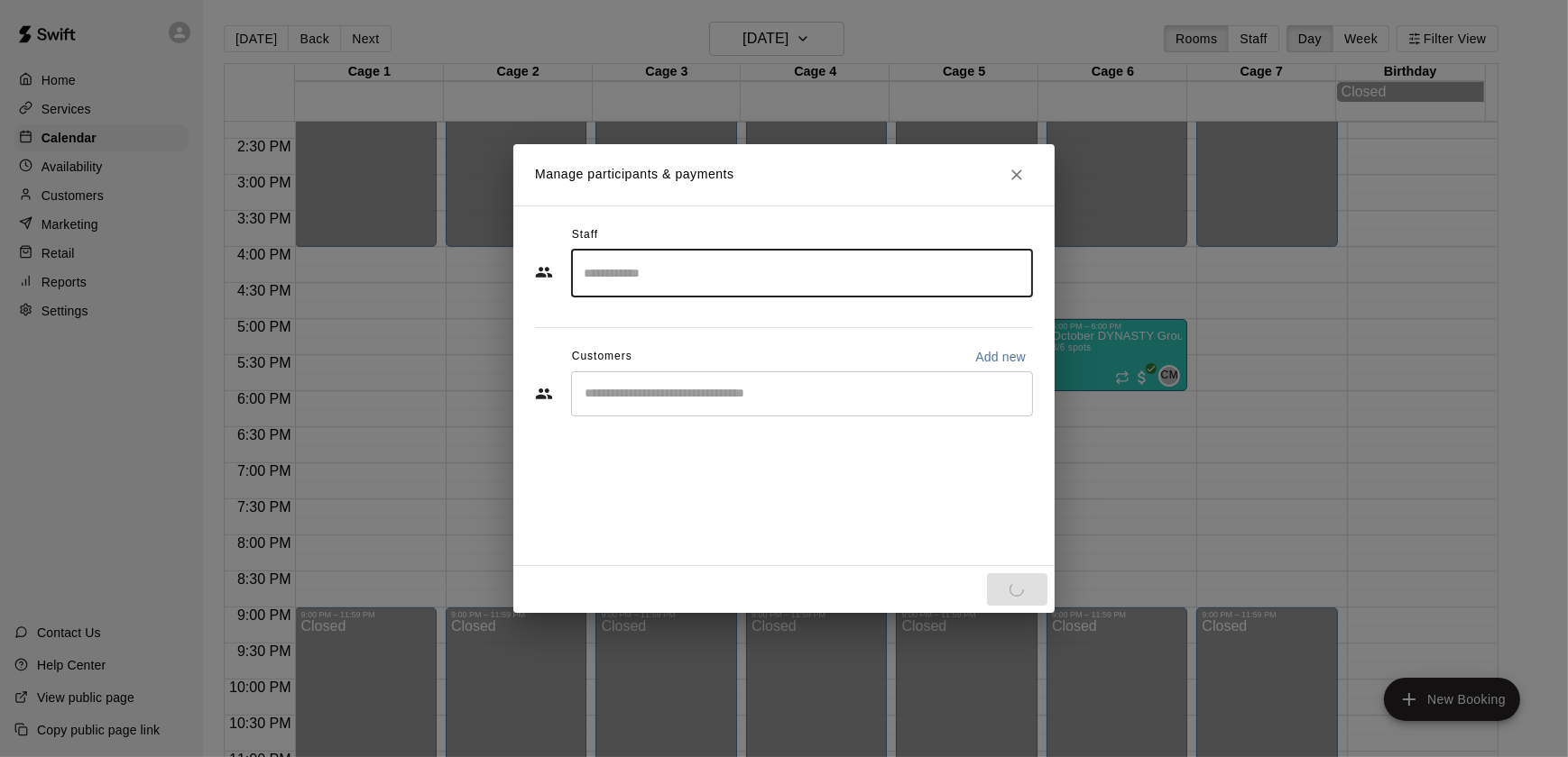
click at [628, 396] on input "Start typing to search customers..." at bounding box center [802, 393] width 445 height 18
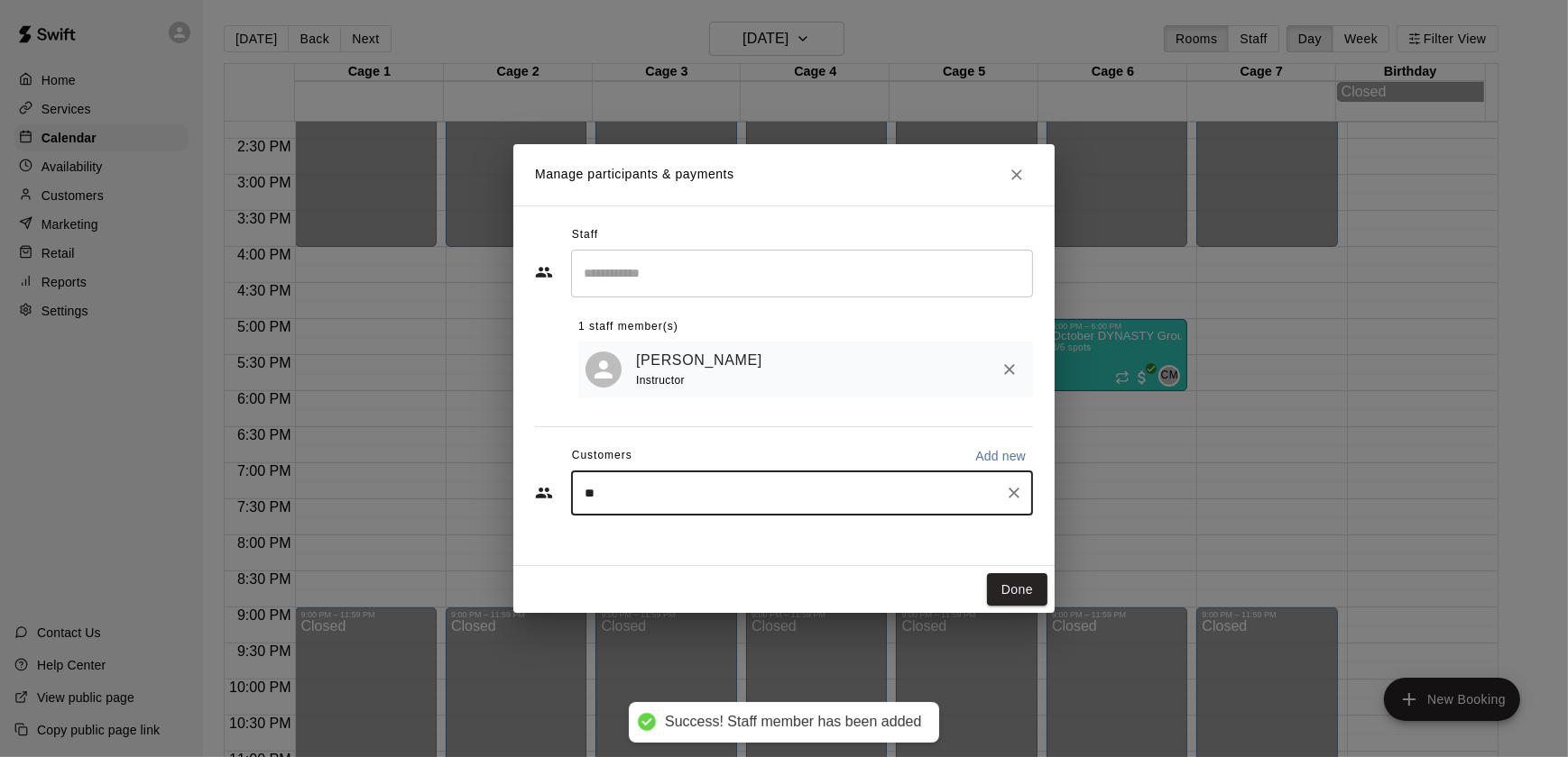
type input "*"
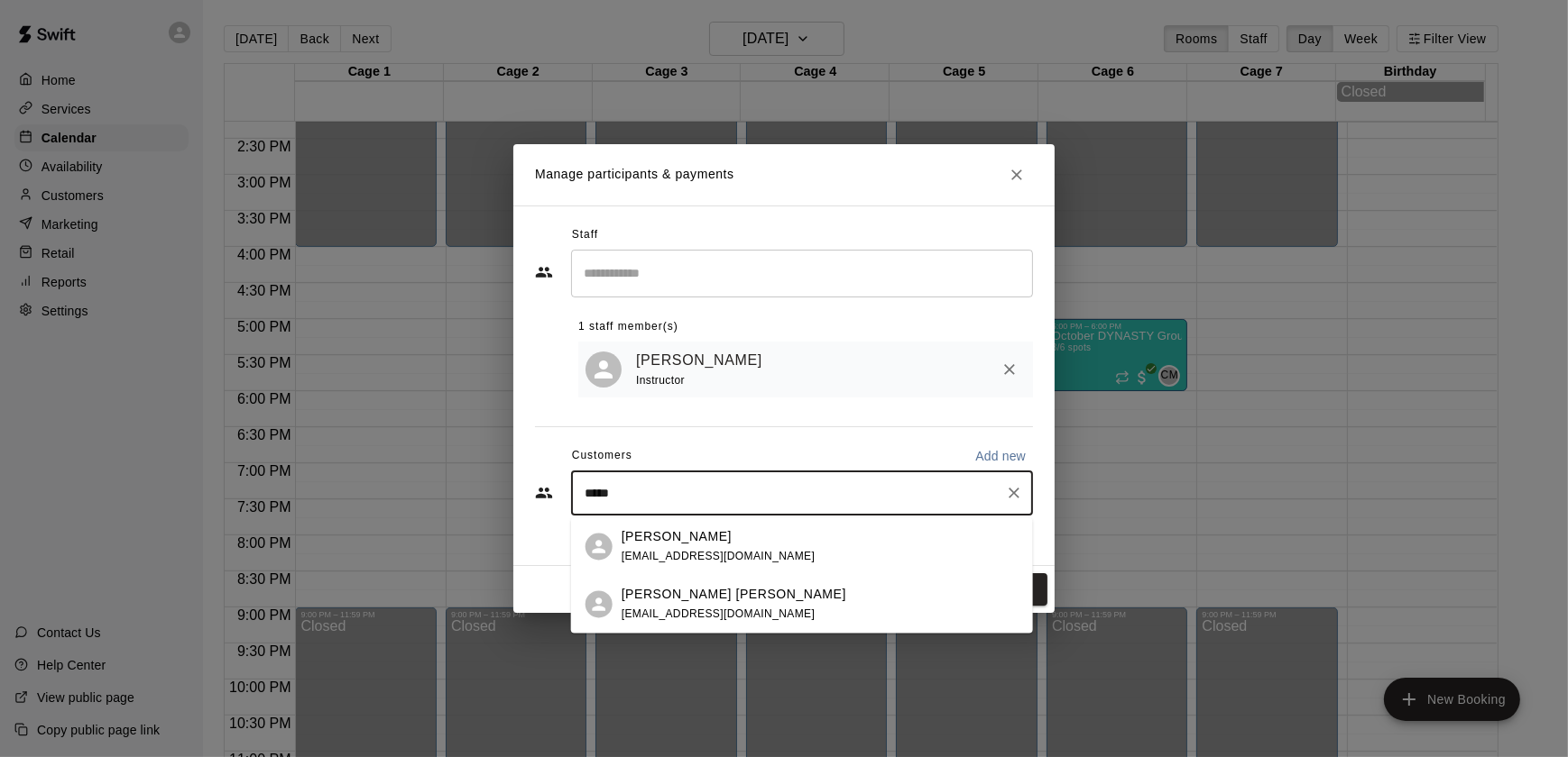
type input "******"
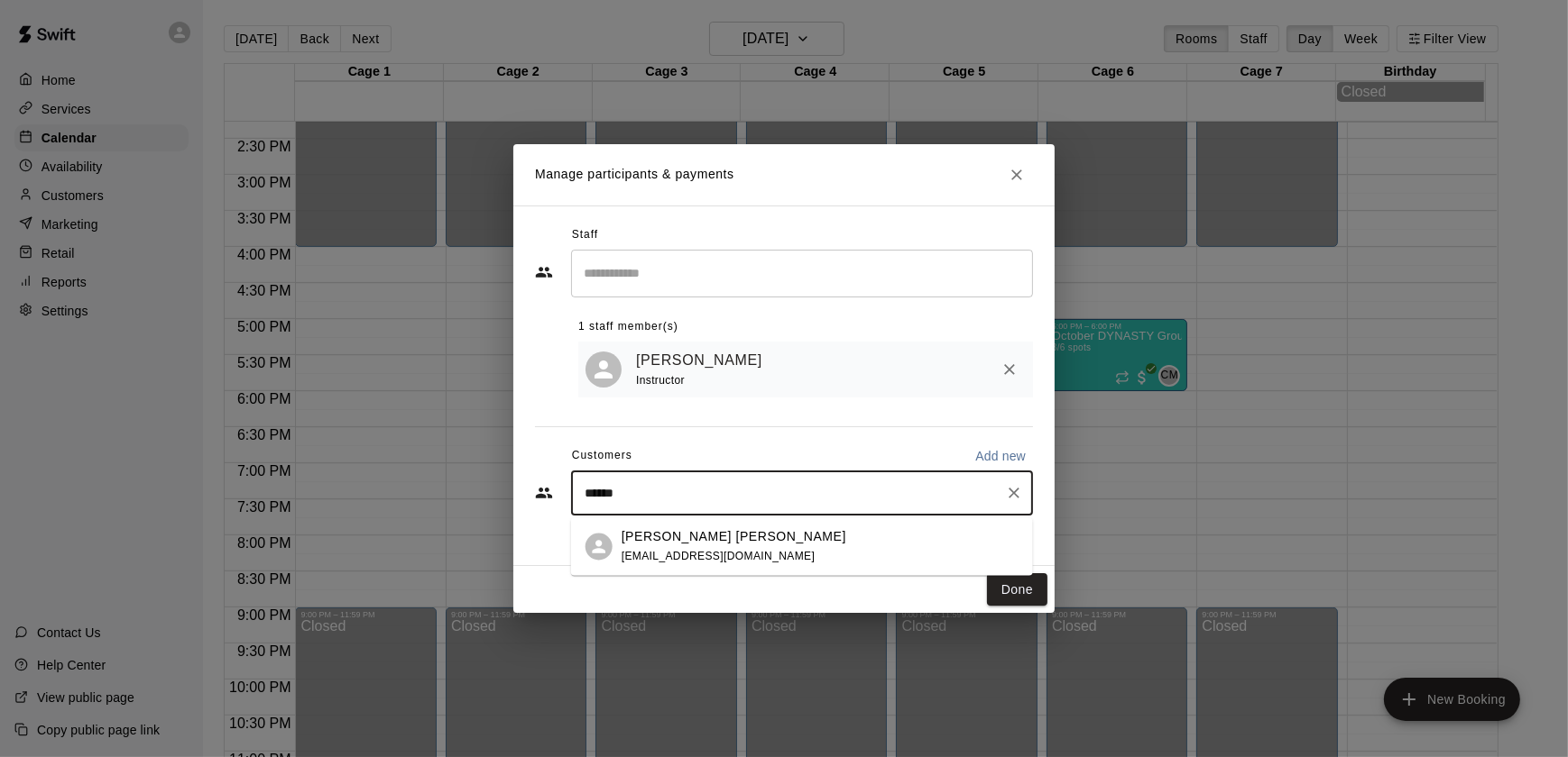
click at [713, 552] on span "[EMAIL_ADDRESS][DOMAIN_NAME]" at bounding box center [718, 557] width 194 height 13
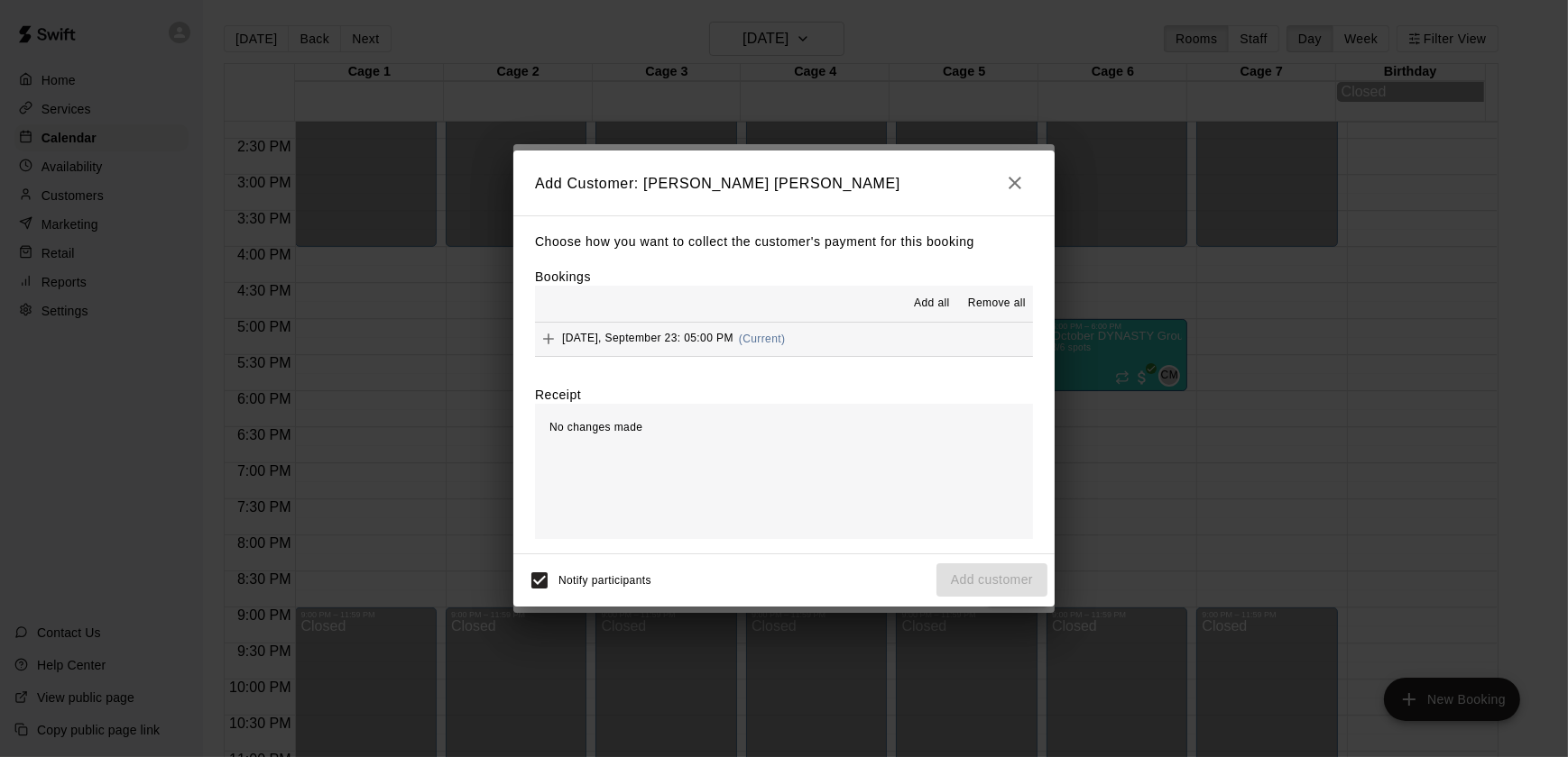
click at [638, 340] on span "[DATE], September 23: 05:00 PM" at bounding box center [648, 339] width 171 height 13
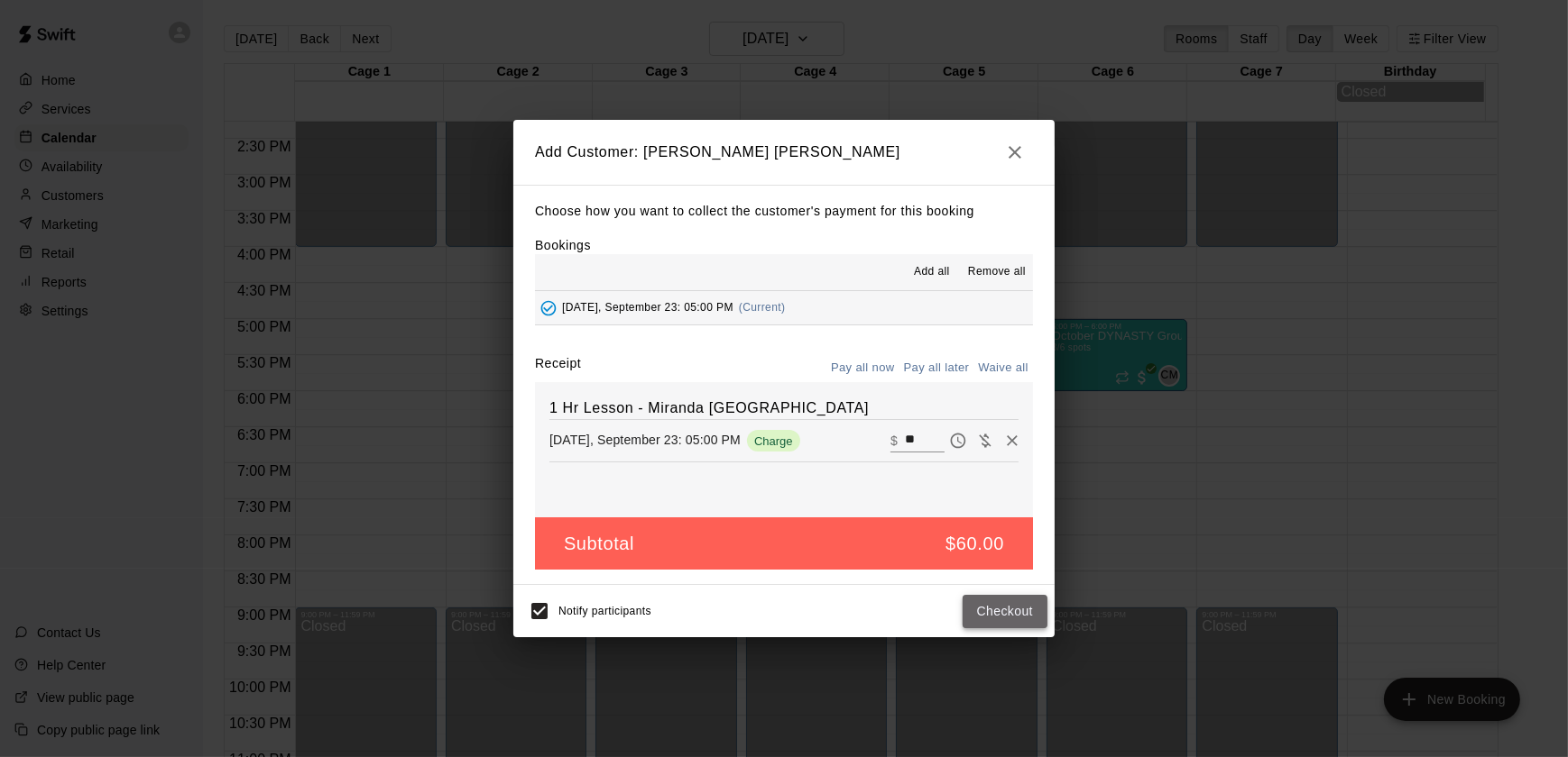
click at [993, 601] on button "Checkout" at bounding box center [1004, 612] width 85 height 34
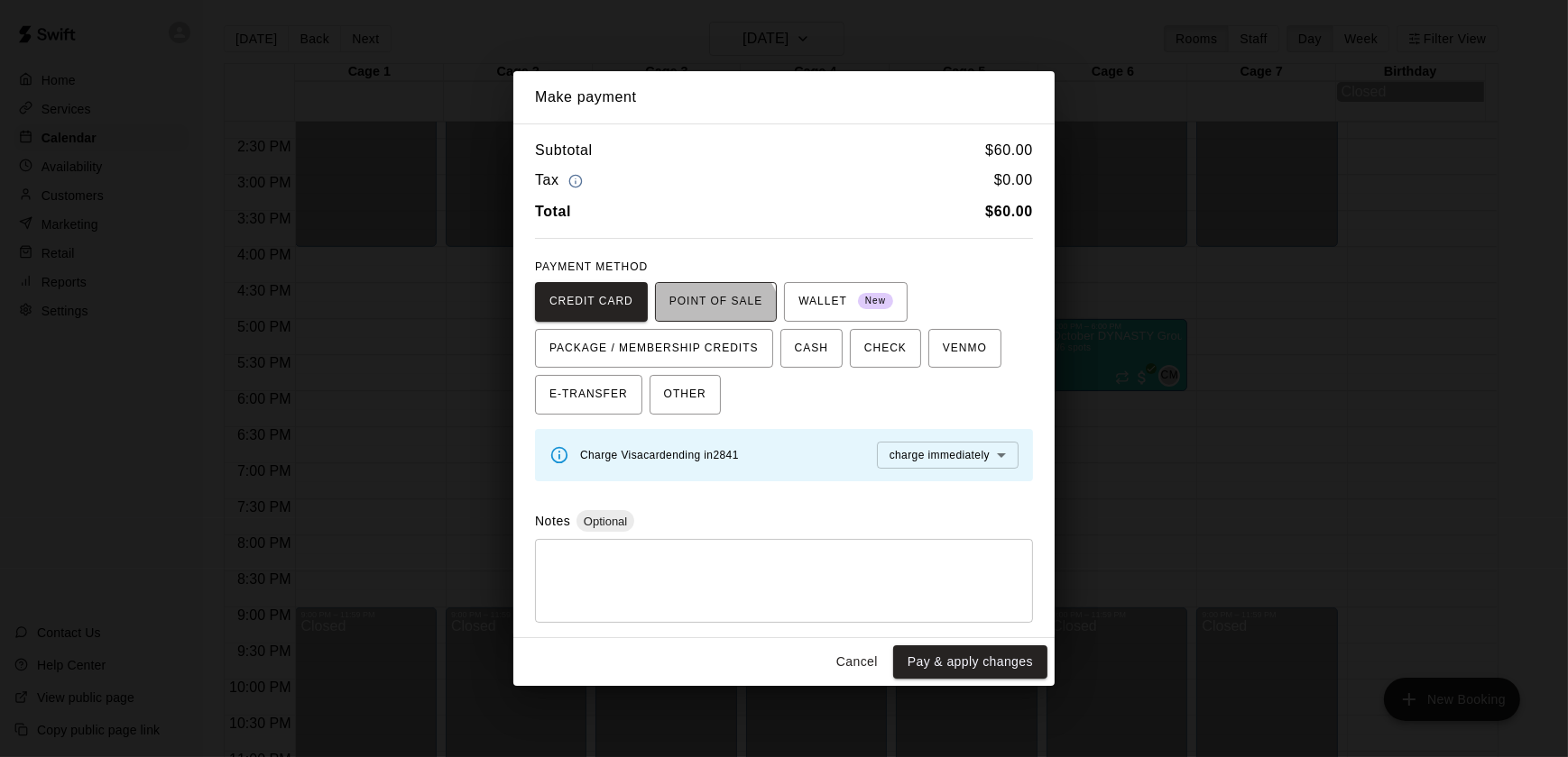
click at [703, 318] on button "POINT OF SALE" at bounding box center [716, 302] width 122 height 40
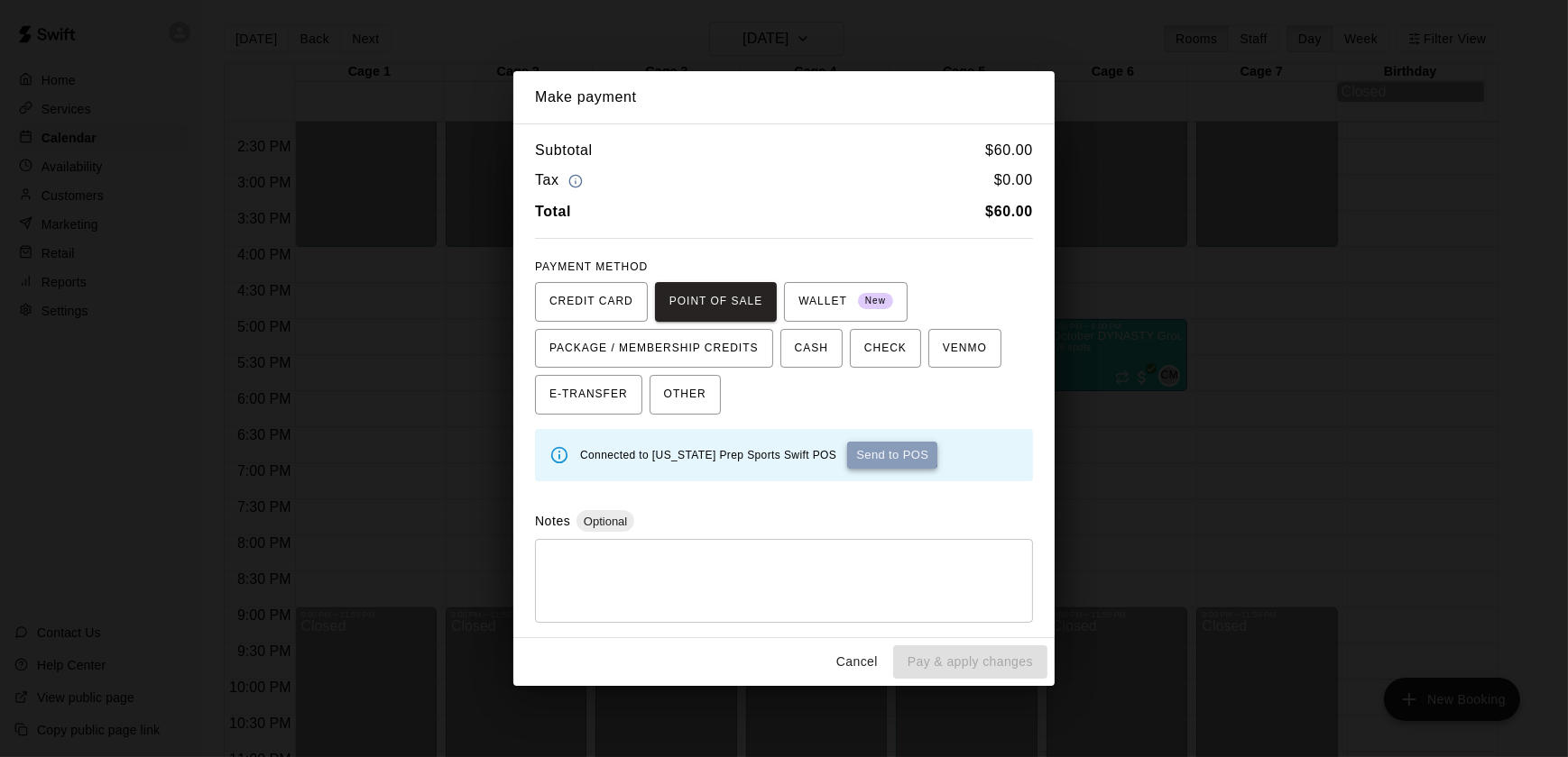
click at [847, 446] on button "Send to POS" at bounding box center [892, 454] width 90 height 27
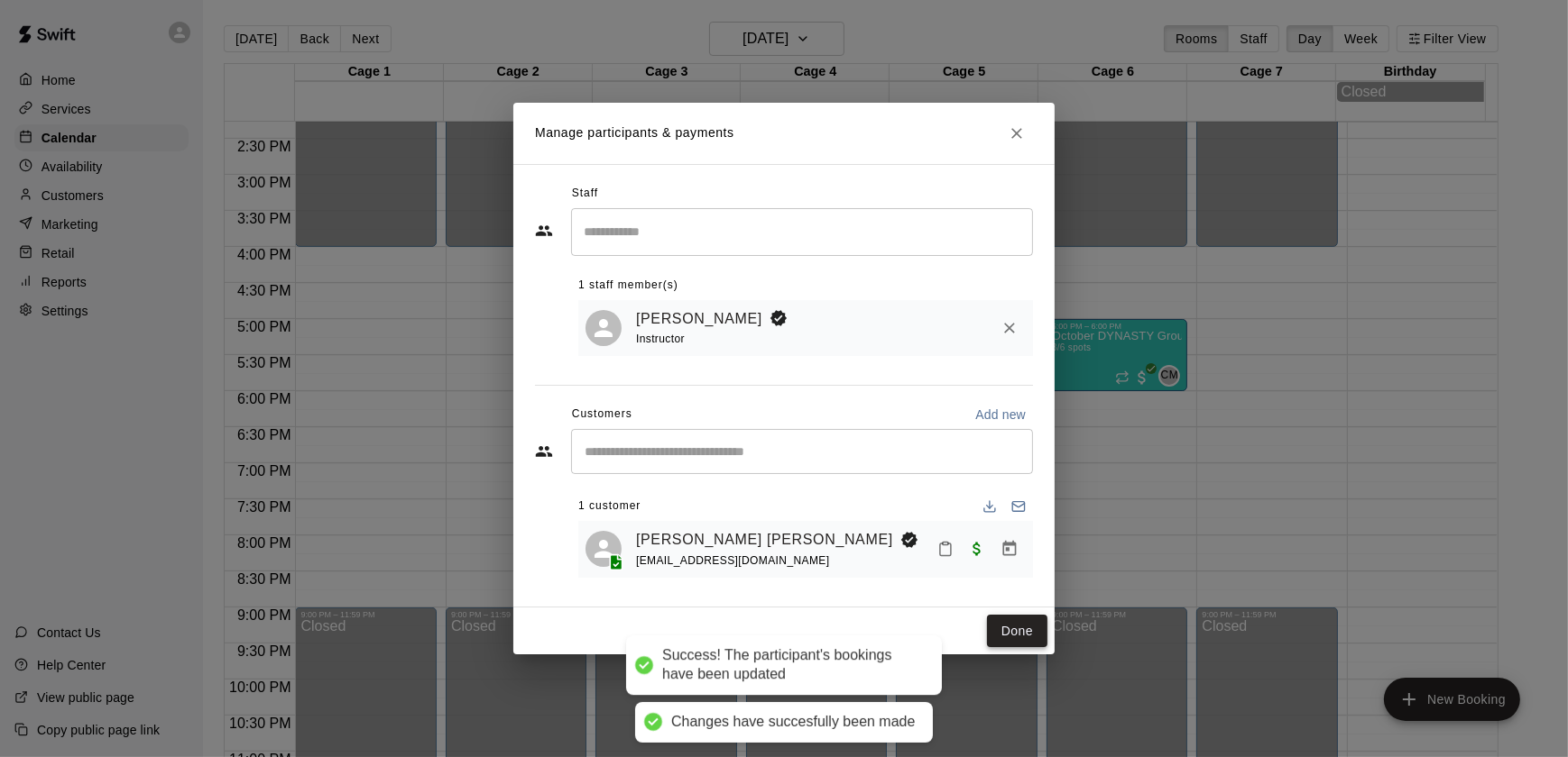
click at [1009, 638] on button "Done" at bounding box center [1016, 631] width 61 height 34
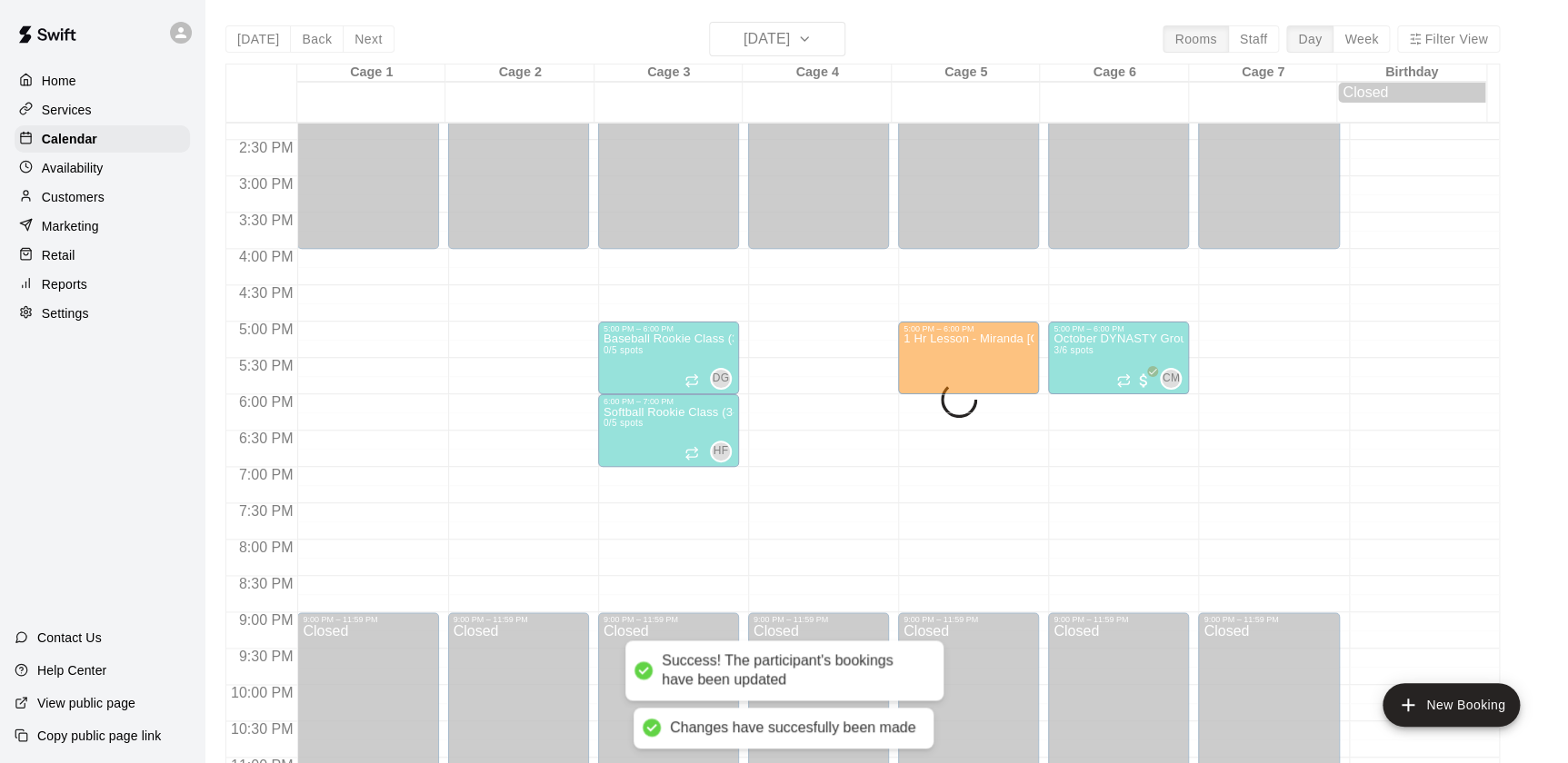
click at [764, 49] on div "[DATE] Back [DATE][DATE] Rooms Staff Day Week Filter View Cage 1 23 Tue Cage 2 …" at bounding box center [863, 403] width 1275 height 763
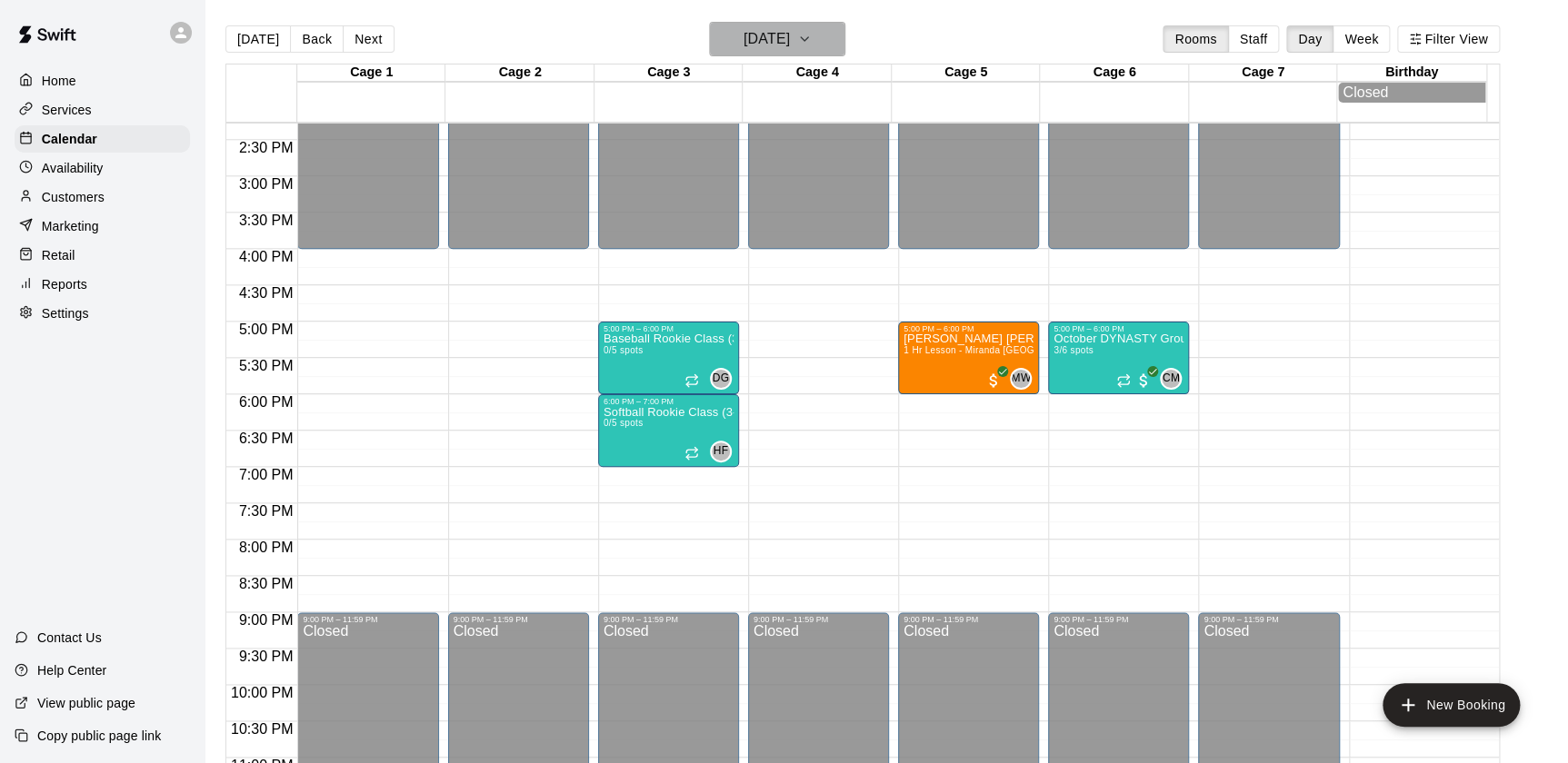
click at [764, 49] on h6 "[DATE]" at bounding box center [766, 38] width 46 height 25
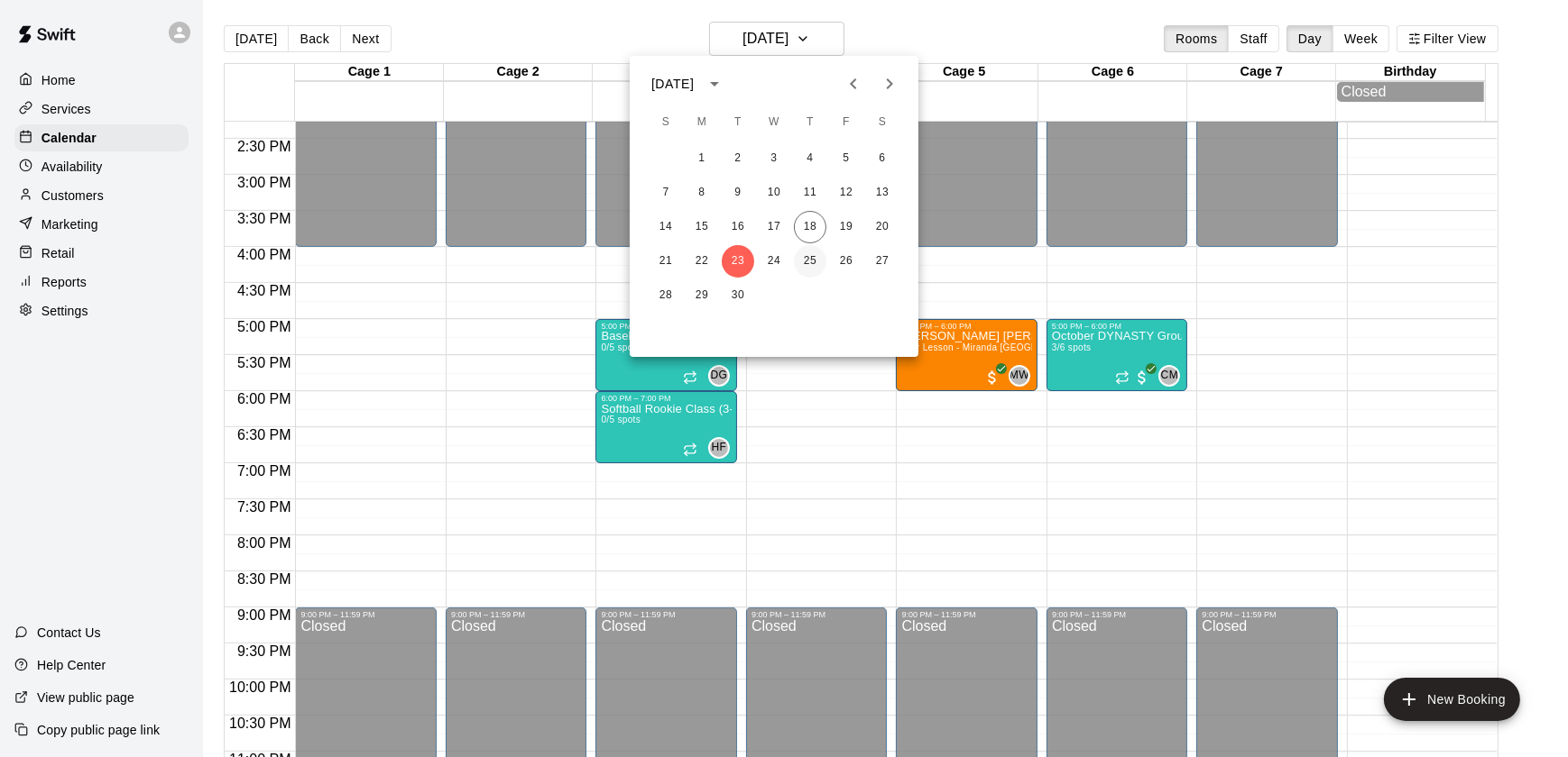
click at [806, 264] on button "25" at bounding box center [810, 261] width 33 height 33
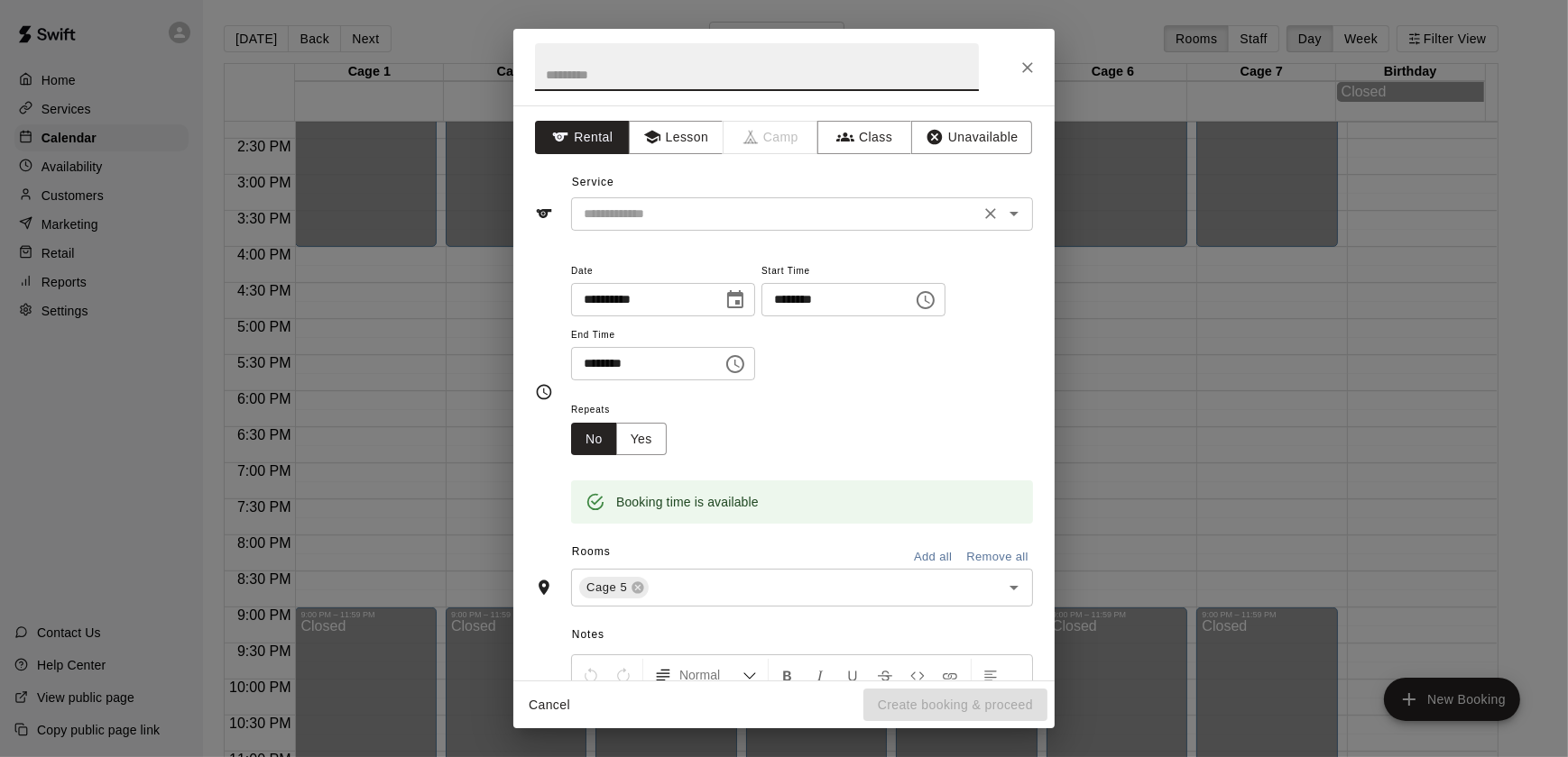
click at [668, 208] on input "text" at bounding box center [775, 214] width 398 height 22
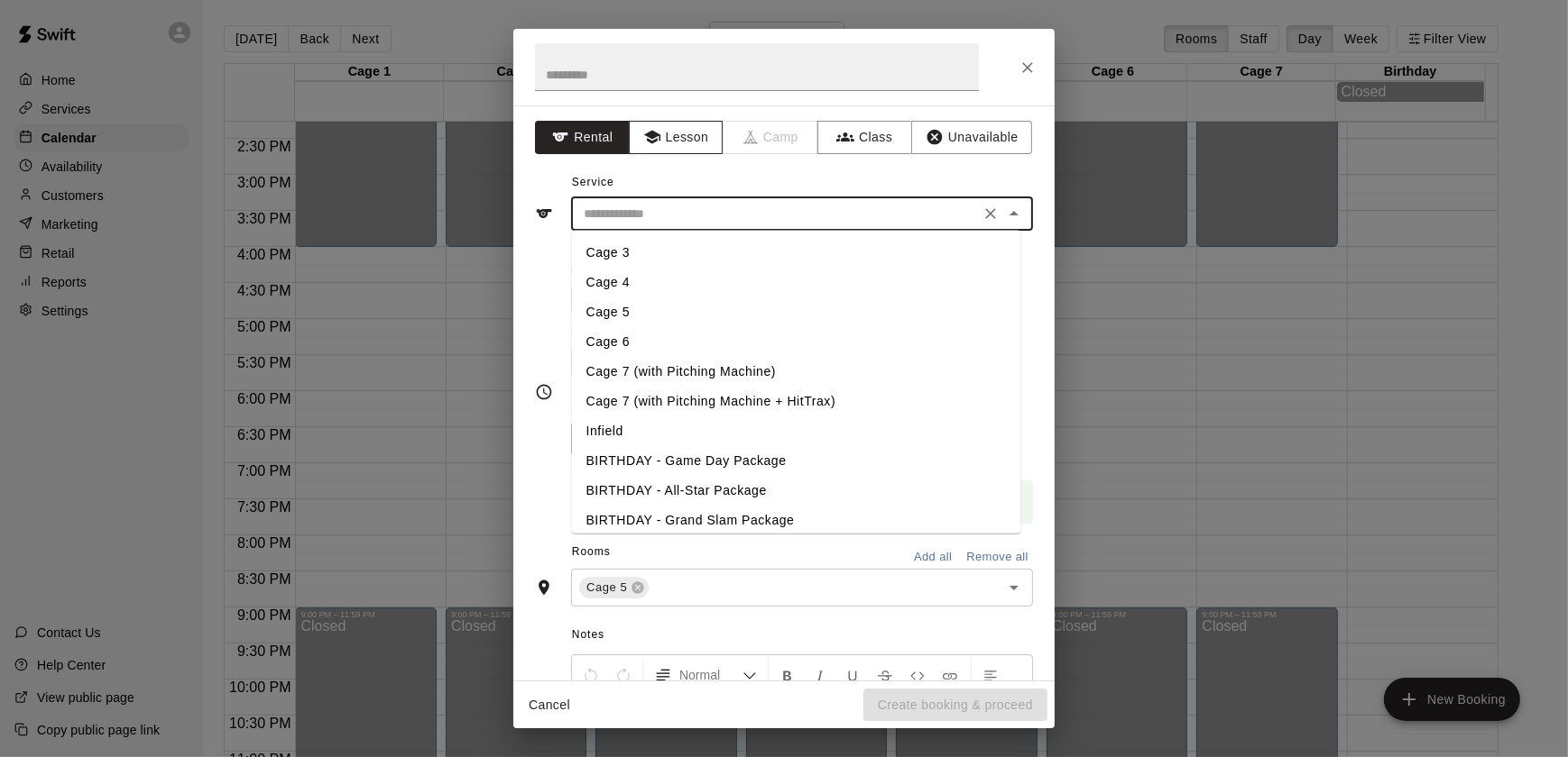
click at [655, 128] on icon "button" at bounding box center [651, 136] width 18 height 18
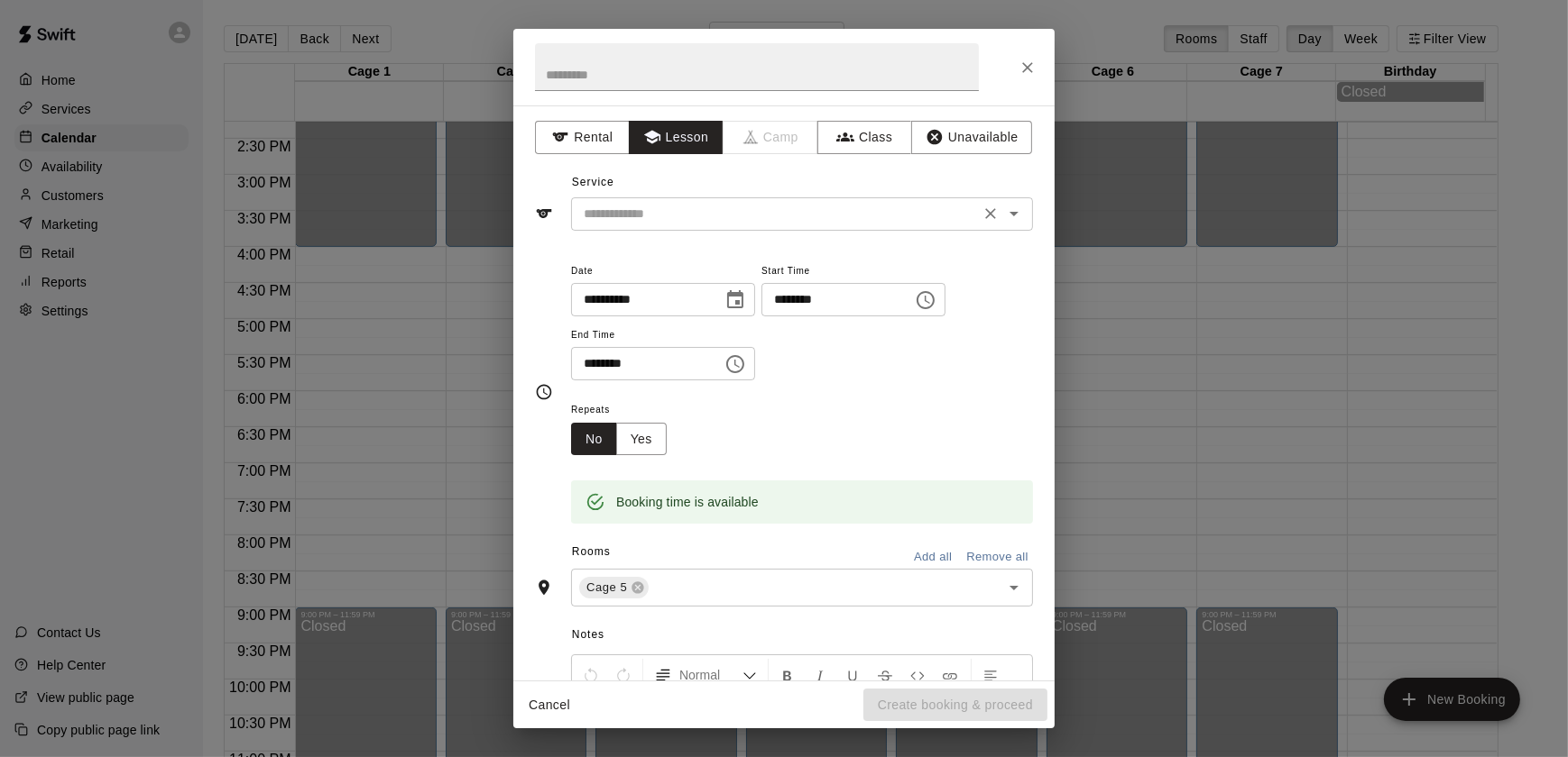
click at [625, 212] on input "text" at bounding box center [775, 214] width 398 height 22
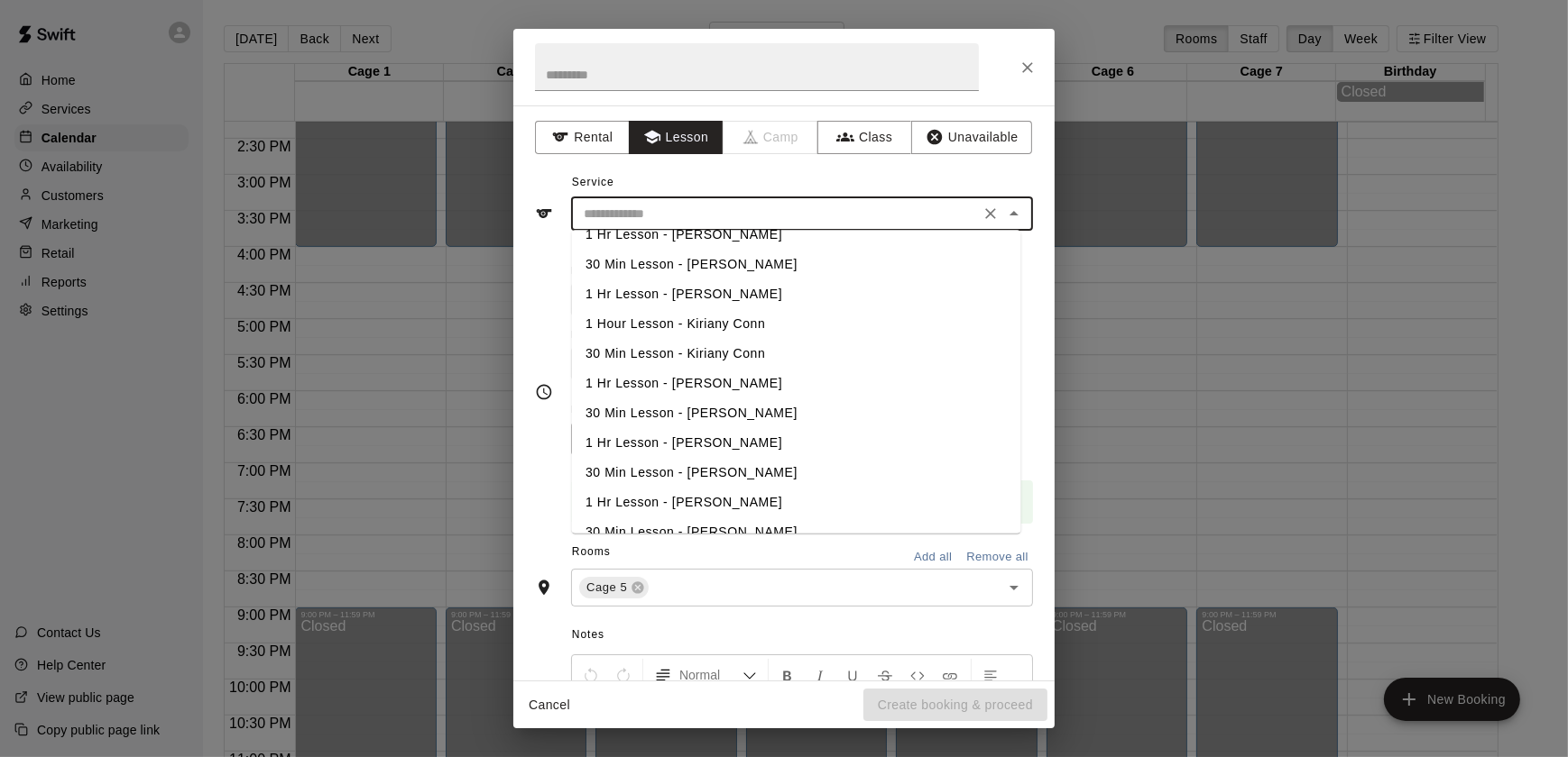
scroll to position [574, 0]
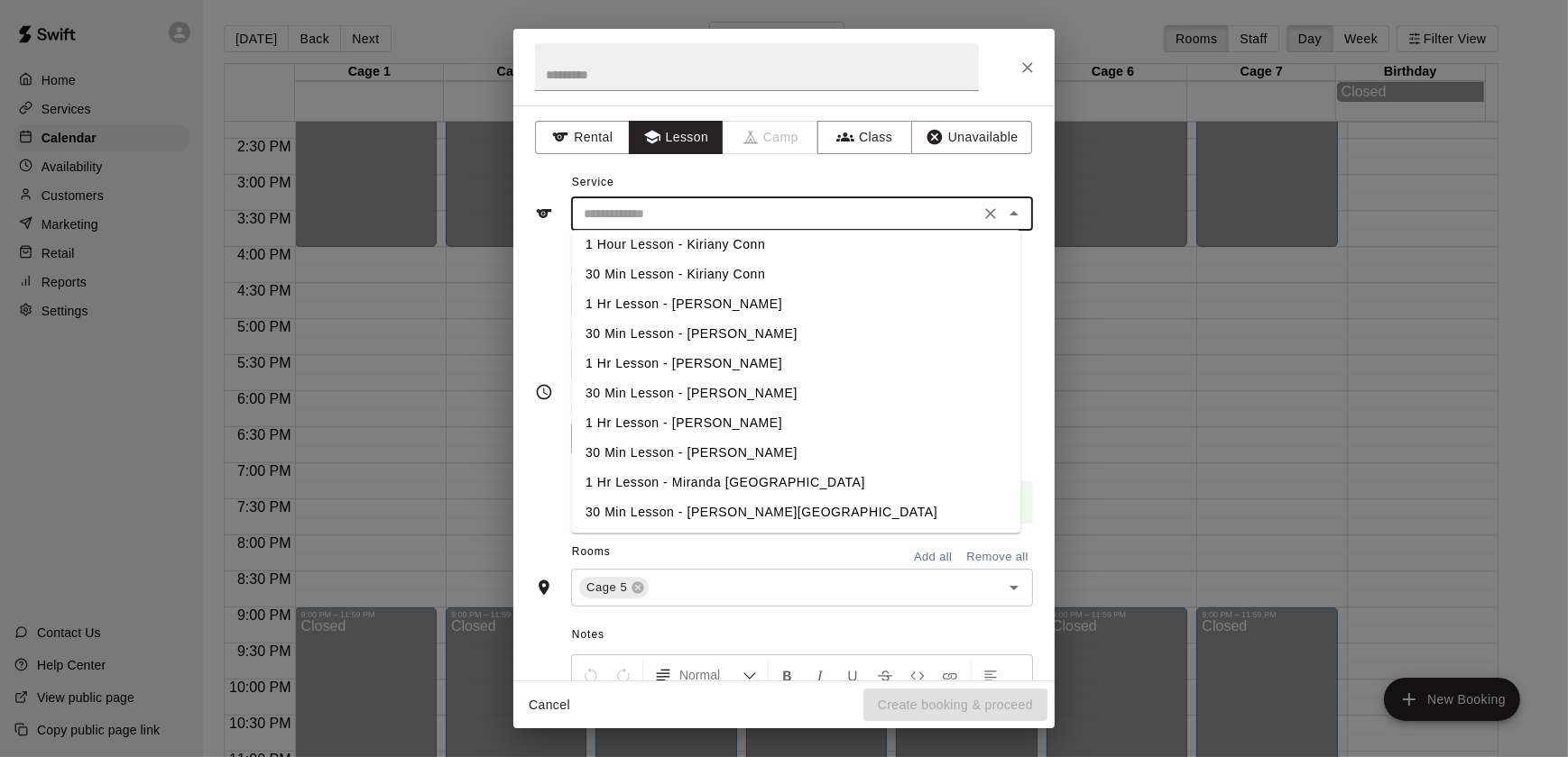
click at [677, 484] on li "1 Hr Lesson - Miranda [GEOGRAPHIC_DATA]" at bounding box center [797, 483] width 449 height 30
type input "**********"
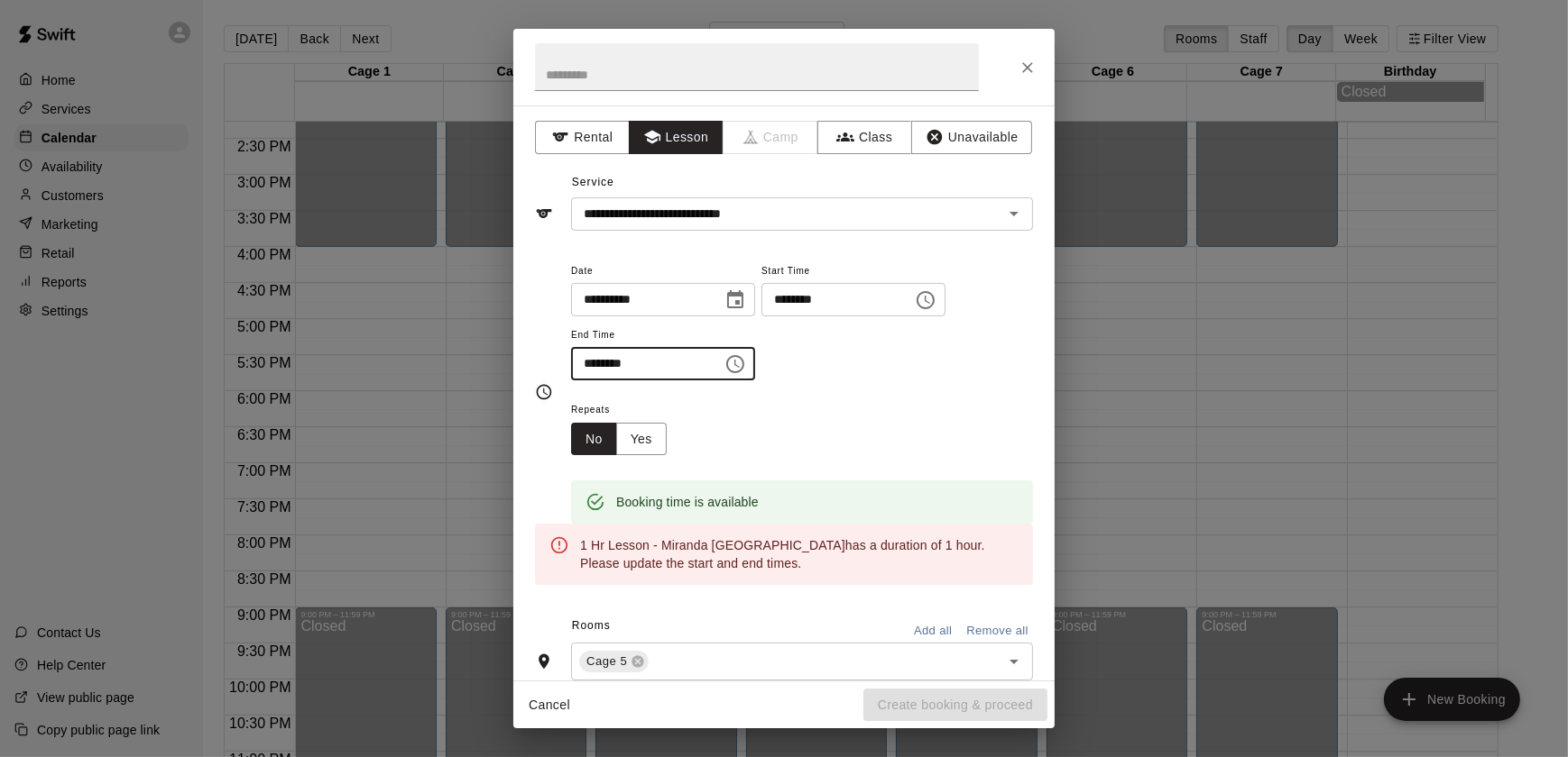
click at [587, 365] on input "********" at bounding box center [640, 364] width 139 height 34
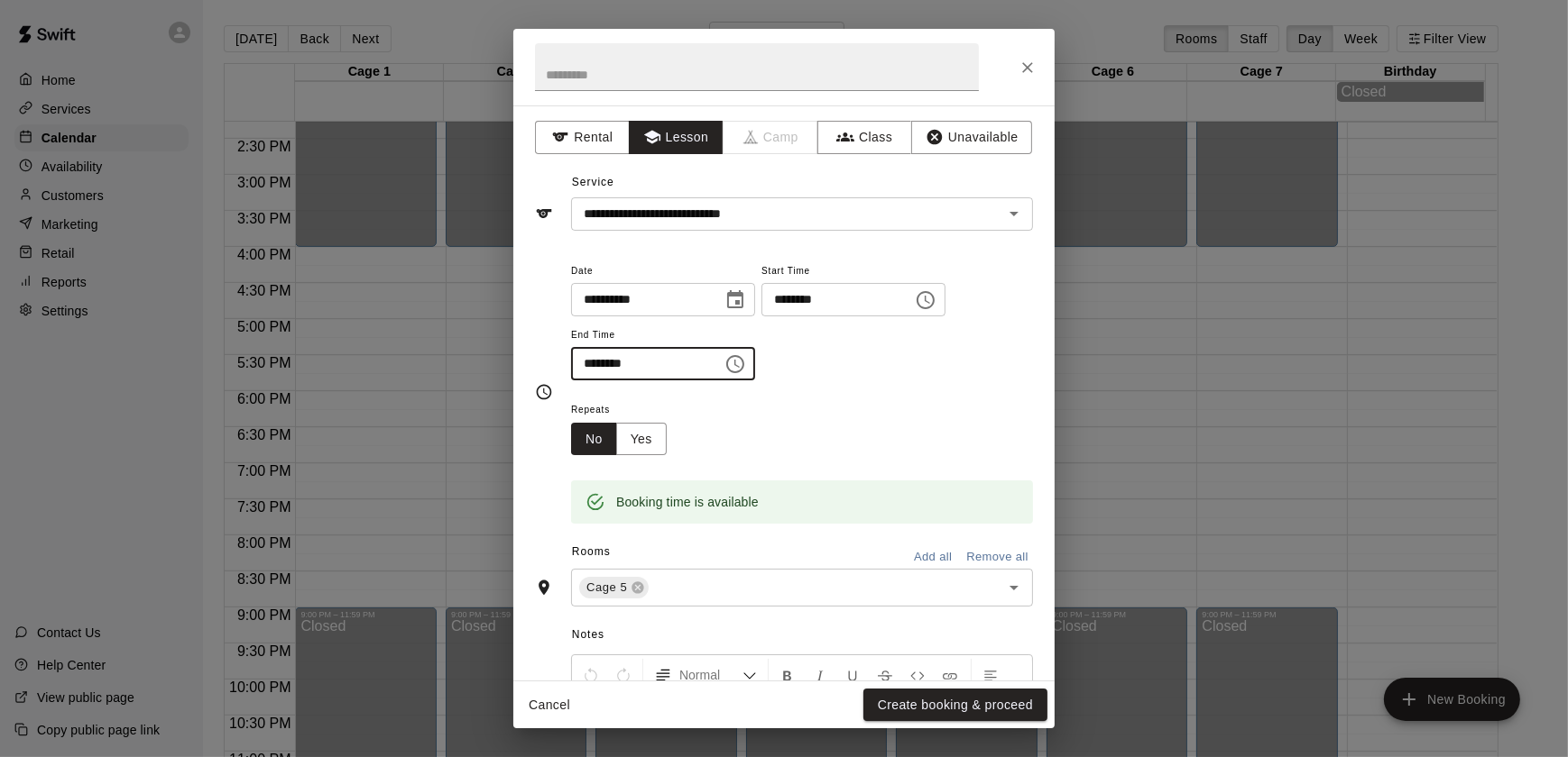
scroll to position [216, 0]
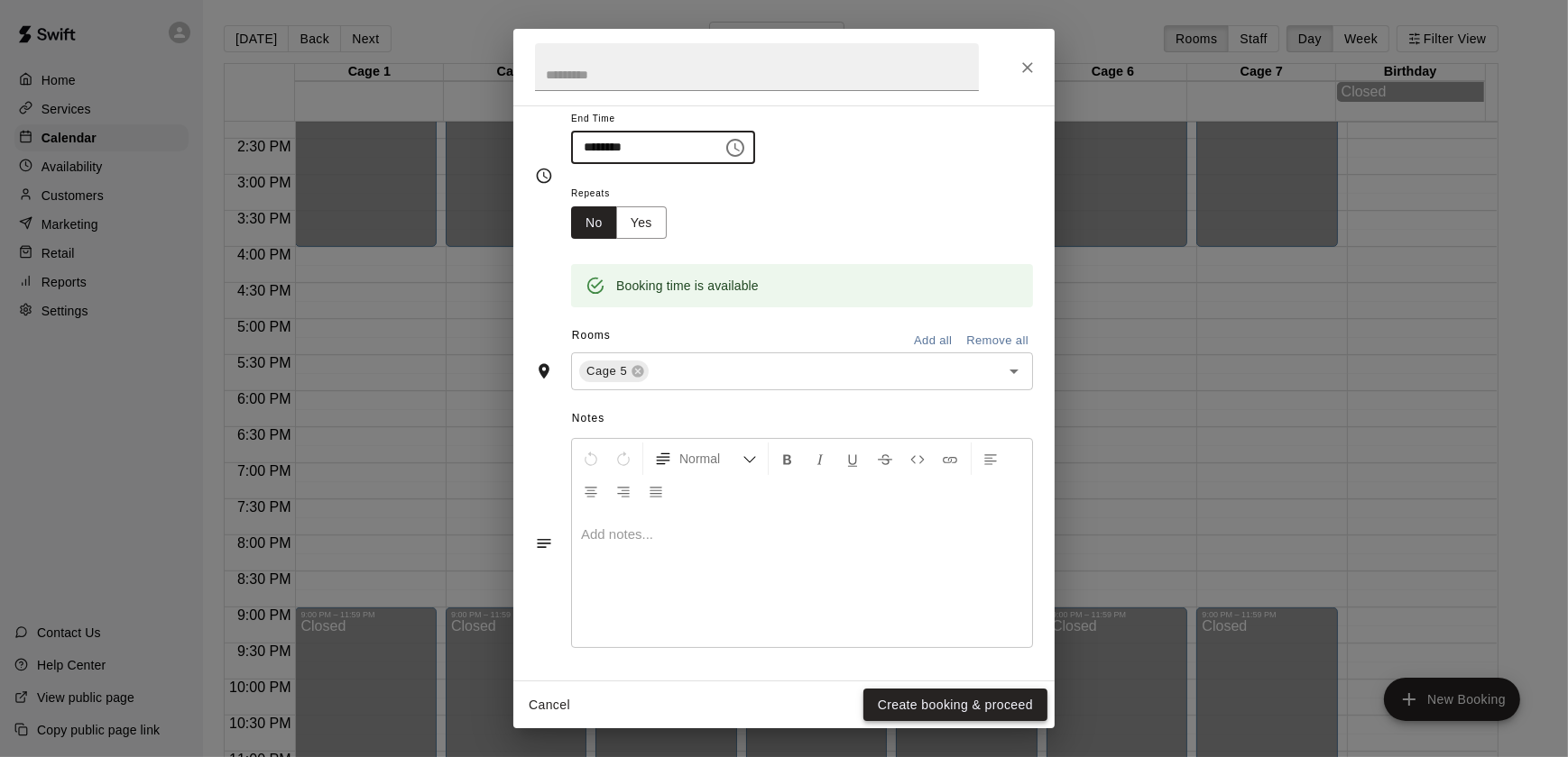
type input "********"
click at [907, 696] on button "Create booking & proceed" at bounding box center [956, 706] width 184 height 34
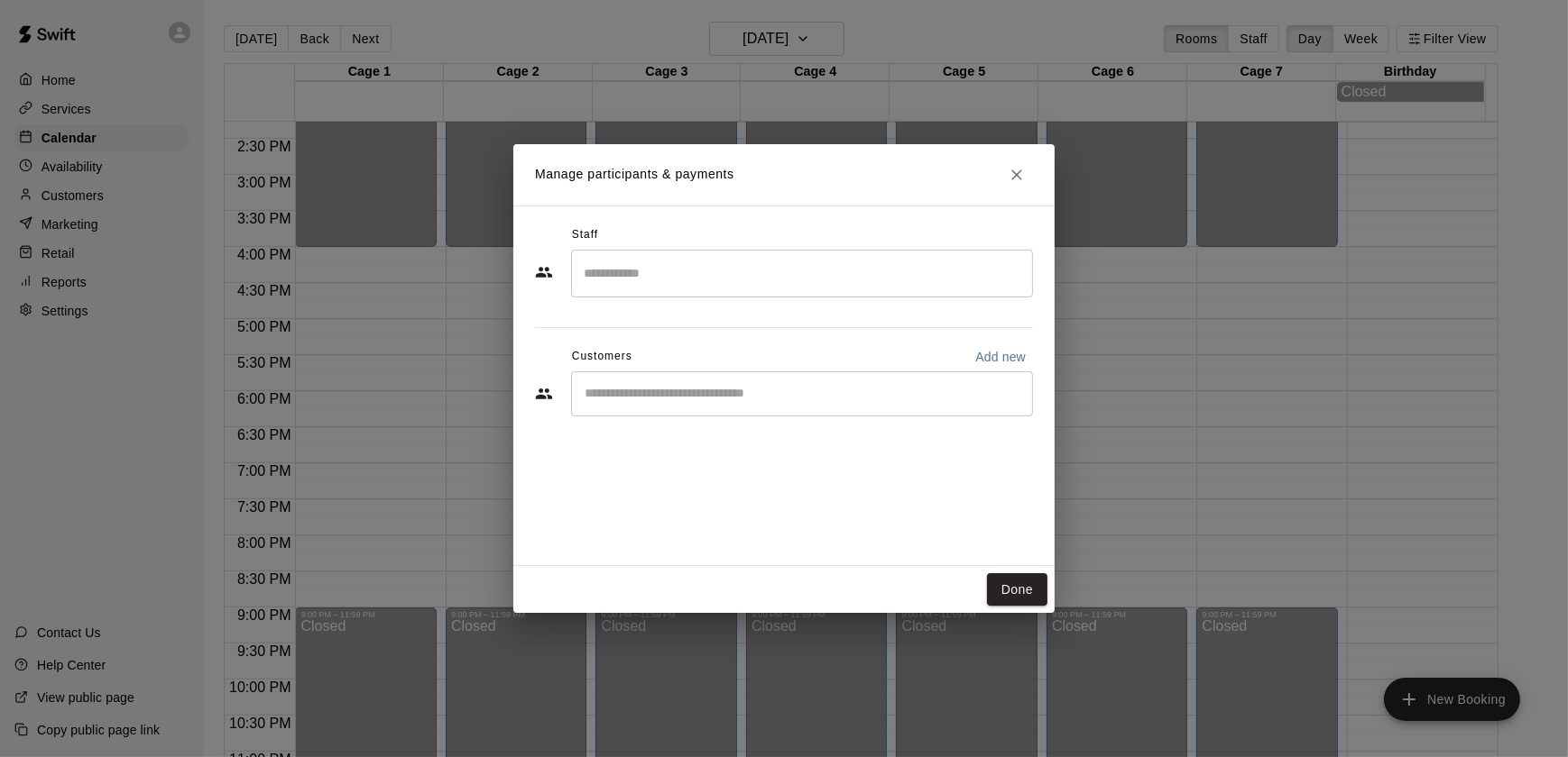
click at [620, 286] on input "Search staff" at bounding box center [802, 274] width 445 height 32
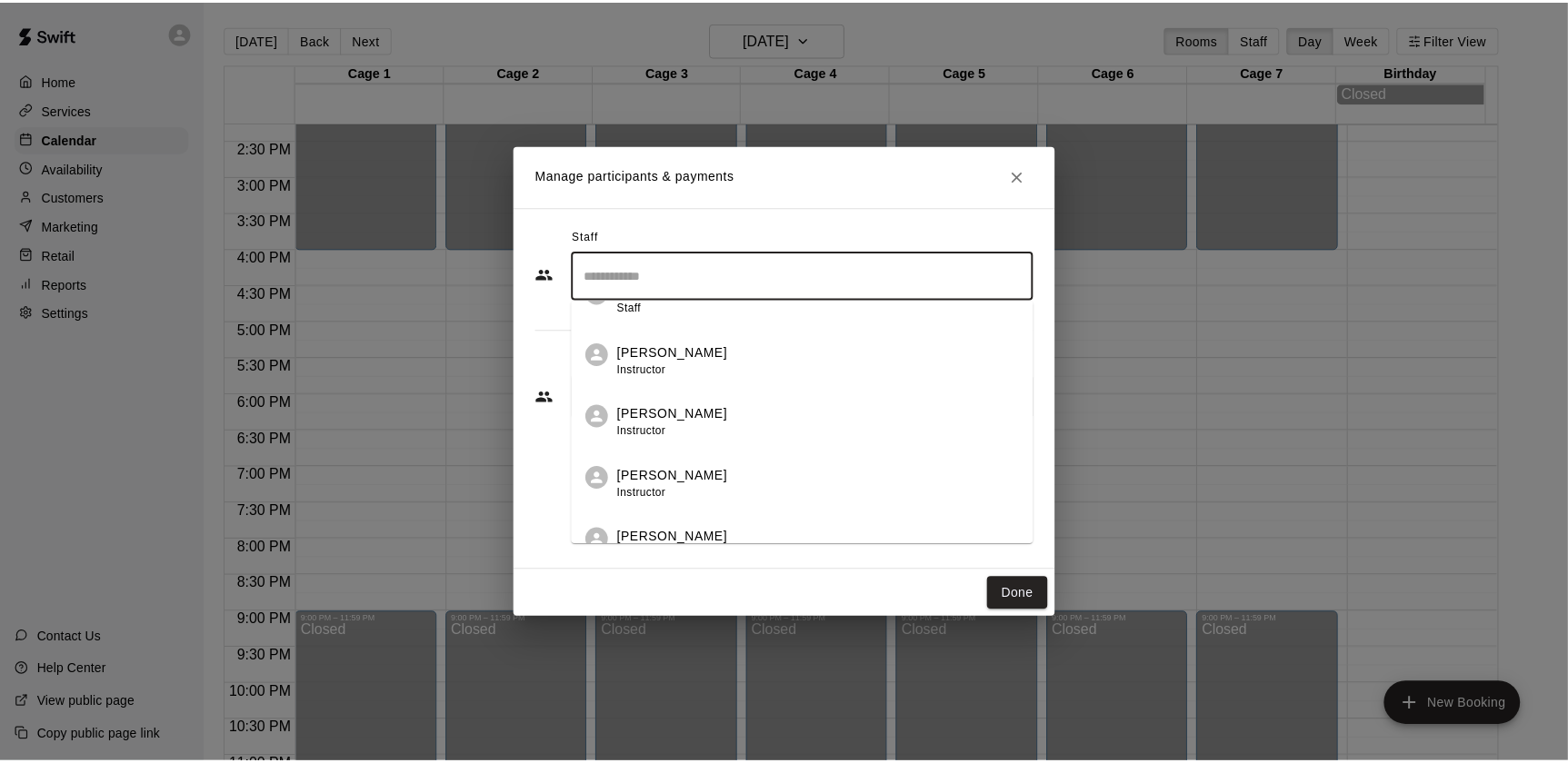
scroll to position [903, 0]
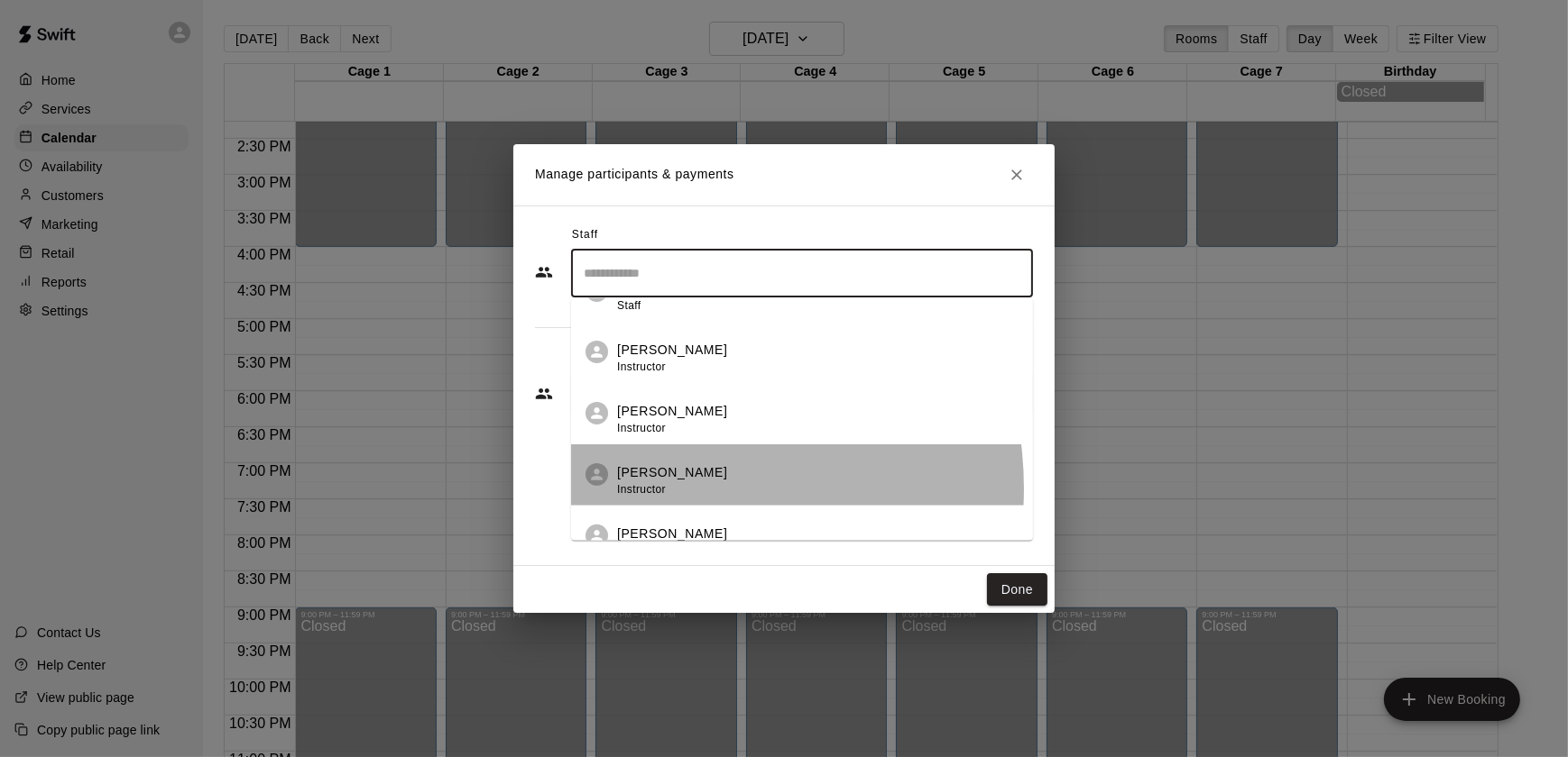
click at [663, 488] on span "Instructor" at bounding box center [641, 489] width 48 height 13
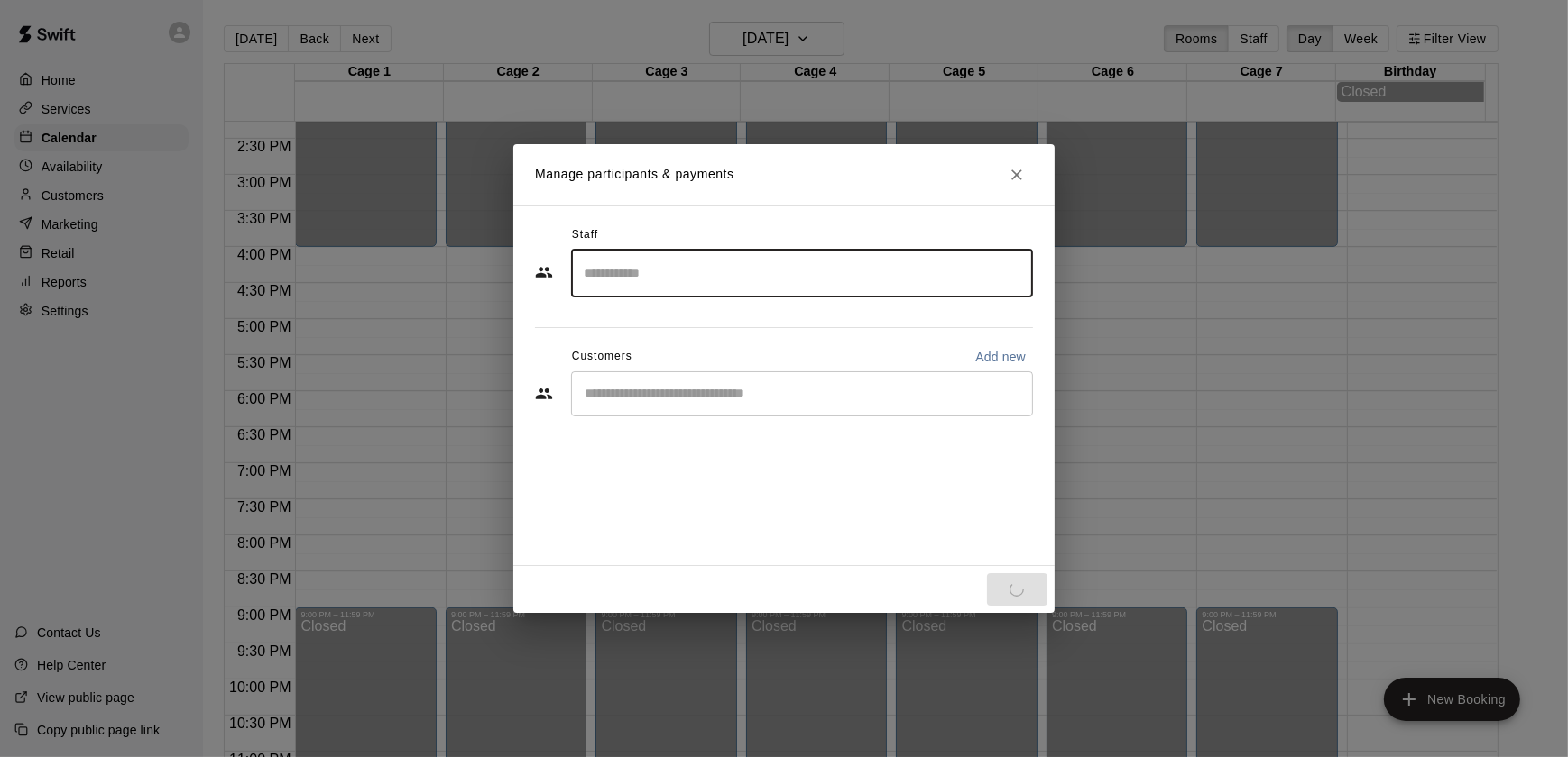
click at [610, 409] on div "​" at bounding box center [802, 394] width 462 height 45
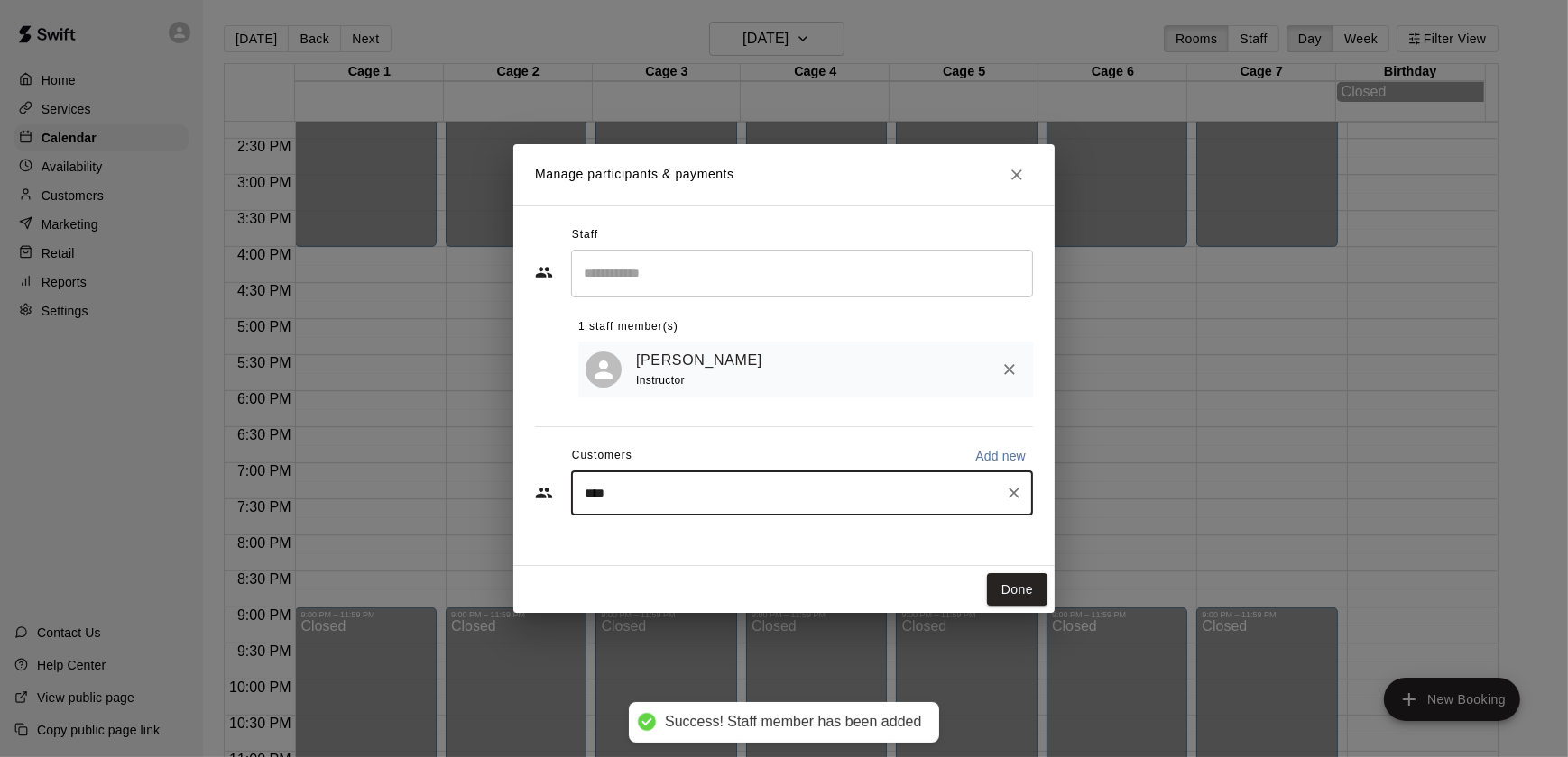
type input "*****"
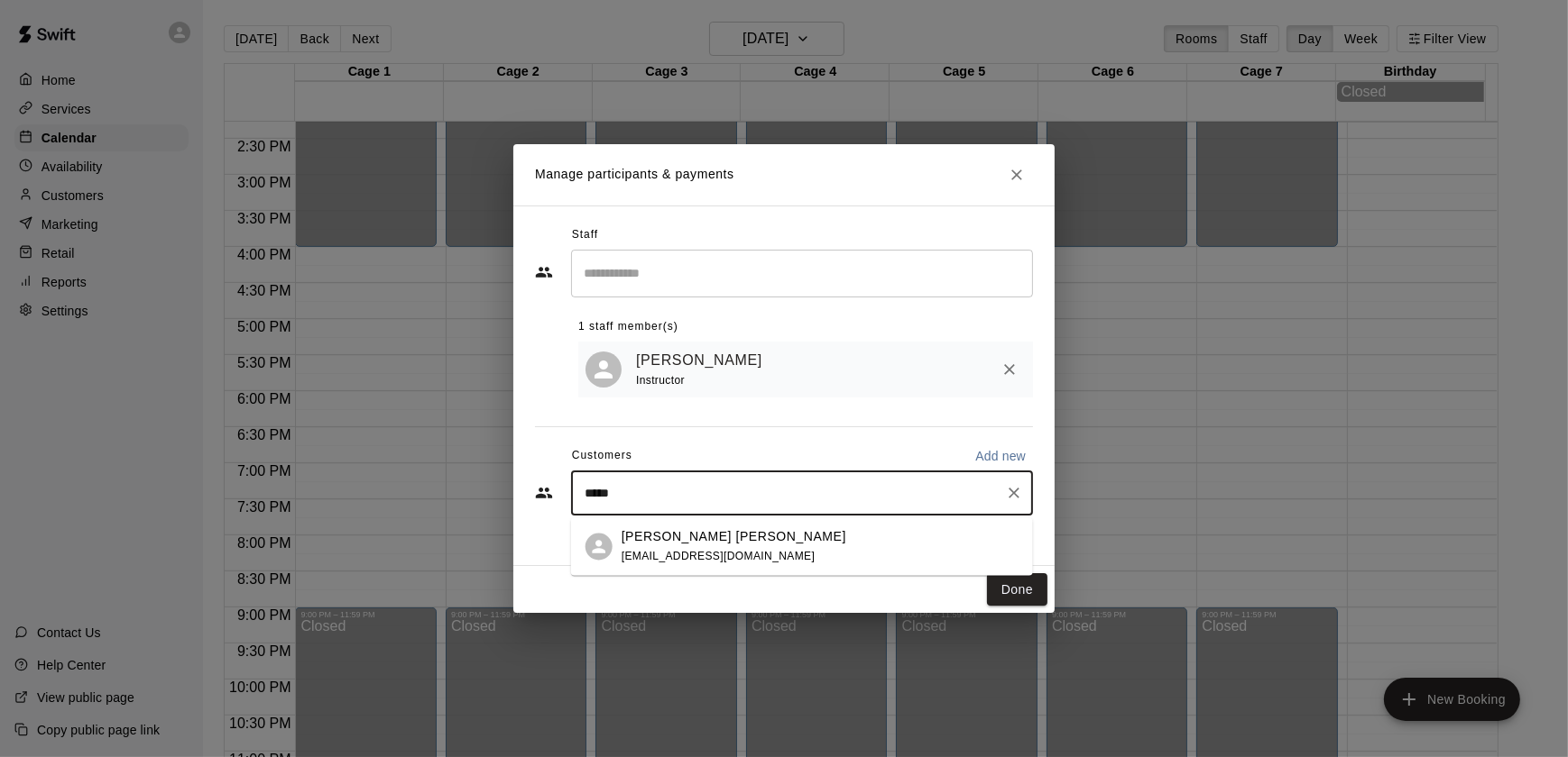
click at [690, 547] on div "[PERSON_NAME] [PERSON_NAME] [PERSON_NAME][EMAIL_ADDRESS][DOMAIN_NAME]" at bounding box center [733, 547] width 225 height 39
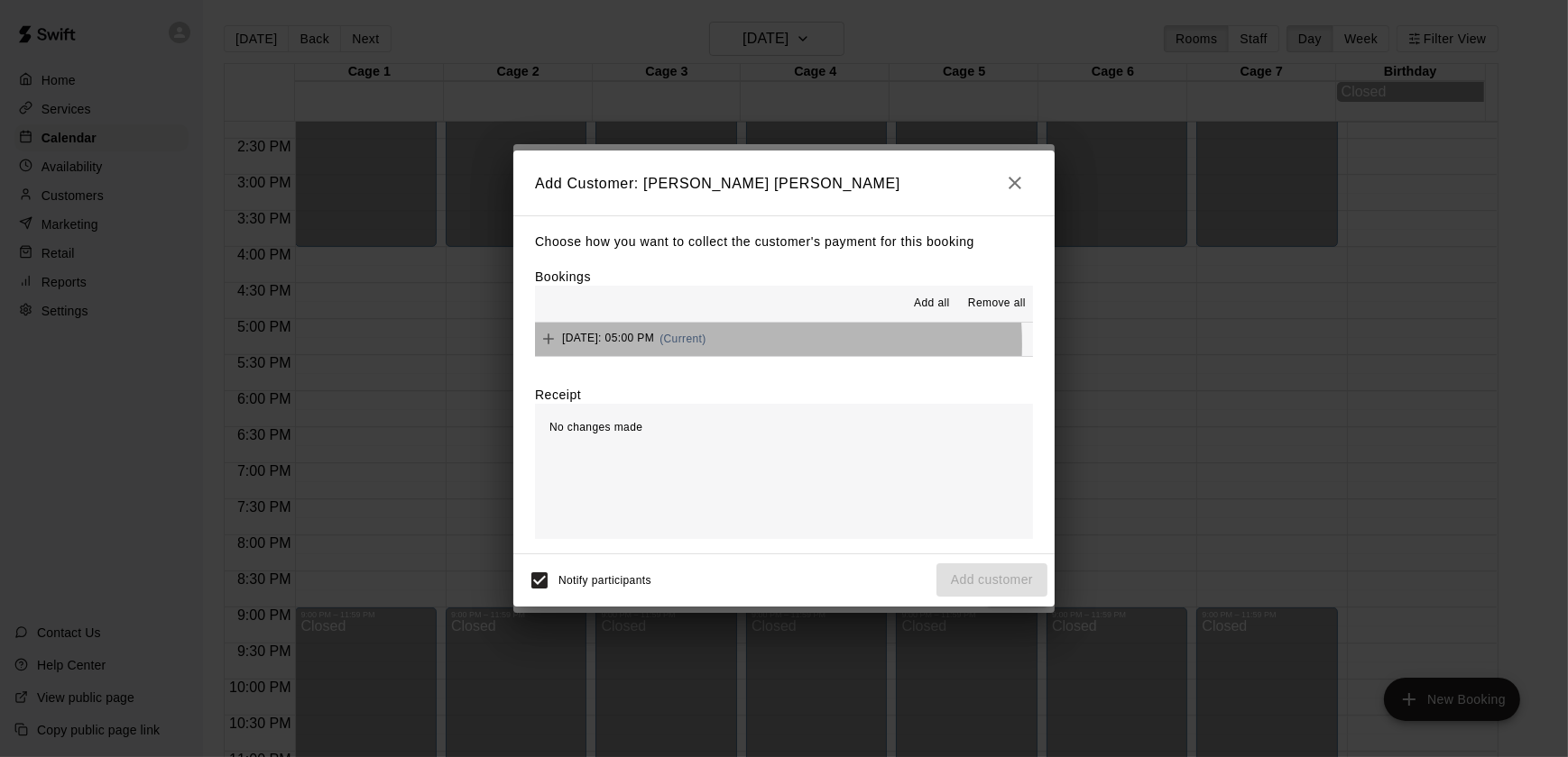
click at [654, 345] on span "[DATE]: 05:00 PM" at bounding box center [607, 339] width 92 height 13
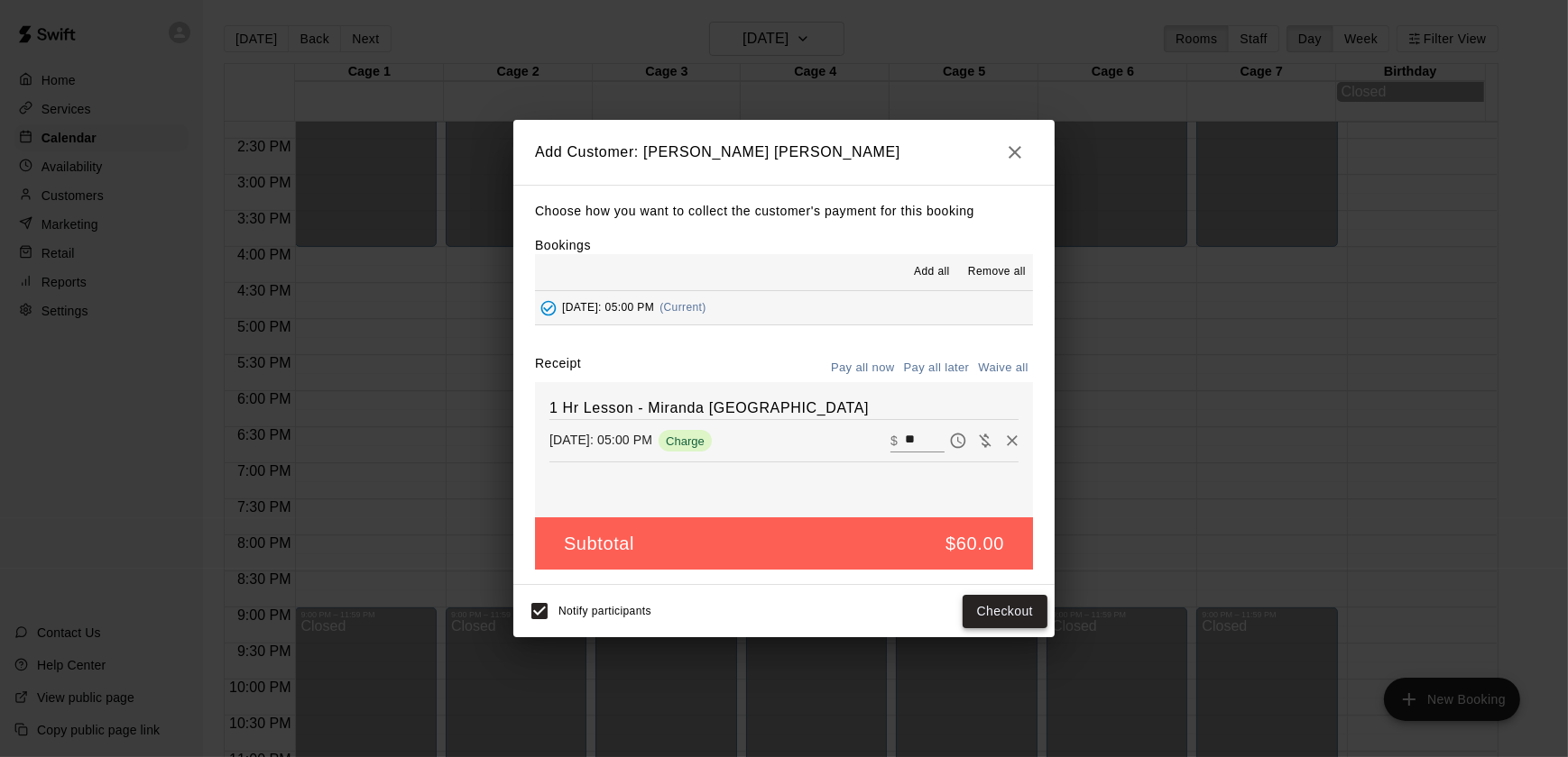
click at [1036, 605] on button "Checkout" at bounding box center [1004, 612] width 85 height 34
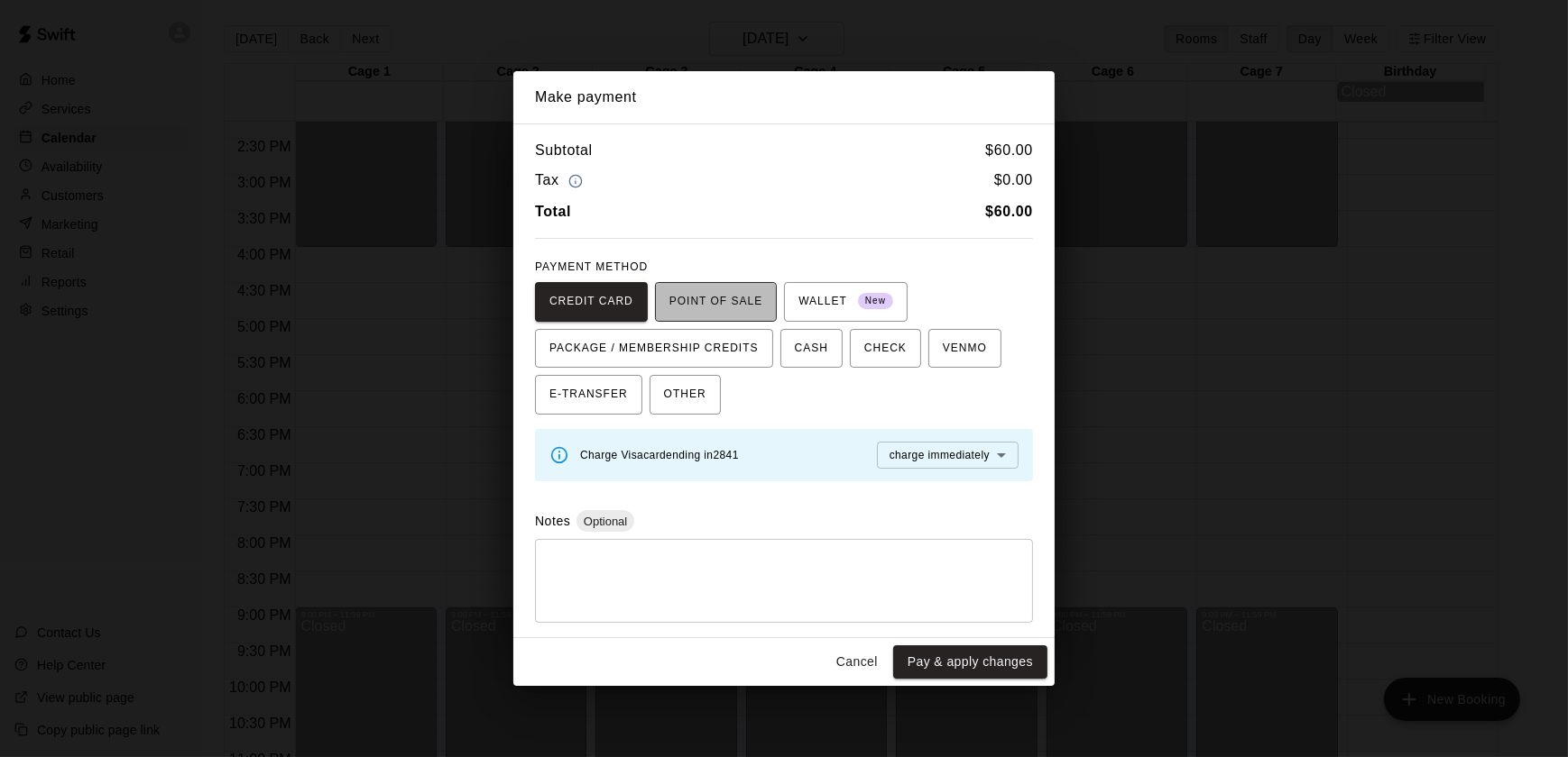
click at [733, 298] on span "POINT OF SALE" at bounding box center [716, 302] width 93 height 29
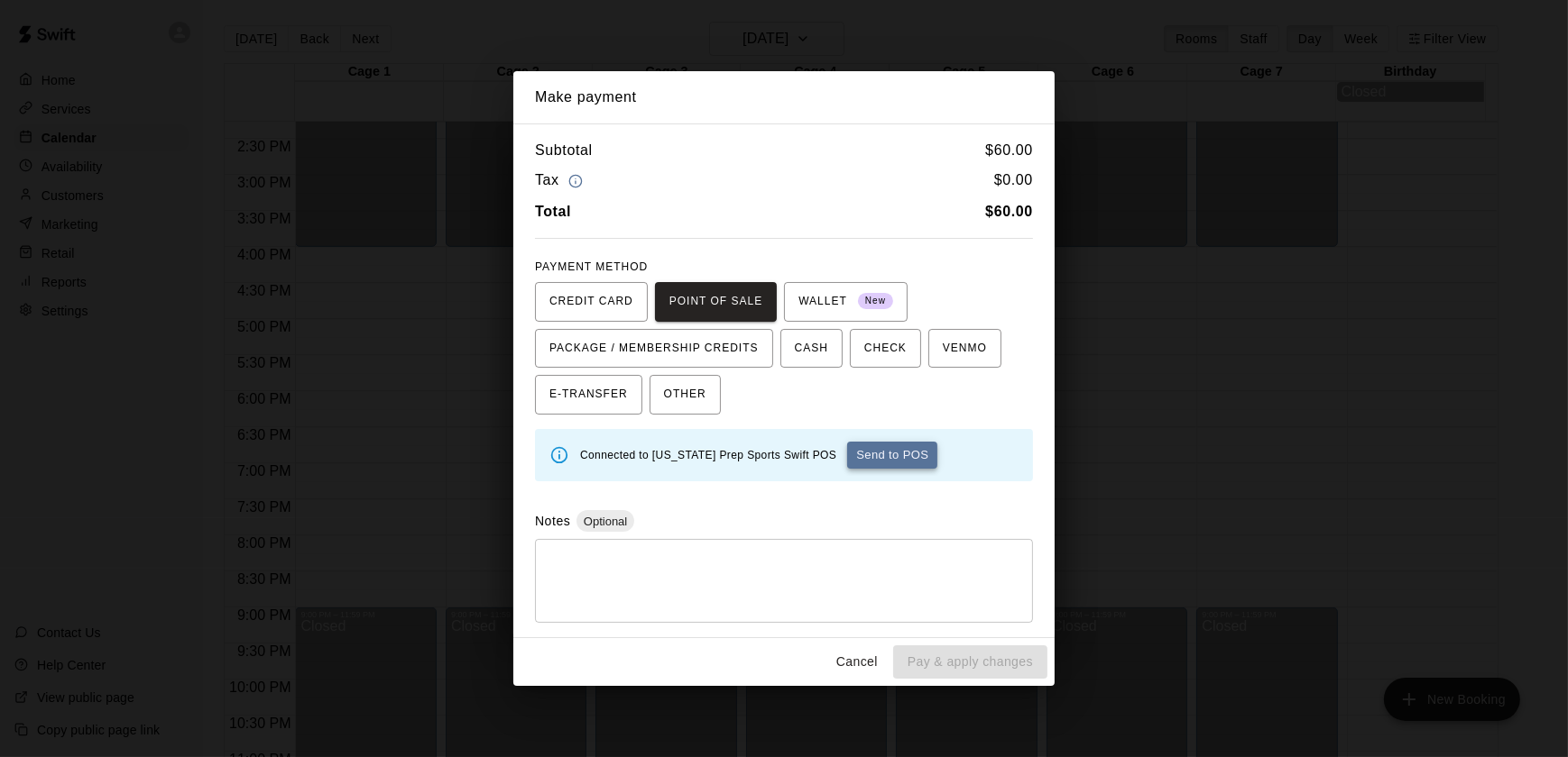
click at [855, 468] on button "Send to POS" at bounding box center [892, 454] width 90 height 27
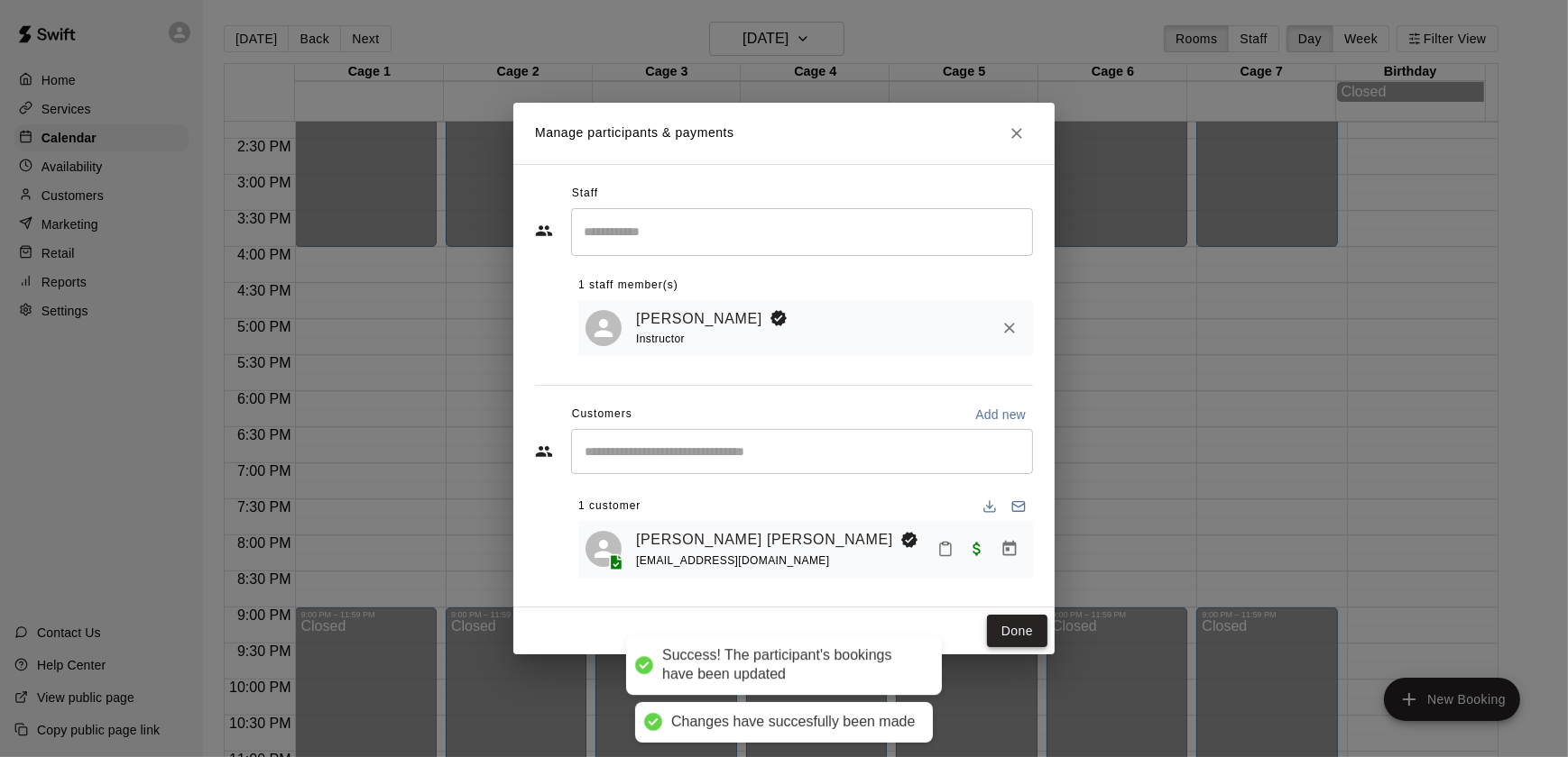
click at [1015, 629] on button "Done" at bounding box center [1016, 631] width 61 height 34
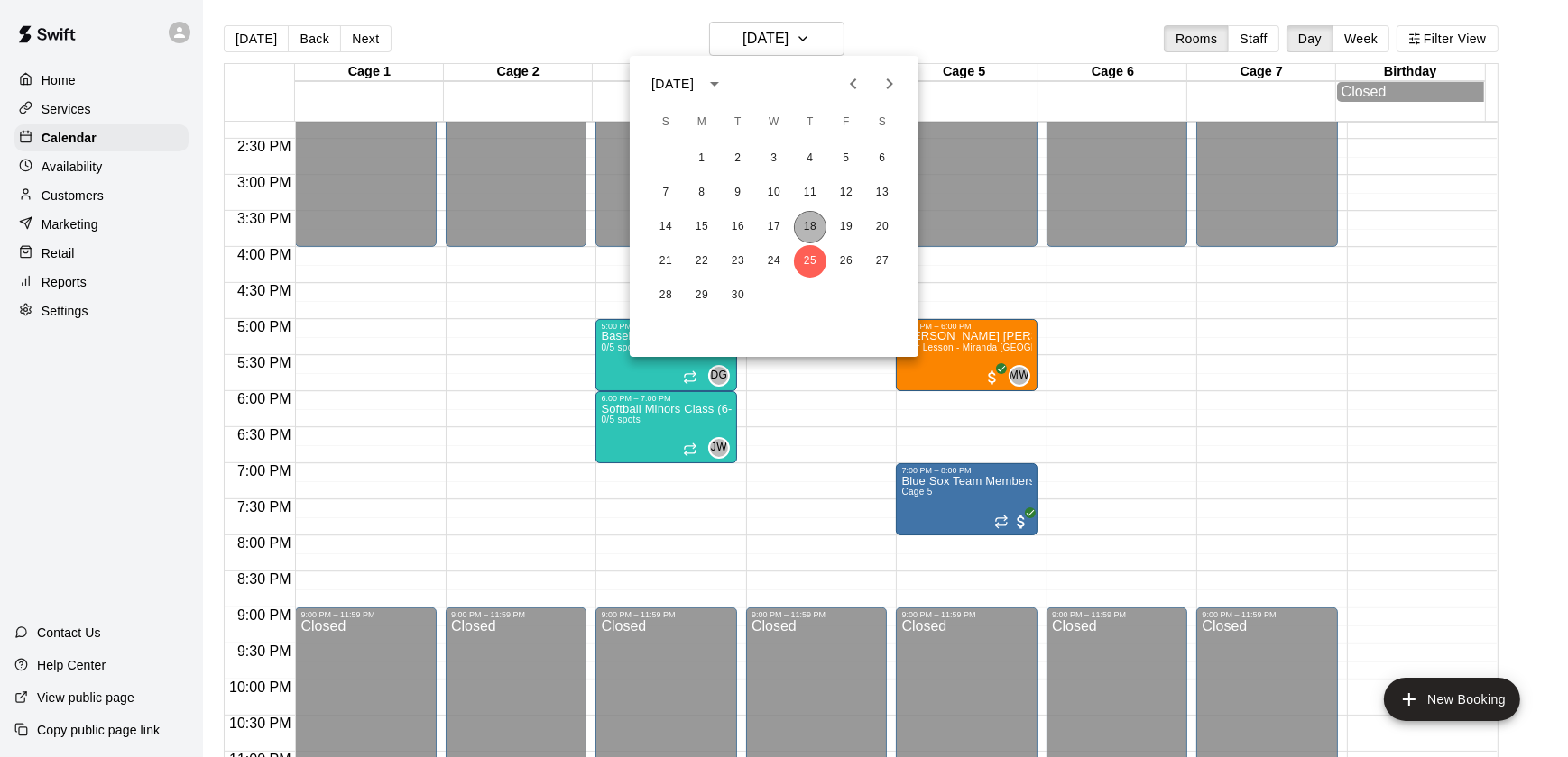
click at [811, 218] on button "18" at bounding box center [810, 227] width 33 height 33
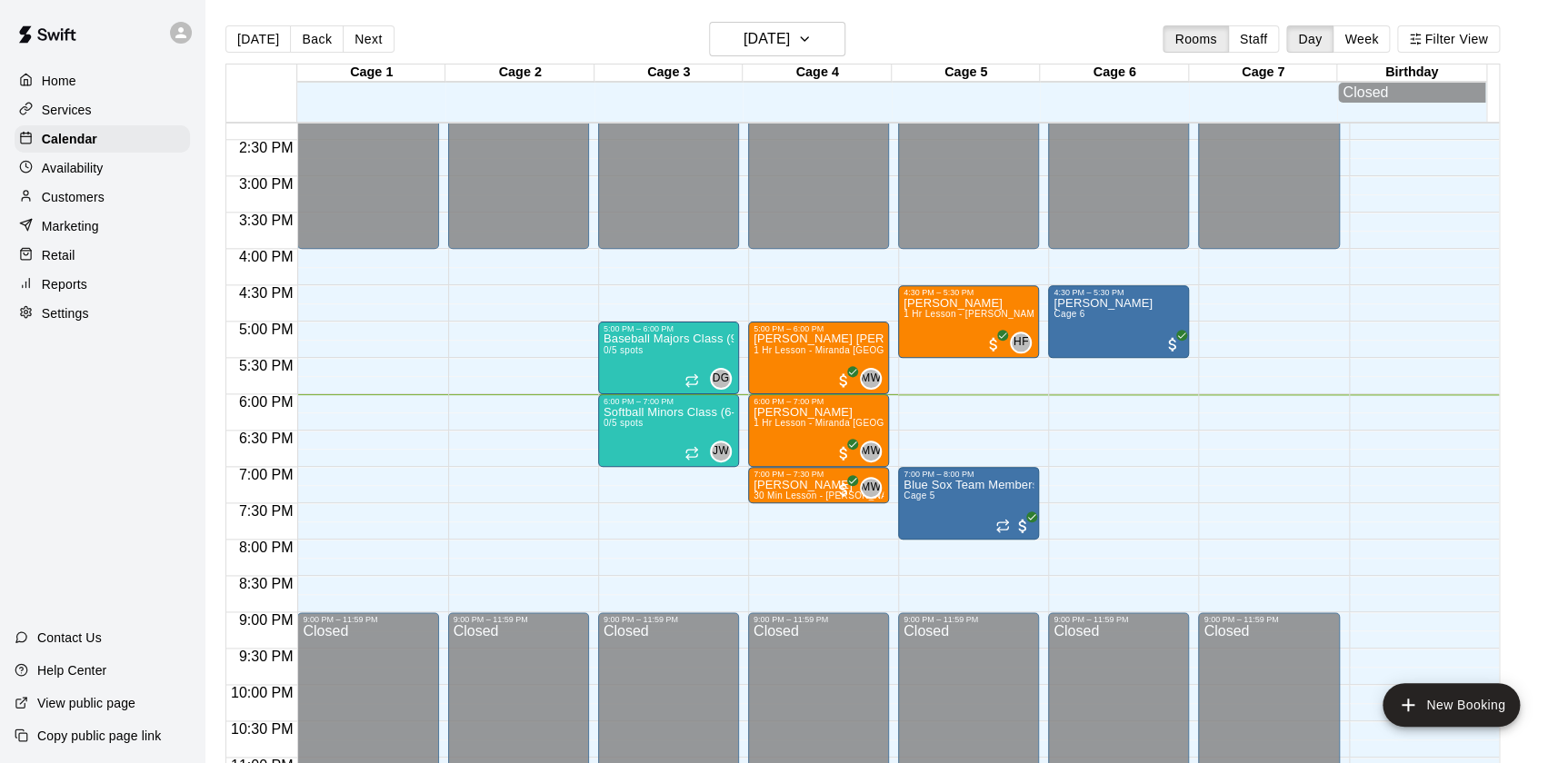
click at [55, 256] on p "Retail" at bounding box center [59, 254] width 34 height 18
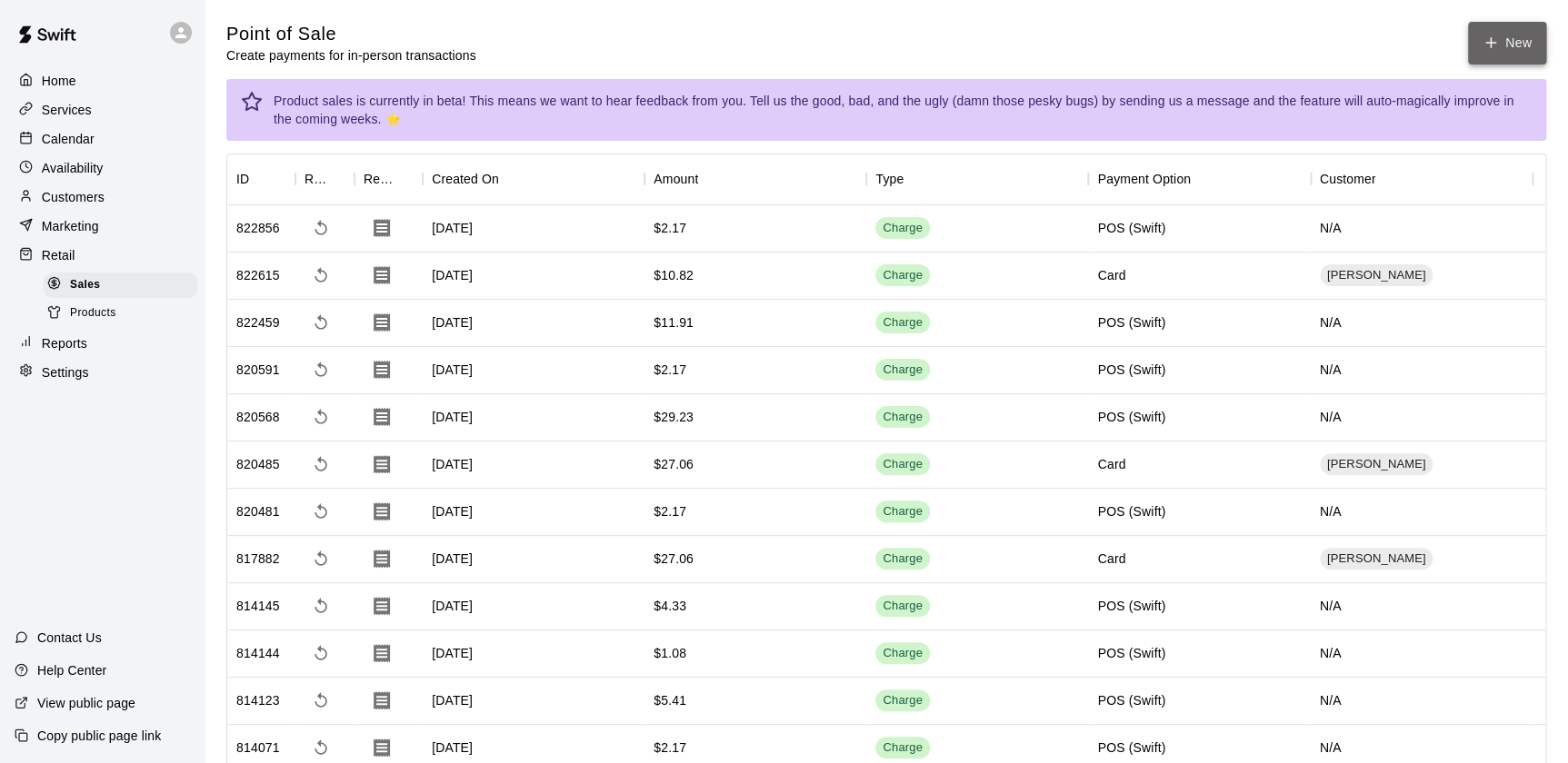
click at [1477, 45] on button "New" at bounding box center [1507, 43] width 78 height 43
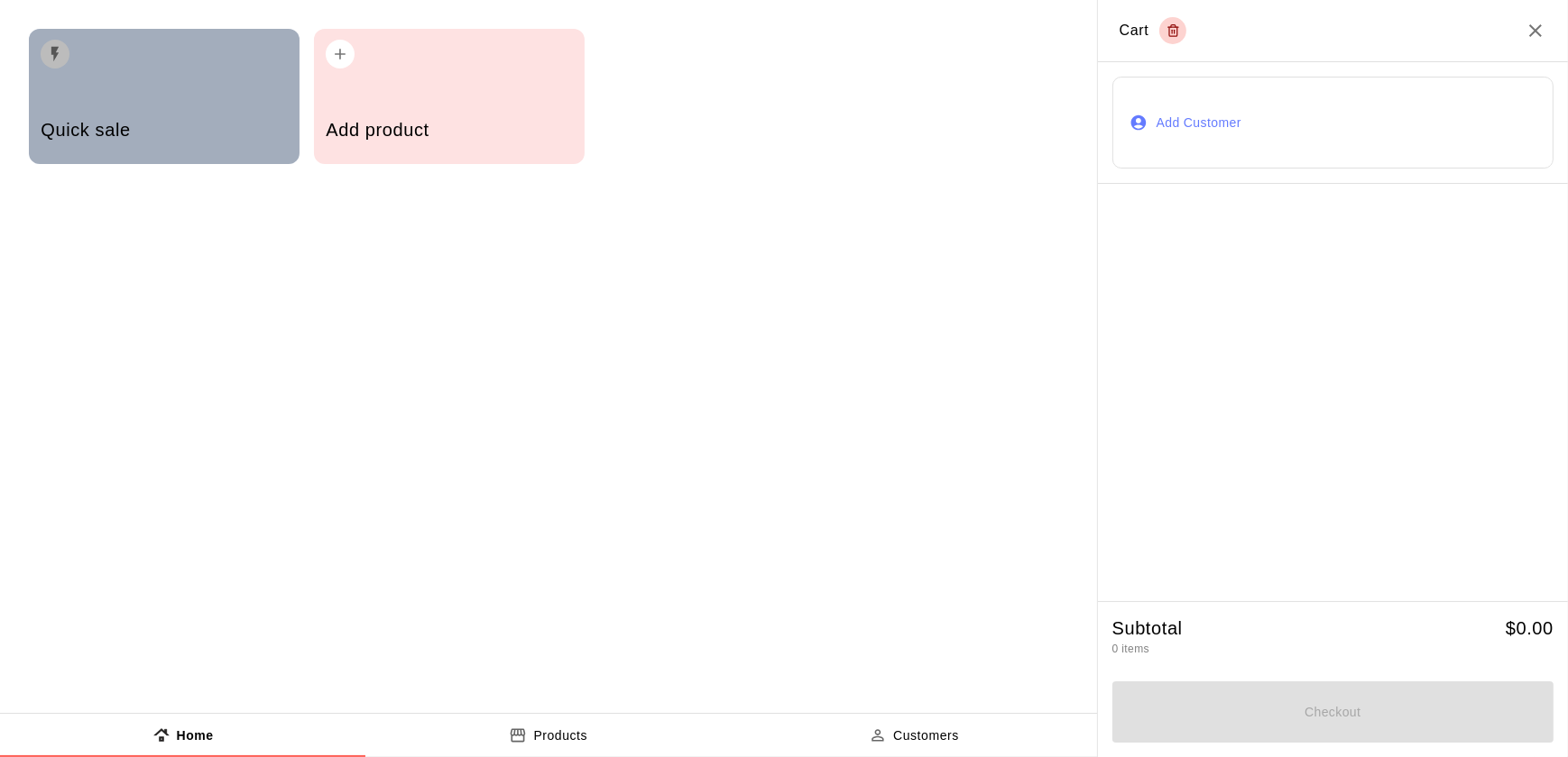
click at [206, 152] on div "Quick sale" at bounding box center [164, 131] width 246 height 64
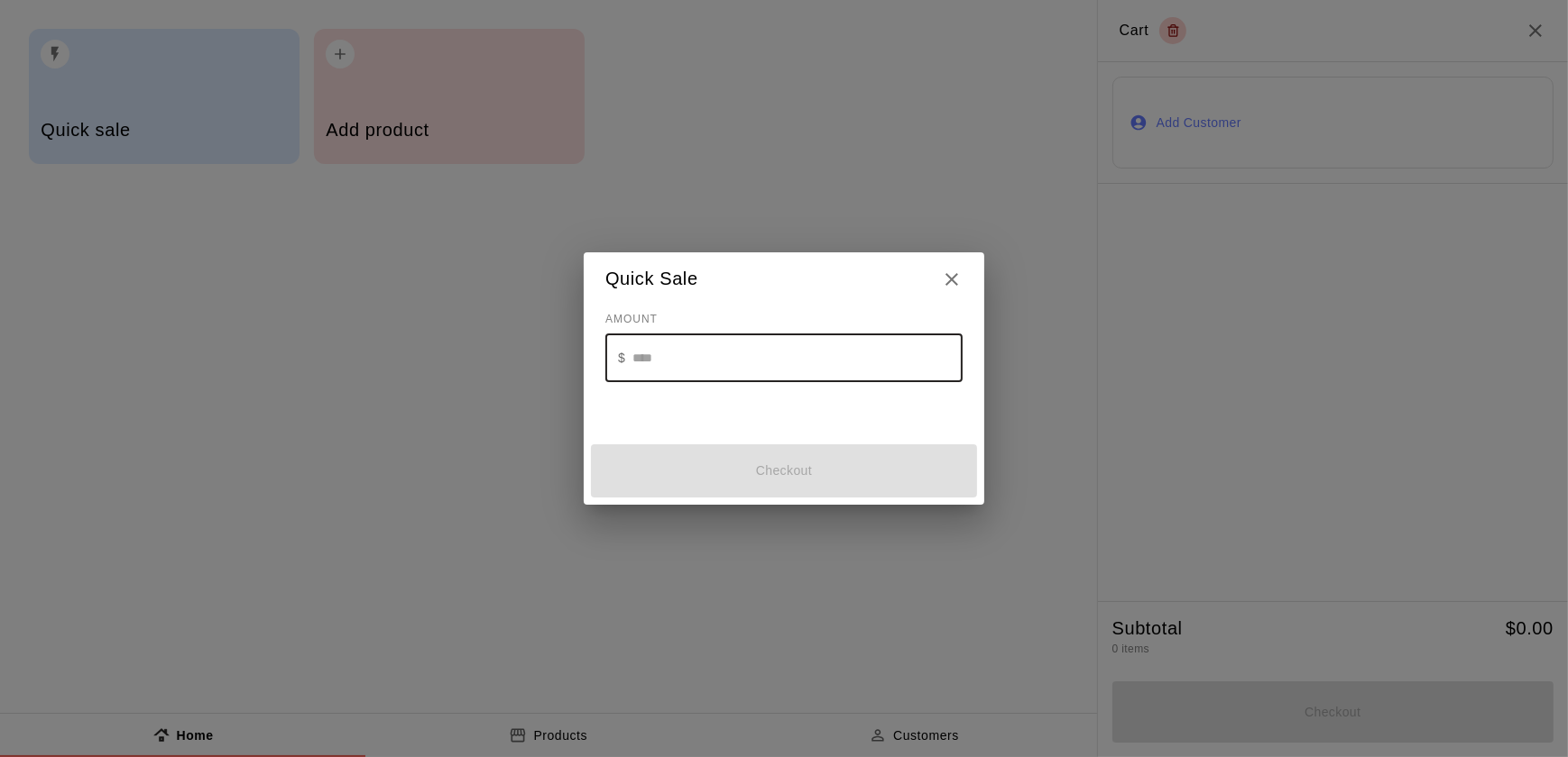
click at [697, 358] on input "text" at bounding box center [798, 358] width 330 height 47
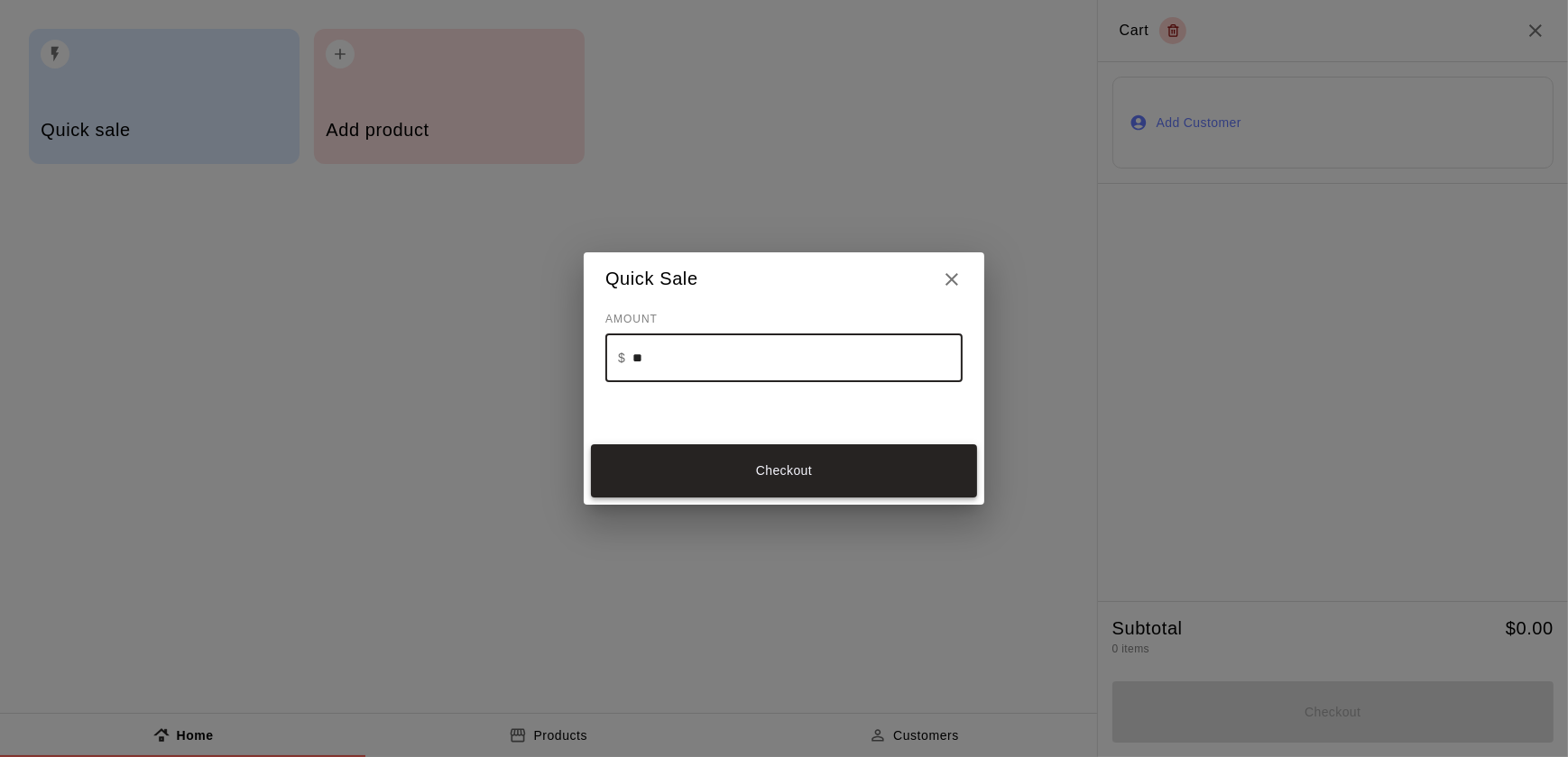
type input "**"
click at [713, 475] on button "Checkout" at bounding box center [784, 470] width 386 height 53
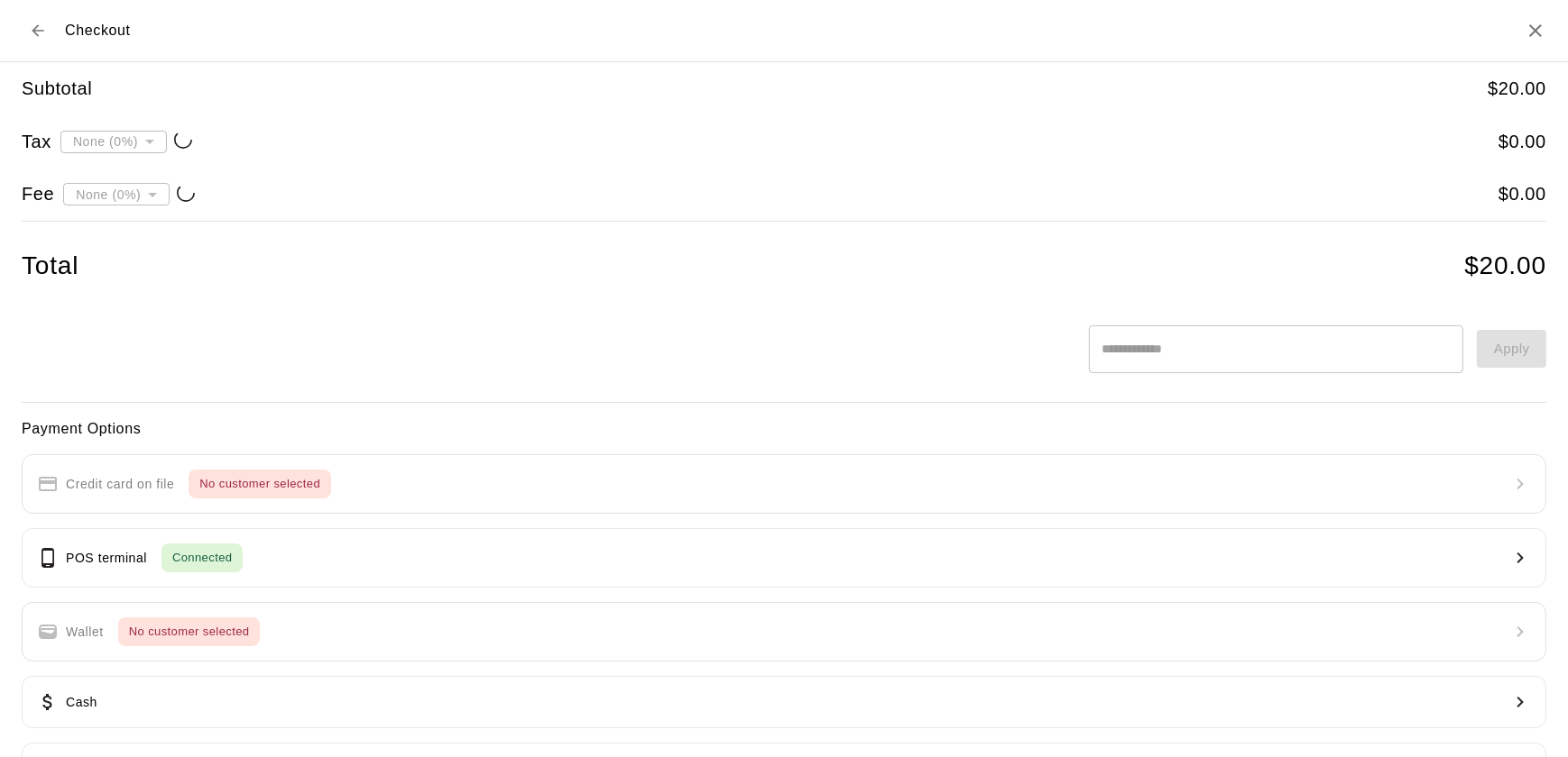
type input "**********"
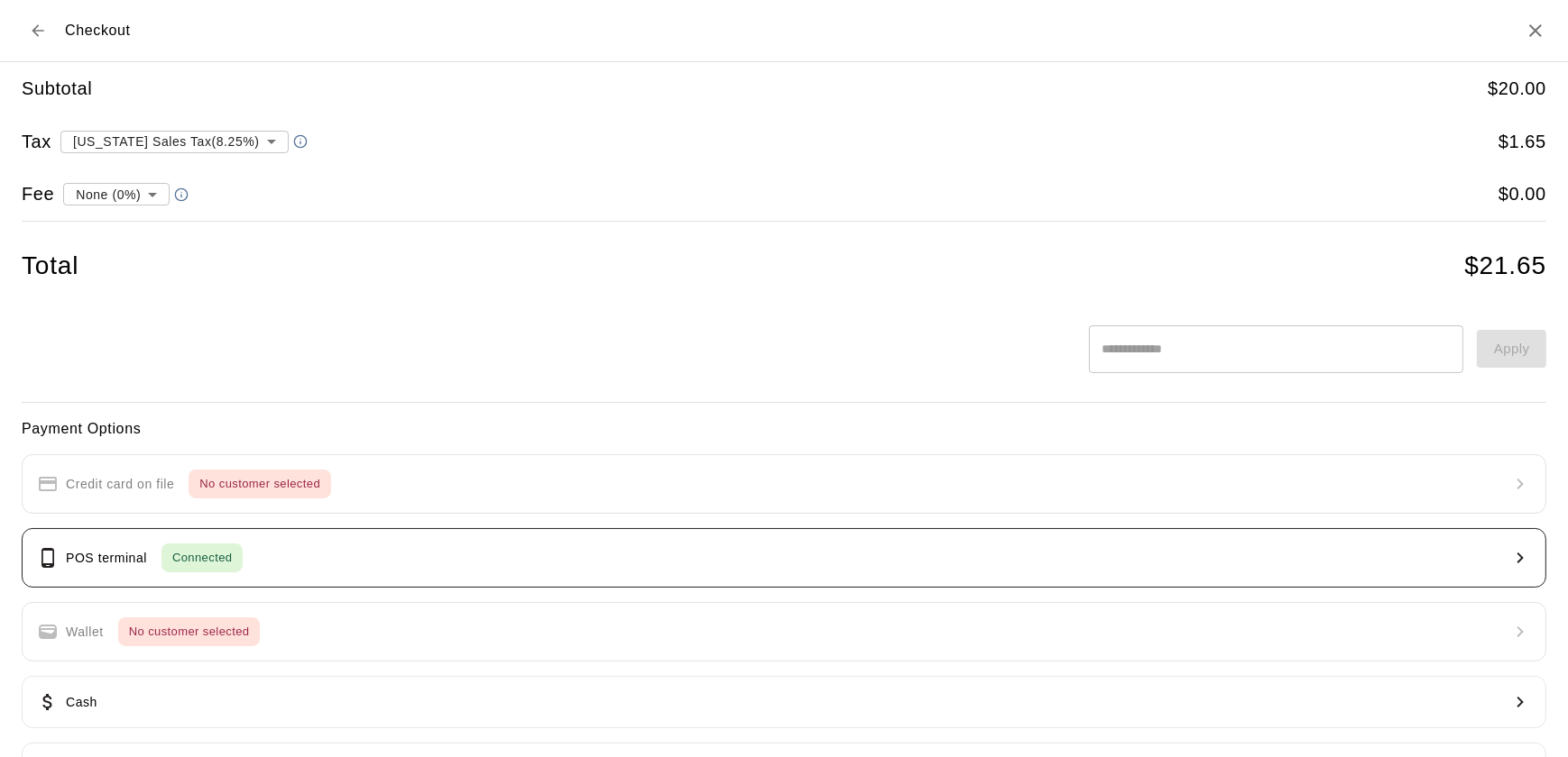
click at [399, 554] on button "POS terminal Connected" at bounding box center [784, 558] width 1524 height 60
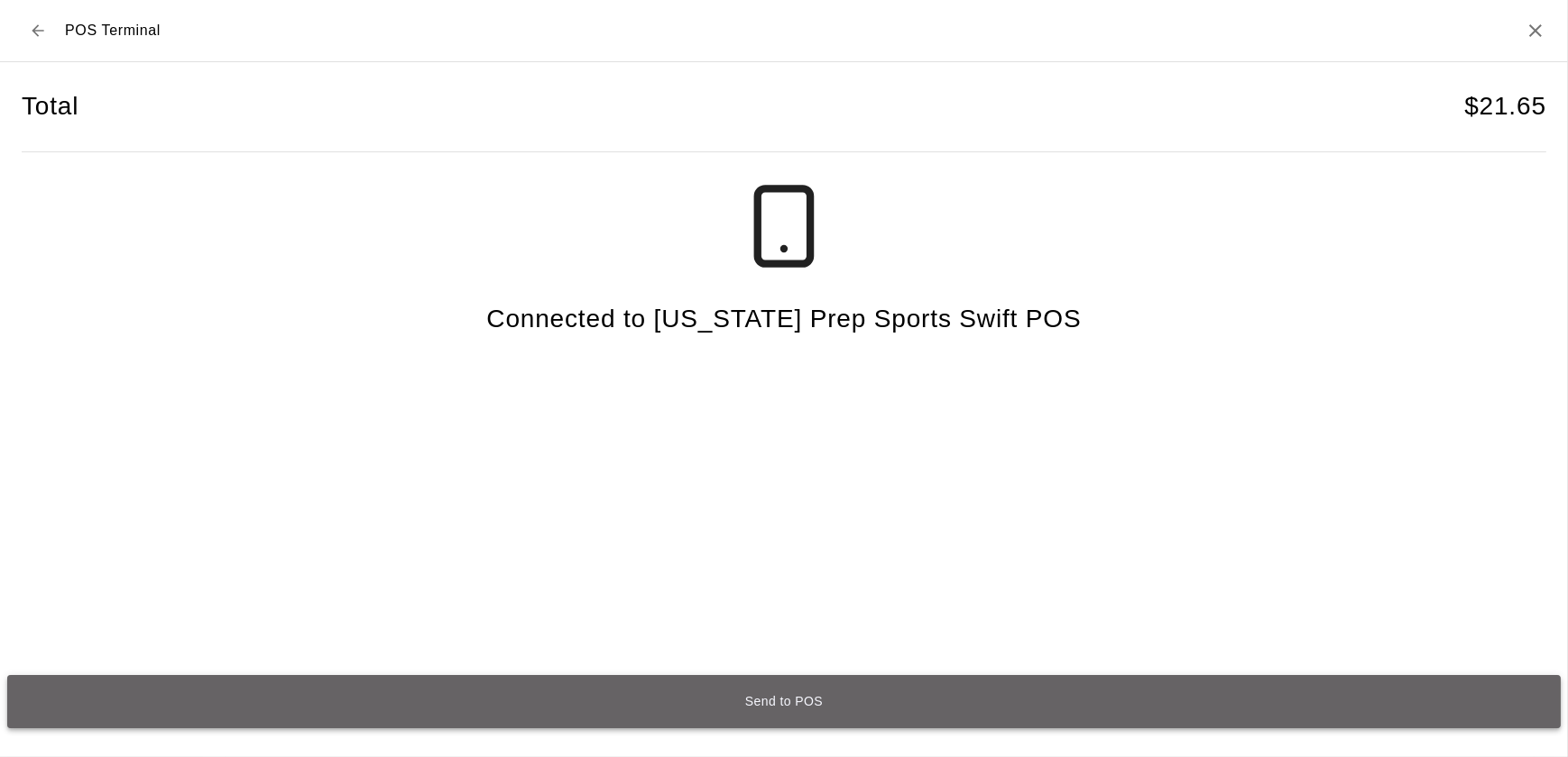
click at [284, 703] on button "Send to POS" at bounding box center [784, 701] width 1553 height 53
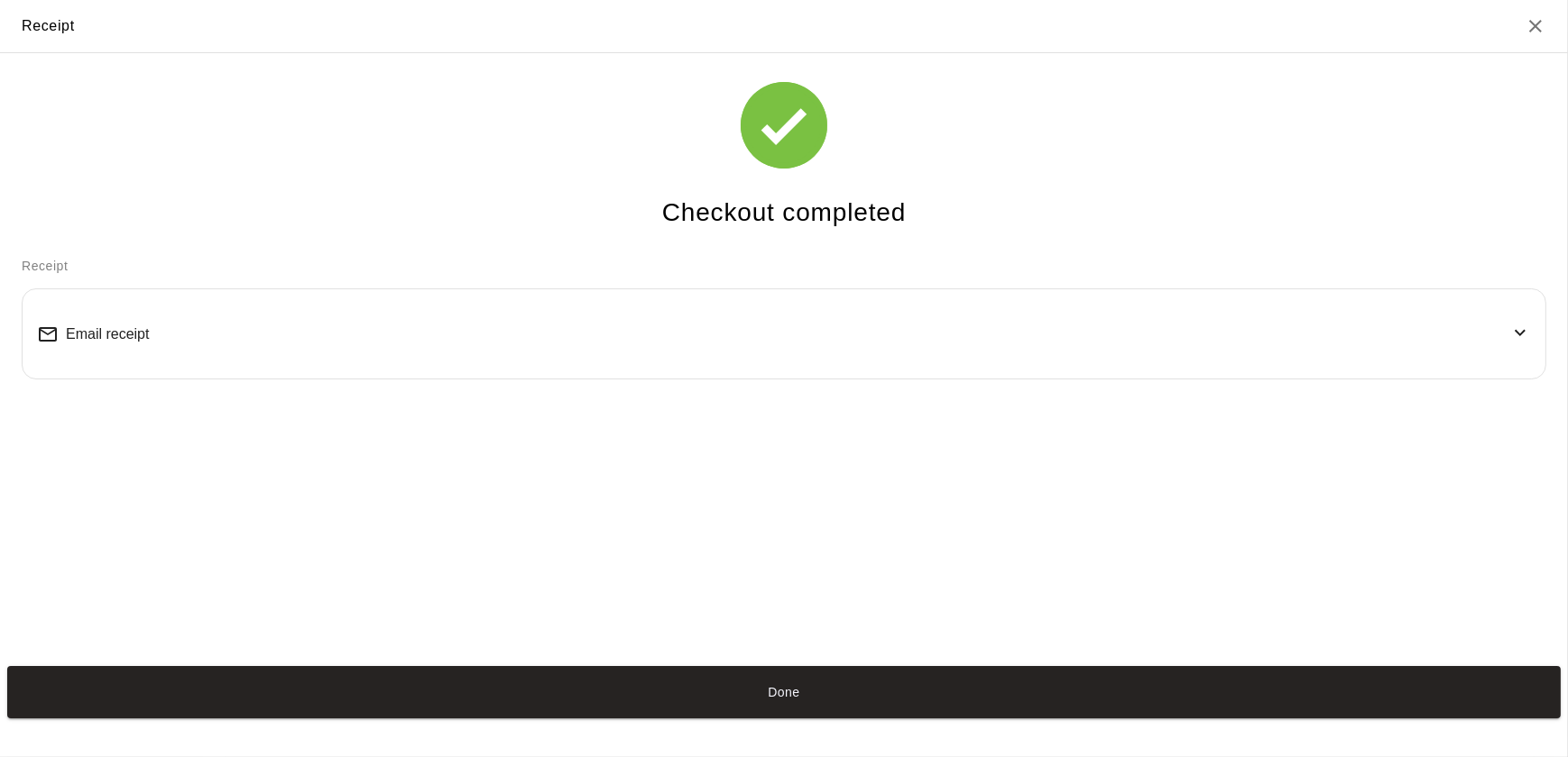
click at [359, 684] on button "Done" at bounding box center [784, 693] width 1553 height 53
